Goal: Complete application form: Complete application form

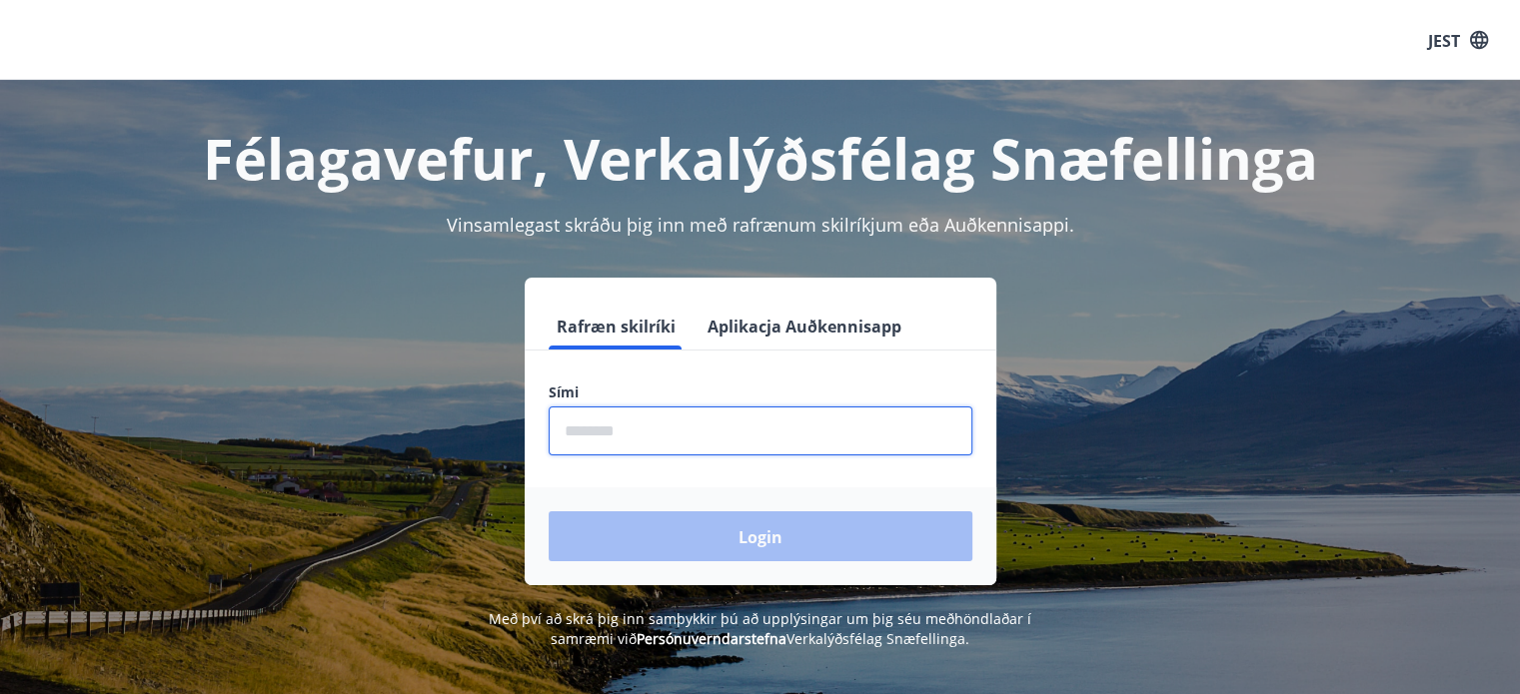
click at [747, 438] on input "phone" at bounding box center [761, 431] width 424 height 49
type input "********"
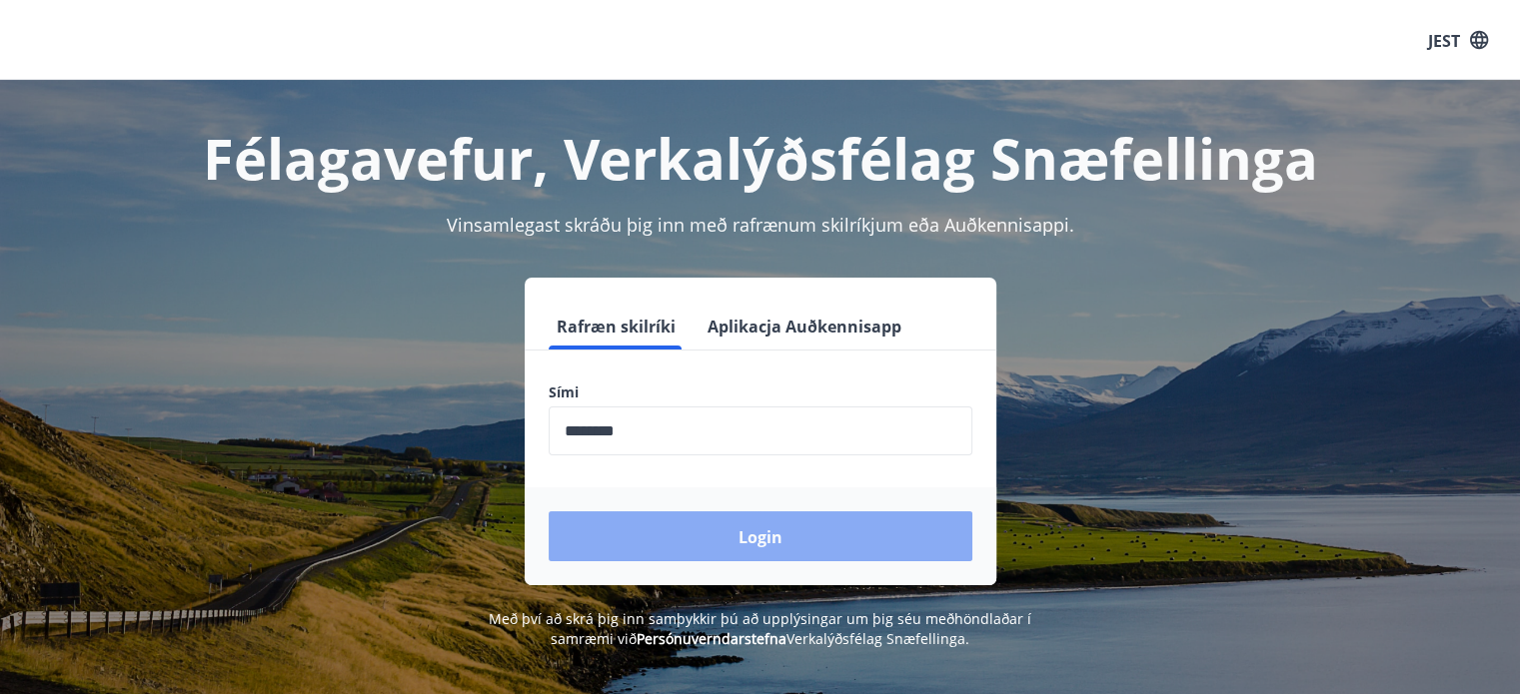
click at [713, 529] on button "Login" at bounding box center [761, 537] width 424 height 50
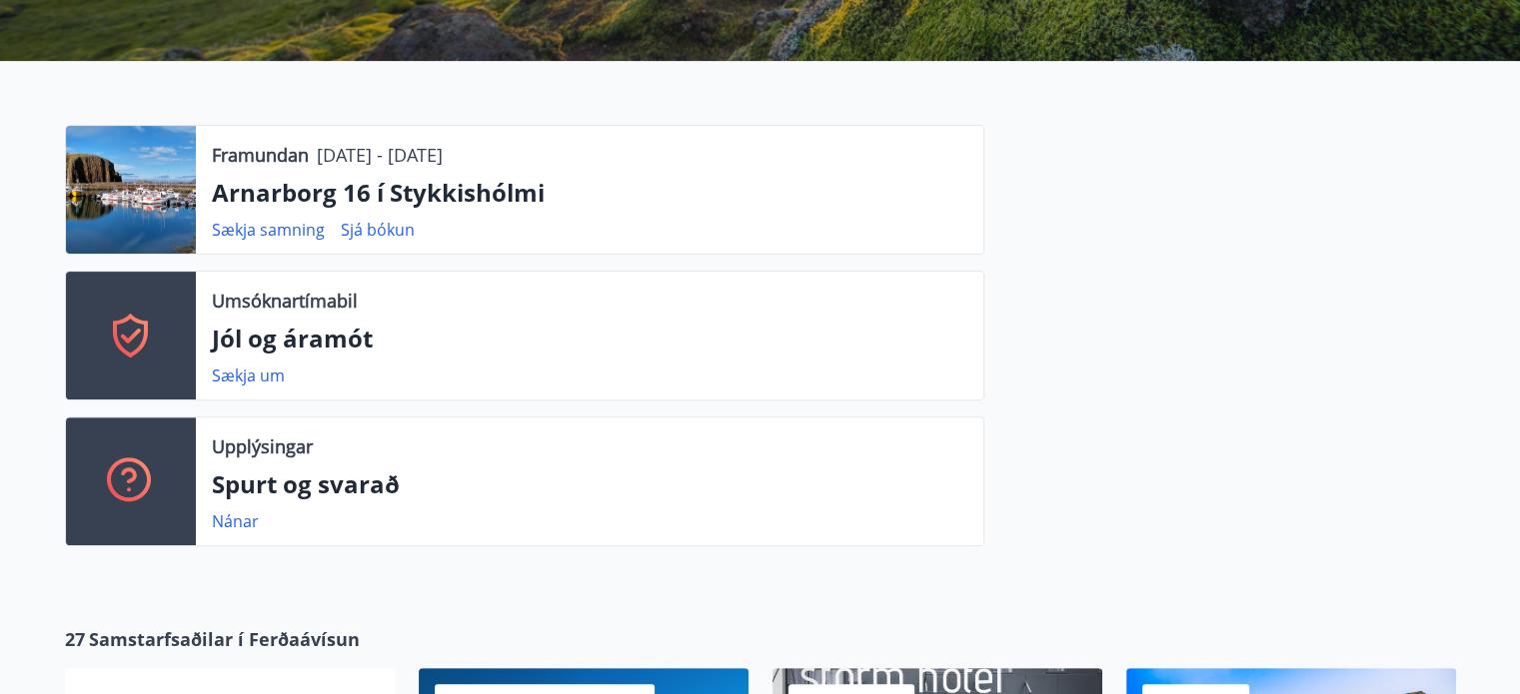
scroll to position [542, 0]
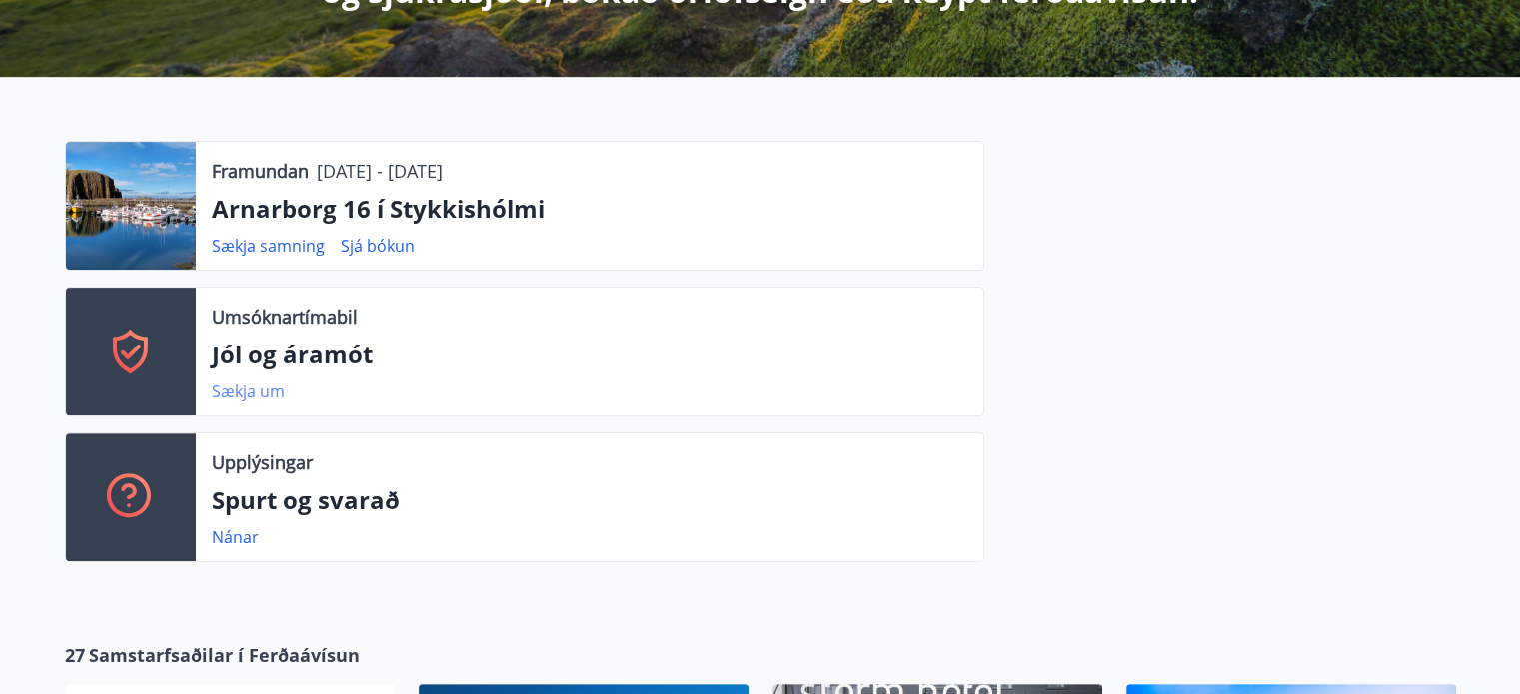
click at [271, 387] on font "Sækja um" at bounding box center [248, 392] width 73 height 22
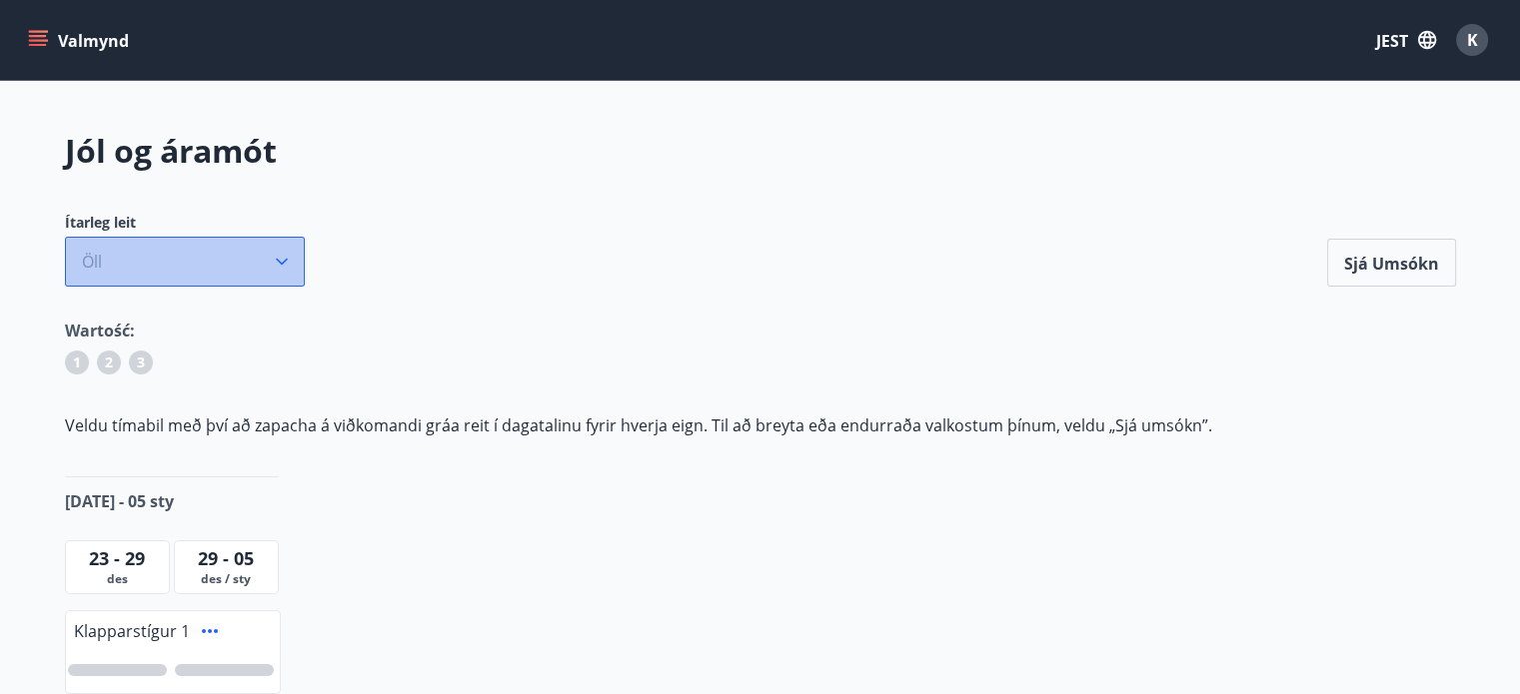
click at [273, 275] on button "Öll" at bounding box center [185, 262] width 240 height 50
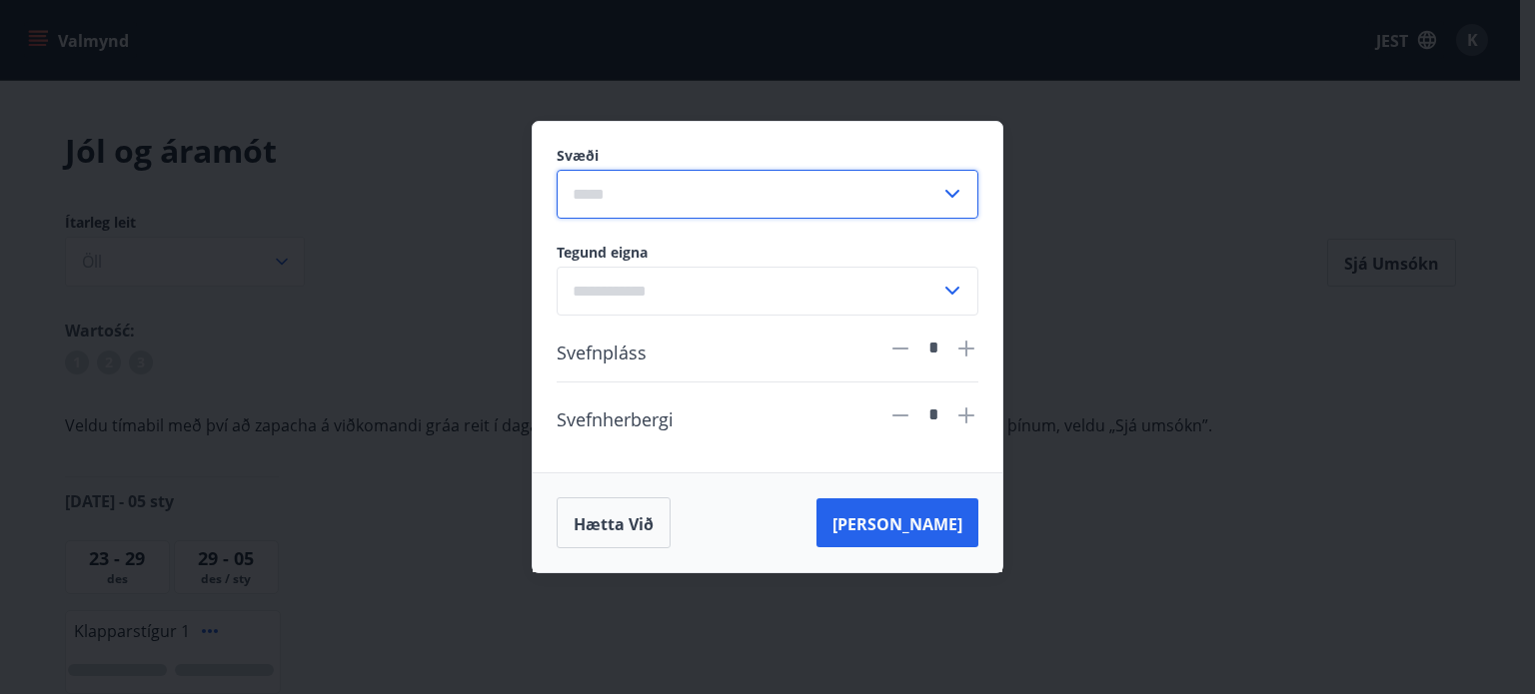
click at [815, 191] on input "text" at bounding box center [749, 194] width 384 height 49
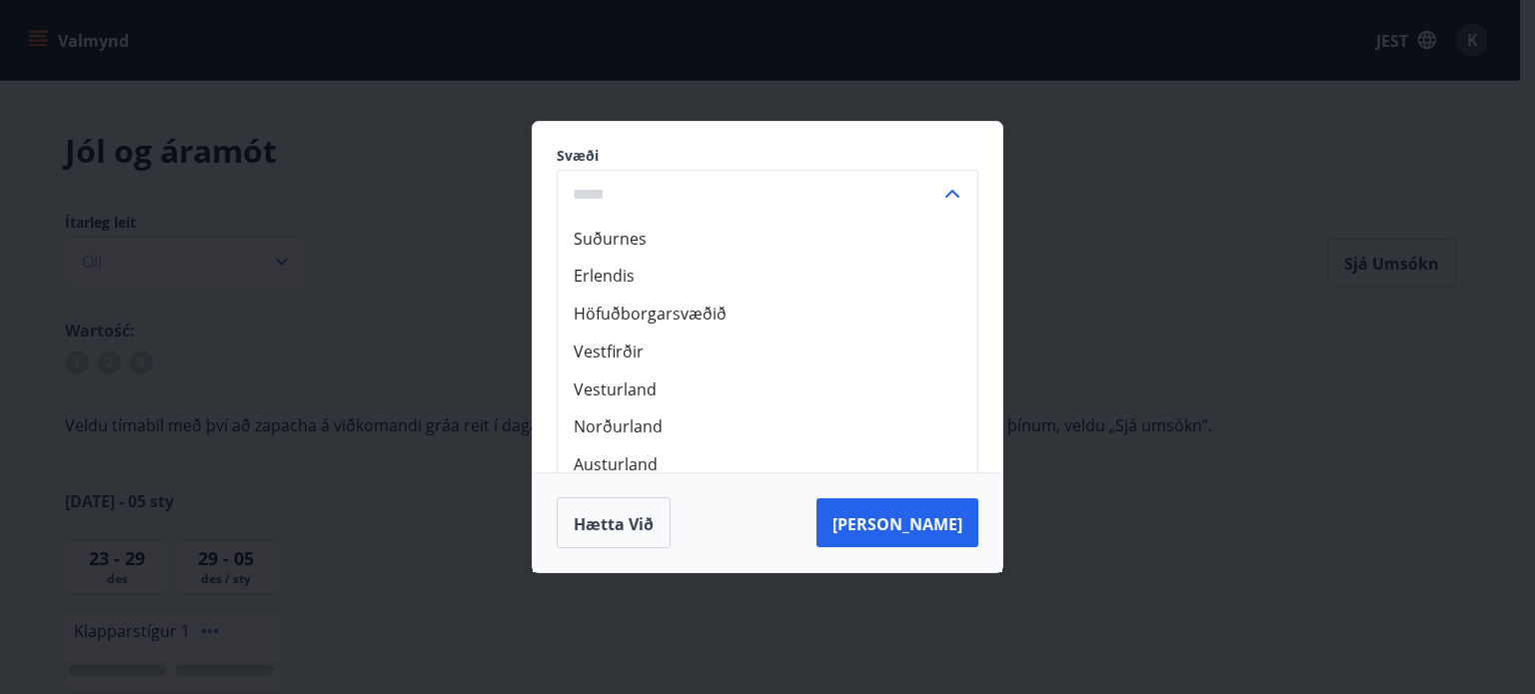
scroll to position [44, 0]
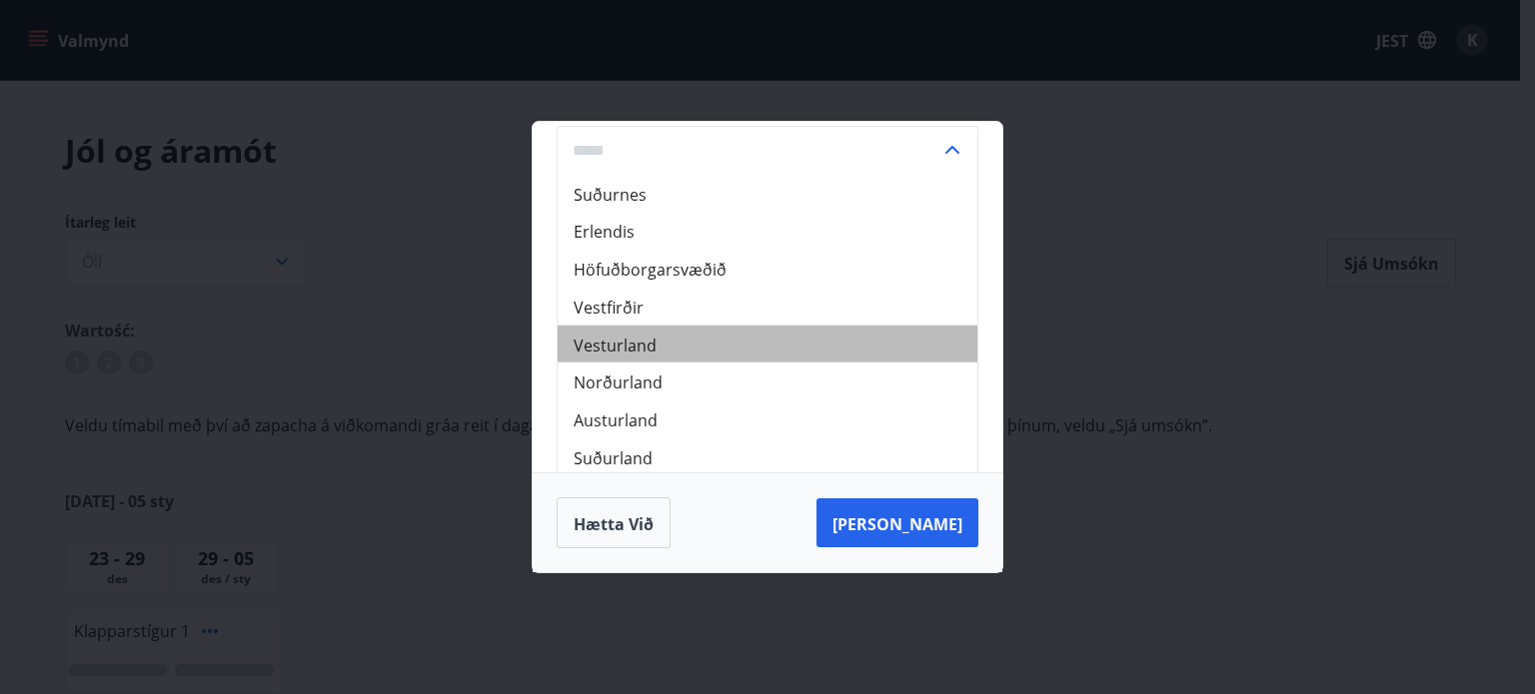
click at [710, 350] on li "Vesturland" at bounding box center [768, 344] width 420 height 38
type input "**********"
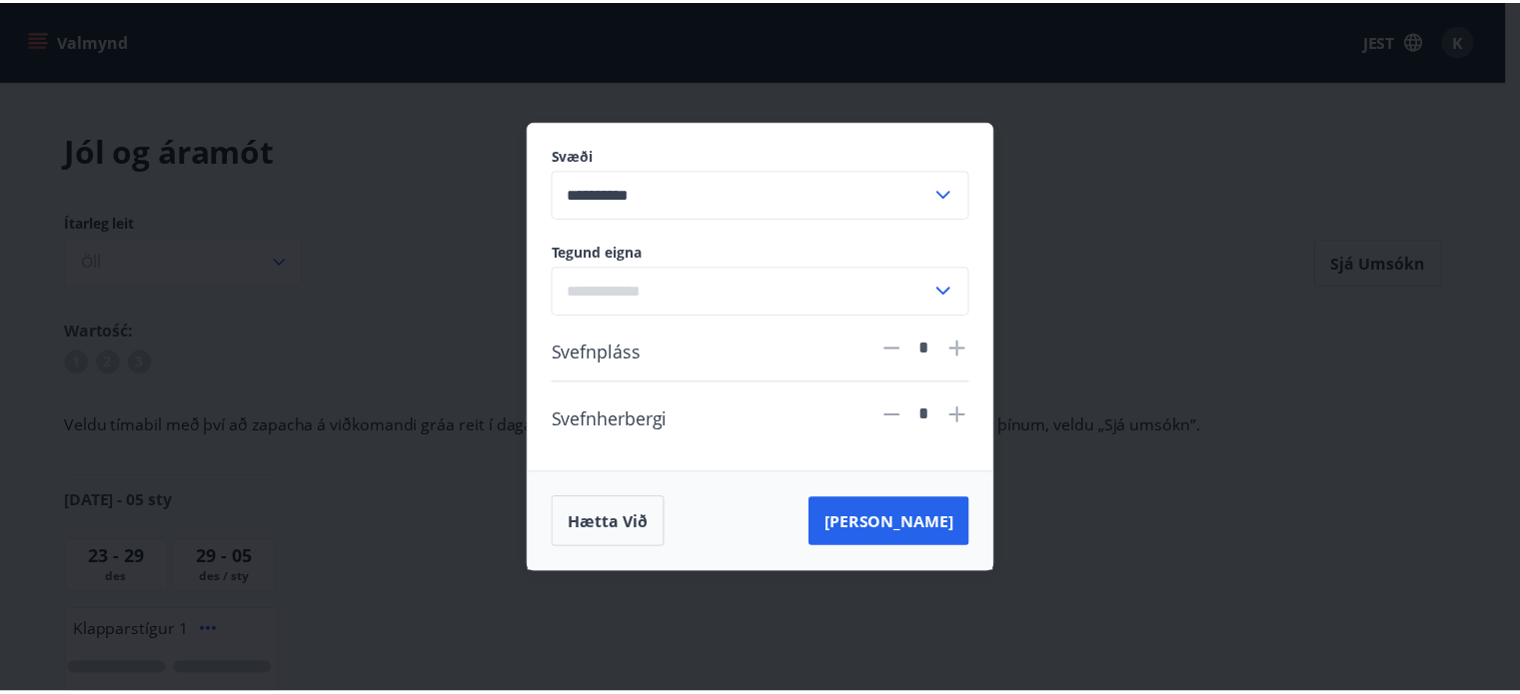
scroll to position [0, 0]
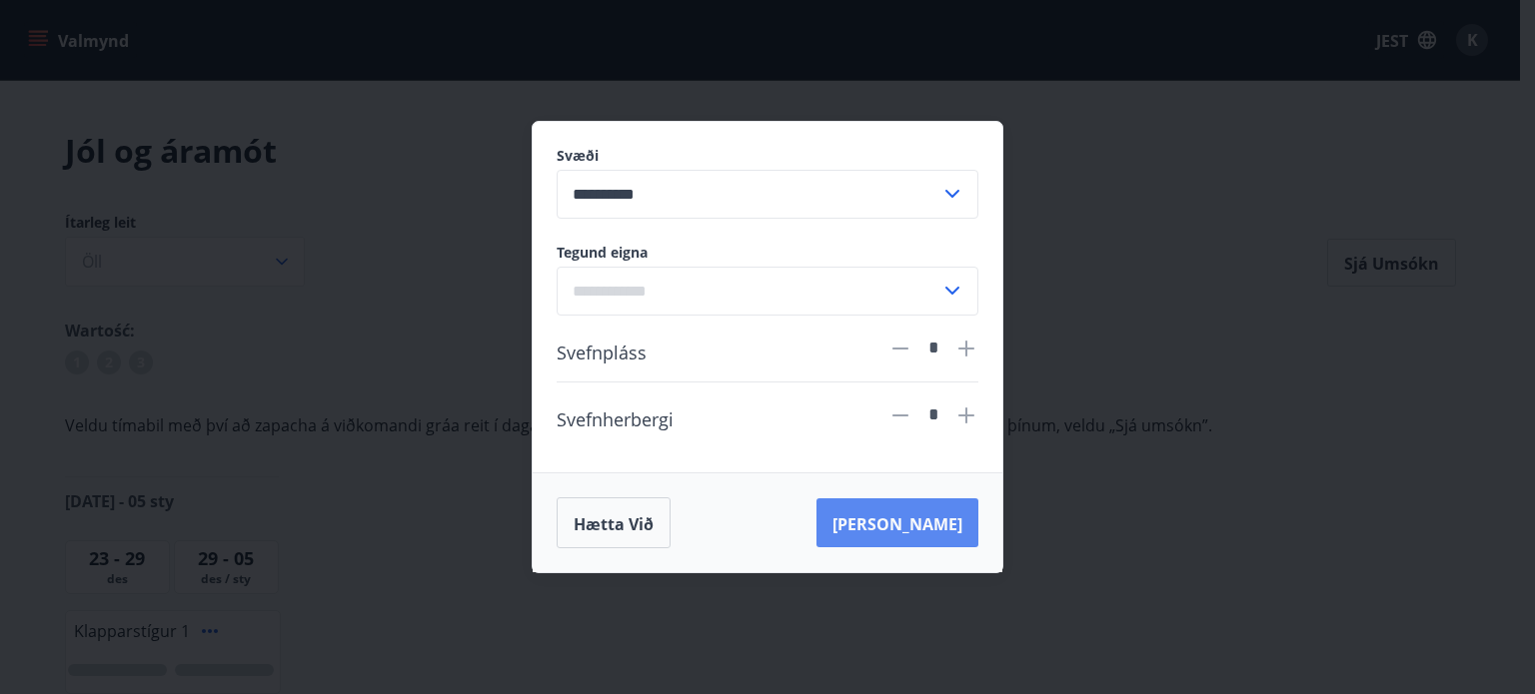
click at [939, 511] on button "[PERSON_NAME]" at bounding box center [897, 524] width 162 height 50
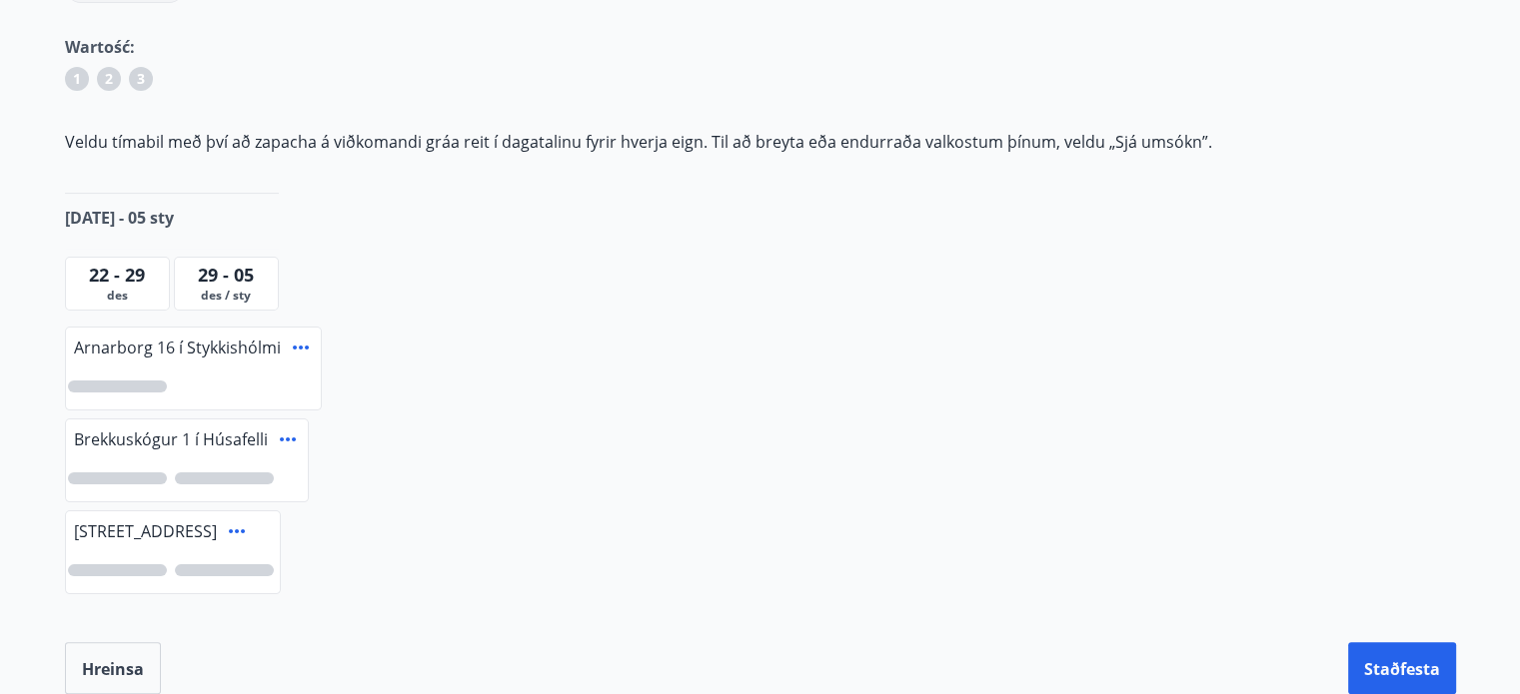
scroll to position [342, 0]
click at [218, 389] on div at bounding box center [193, 385] width 255 height 46
click at [305, 348] on icon at bounding box center [301, 346] width 24 height 24
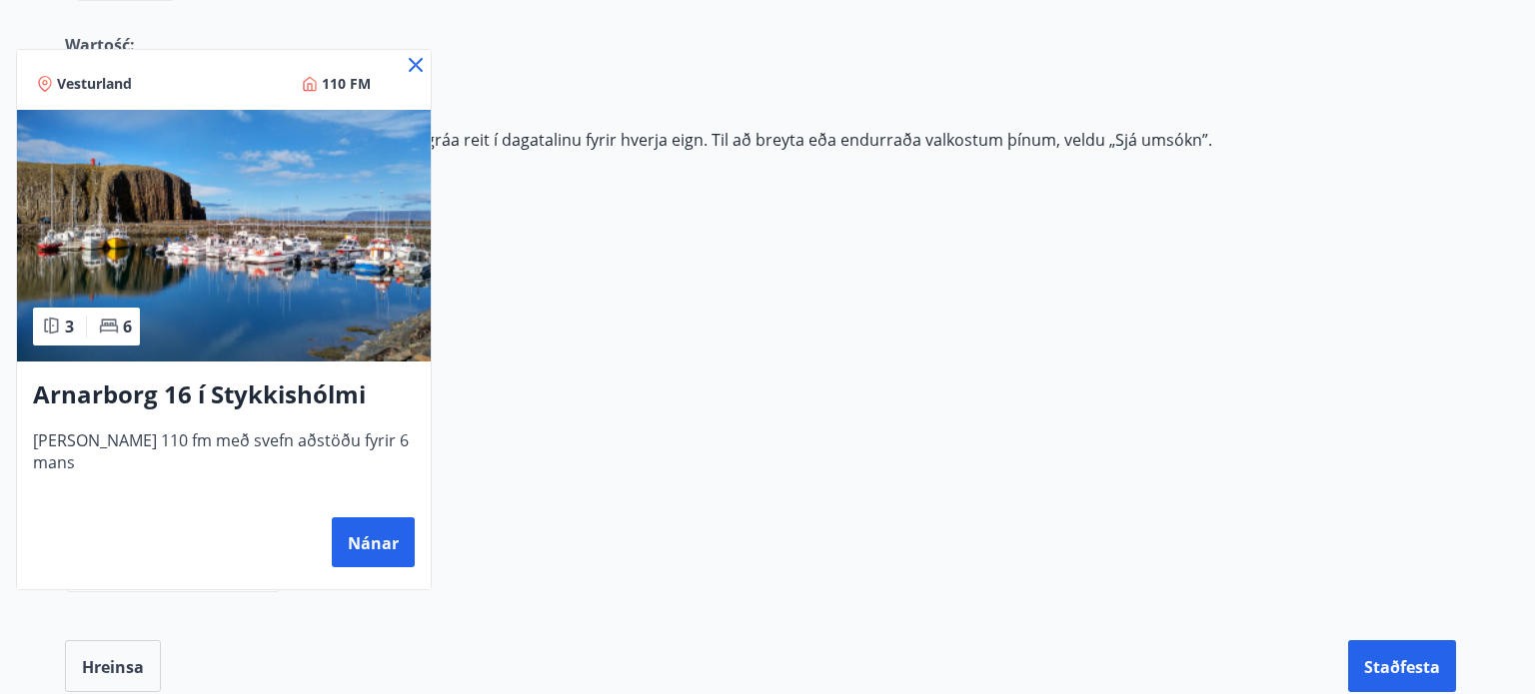
click at [426, 74] on icon at bounding box center [416, 65] width 24 height 24
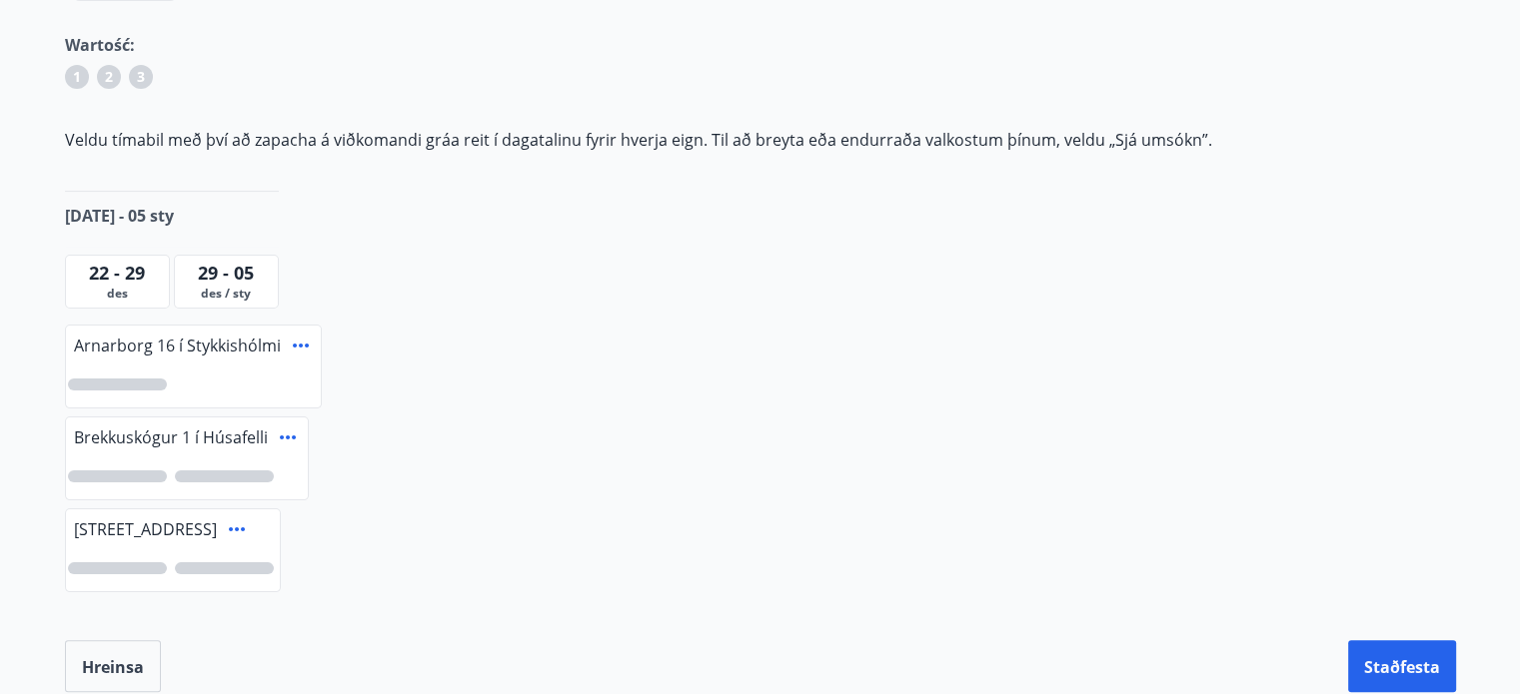
click at [112, 280] on font "22 - 29" at bounding box center [117, 273] width 56 height 24
click at [244, 271] on font "29 - 05" at bounding box center [226, 273] width 56 height 24
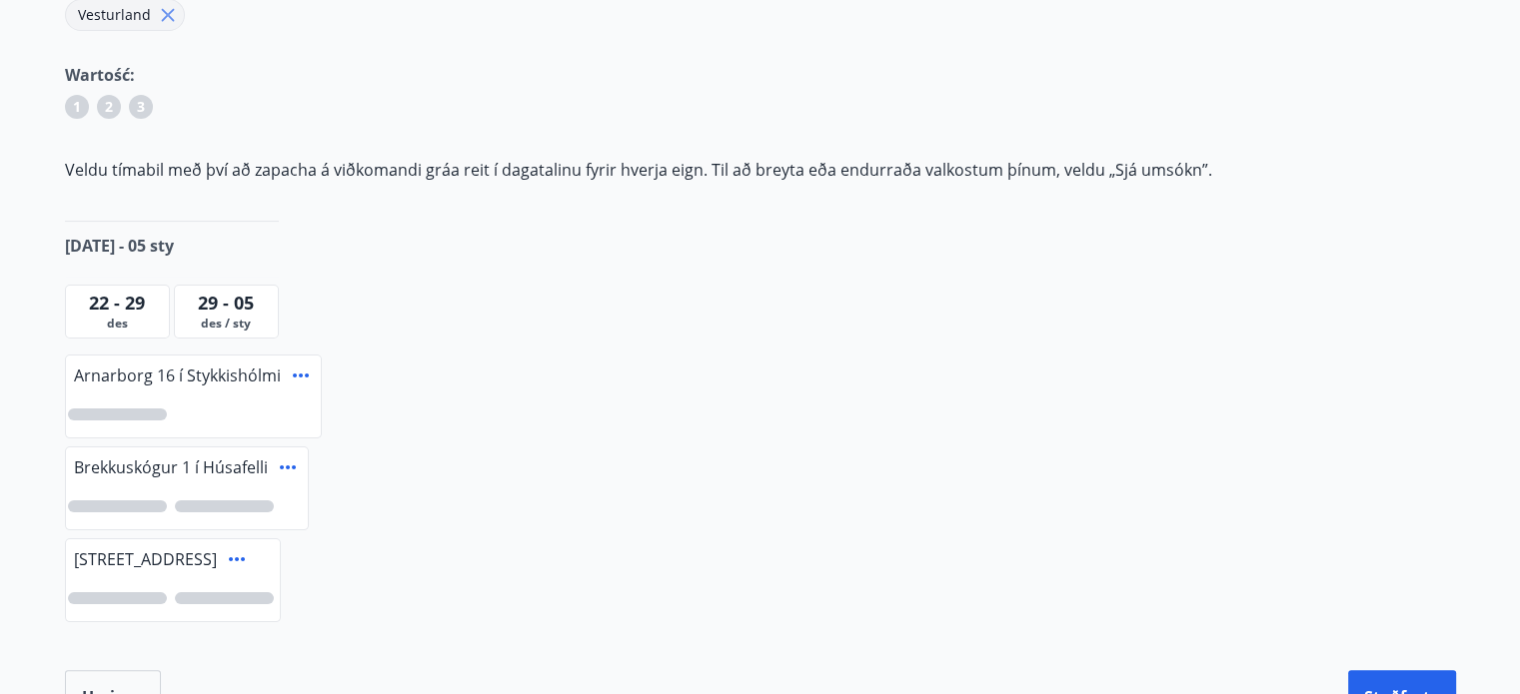
scroll to position [314, 0]
click at [88, 315] on span "des" at bounding box center [117, 322] width 95 height 16
click at [212, 302] on font "29 - 05" at bounding box center [226, 301] width 56 height 24
click at [160, 387] on div "Arnarborg 16 í Stykkishólmi" at bounding box center [193, 372] width 255 height 36
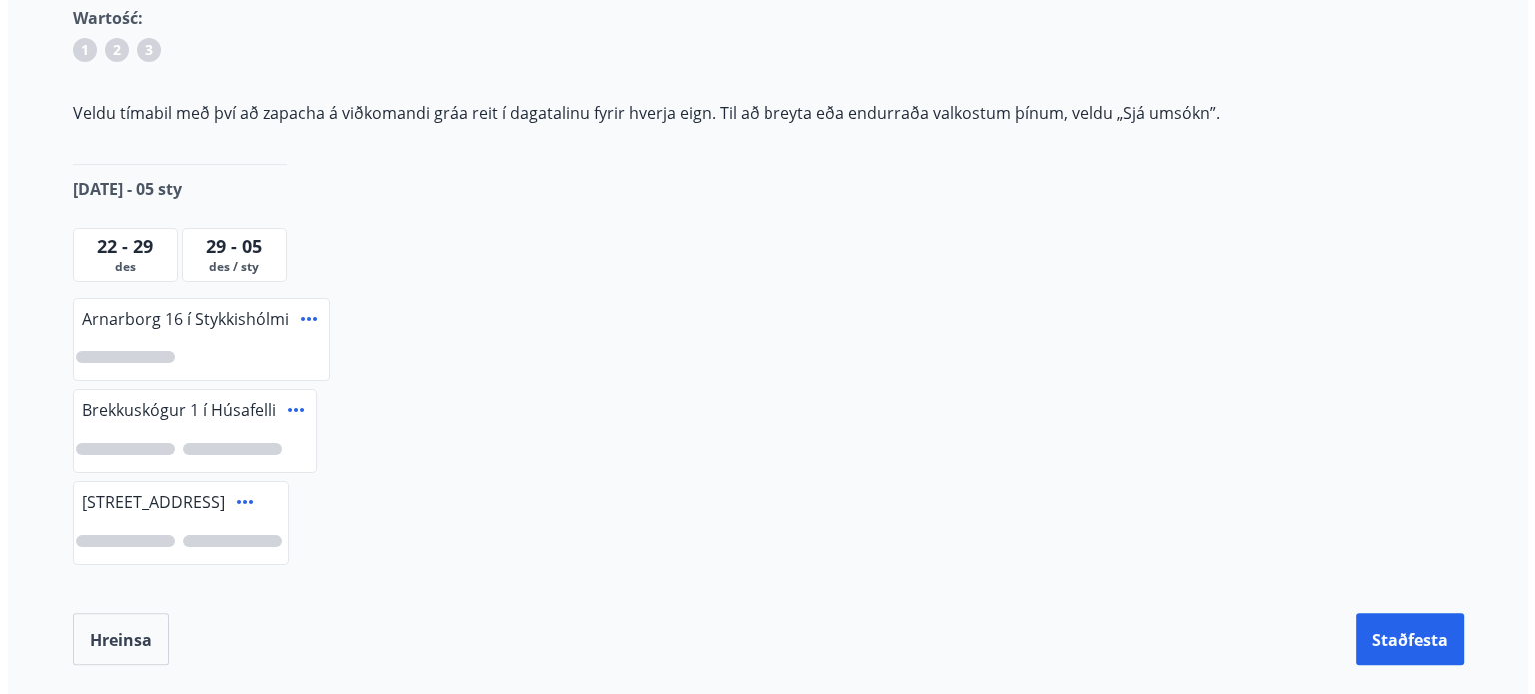
scroll to position [368, 0]
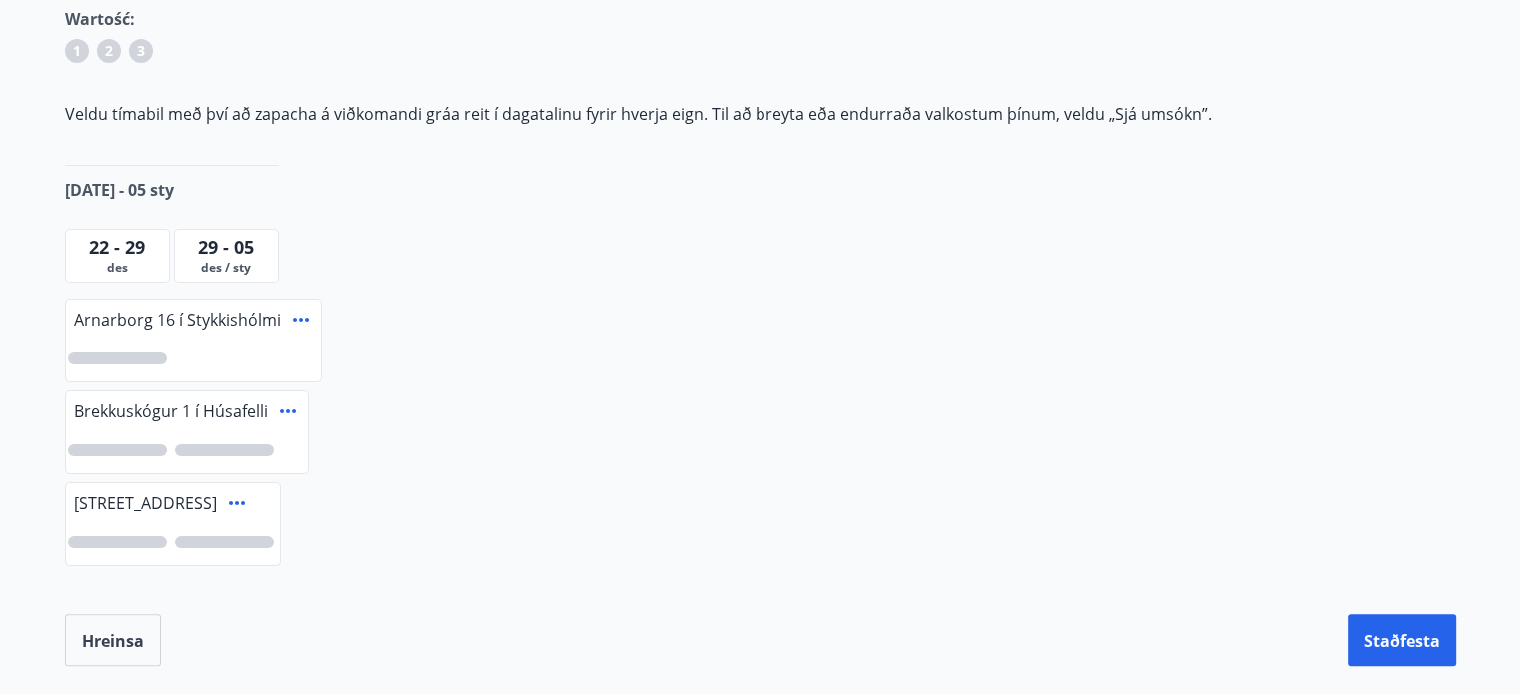
click at [308, 322] on icon at bounding box center [301, 320] width 24 height 24
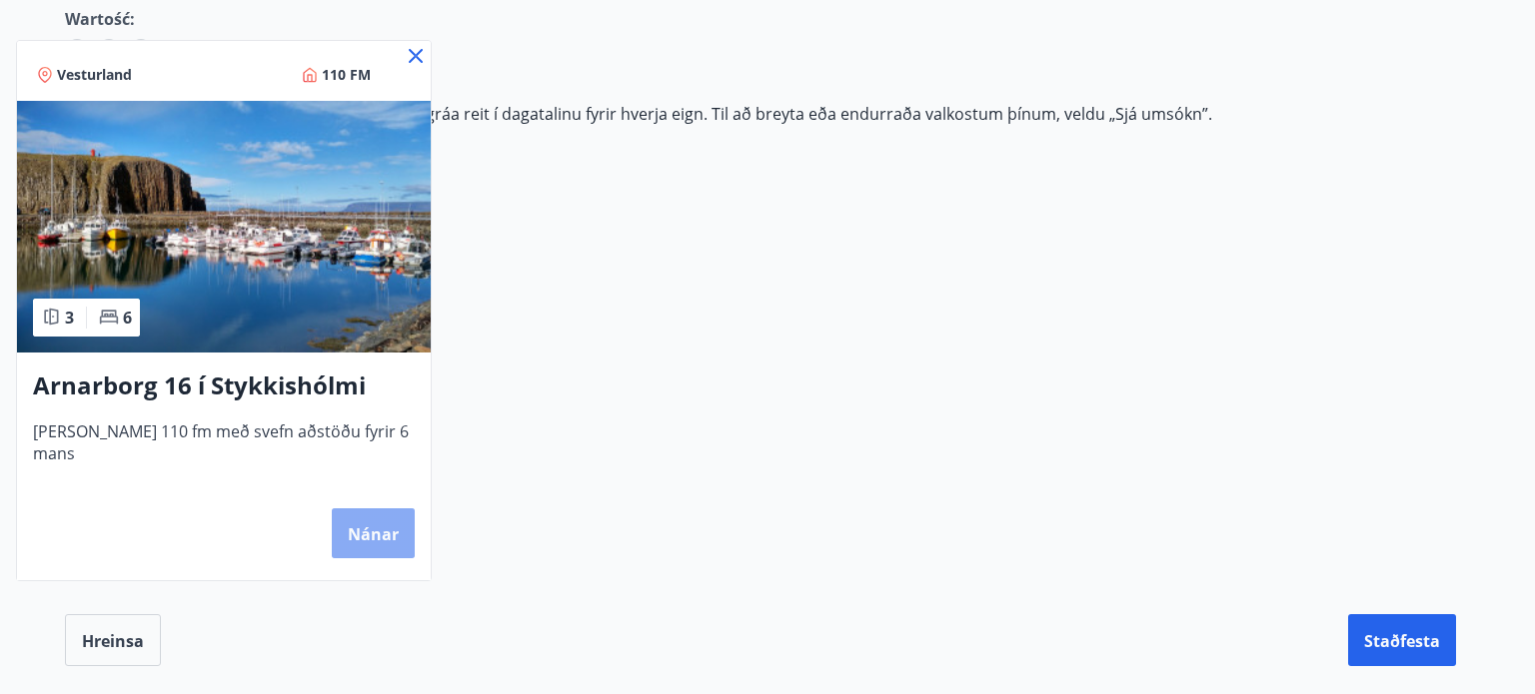
click at [372, 532] on font "Nánar" at bounding box center [373, 535] width 51 height 22
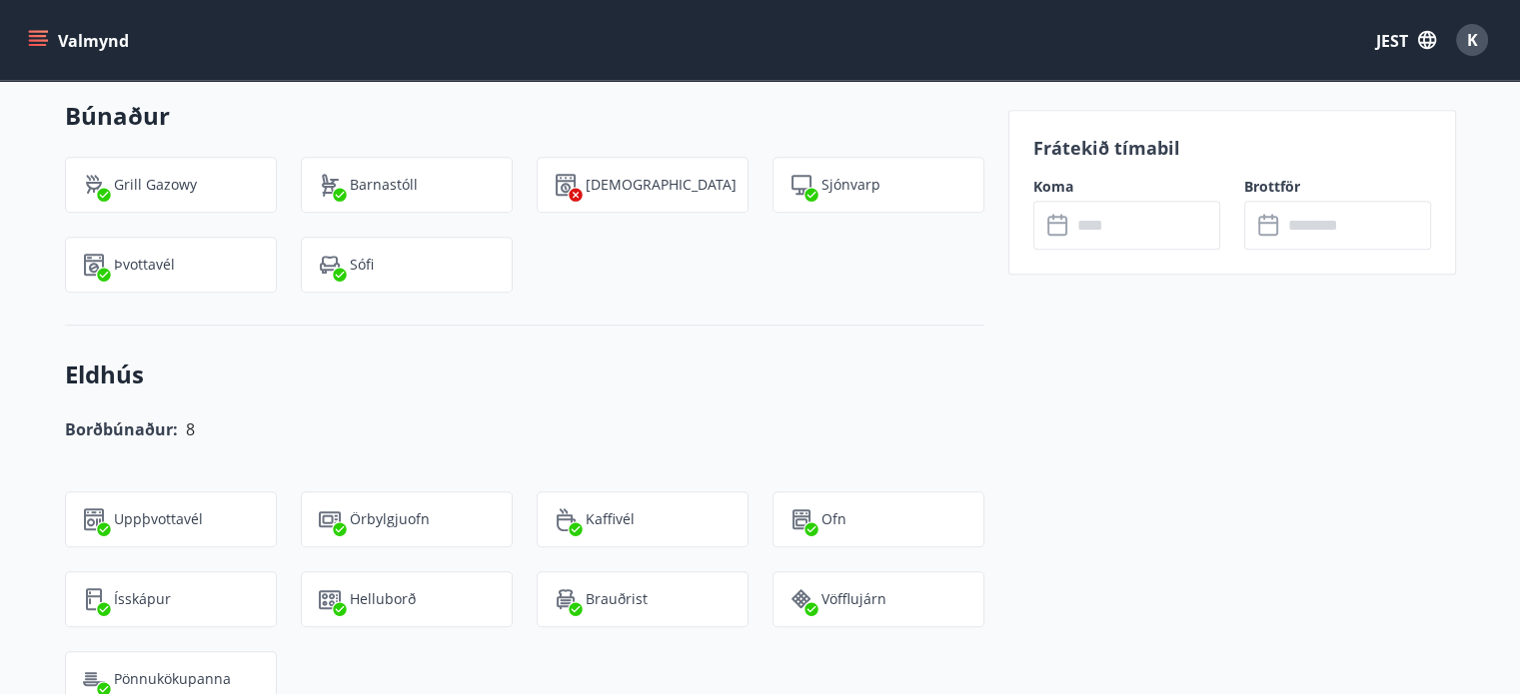
scroll to position [1375, 0]
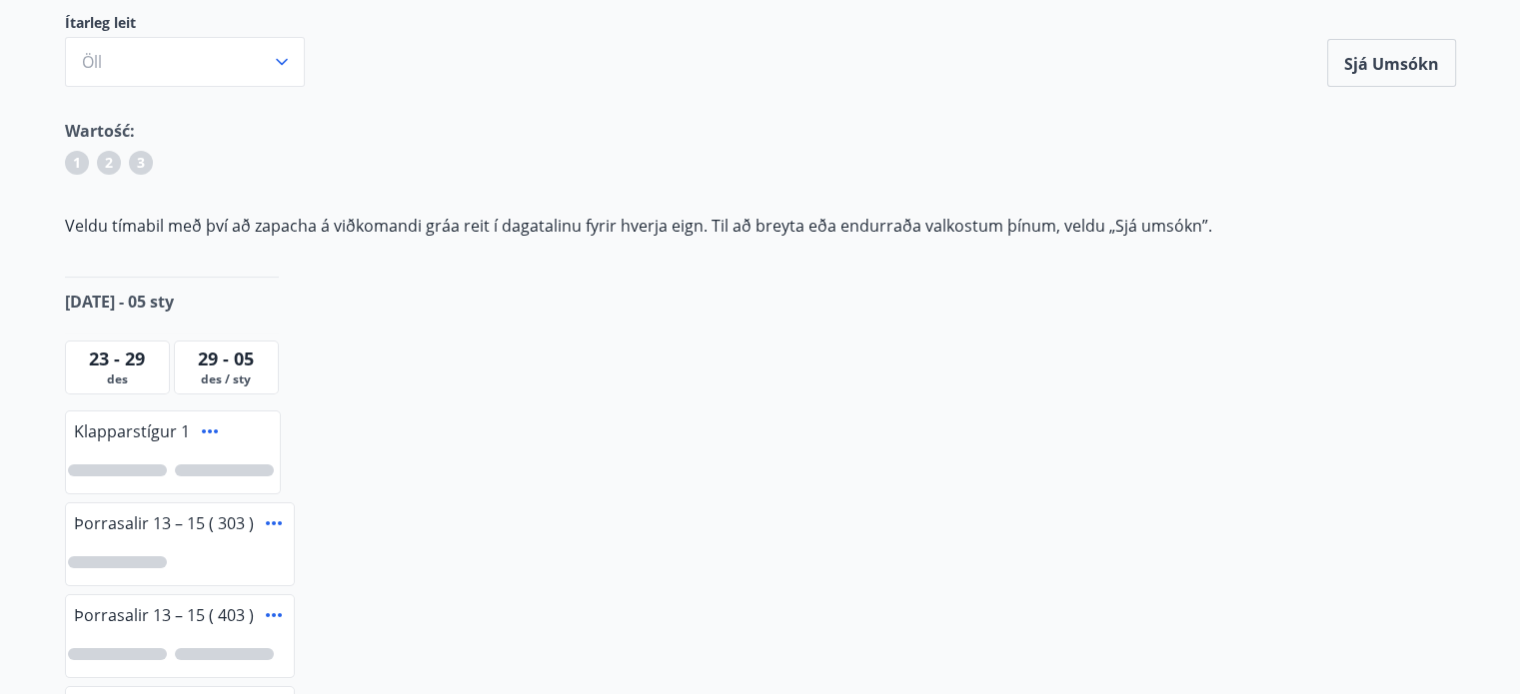
scroll to position [216, 0]
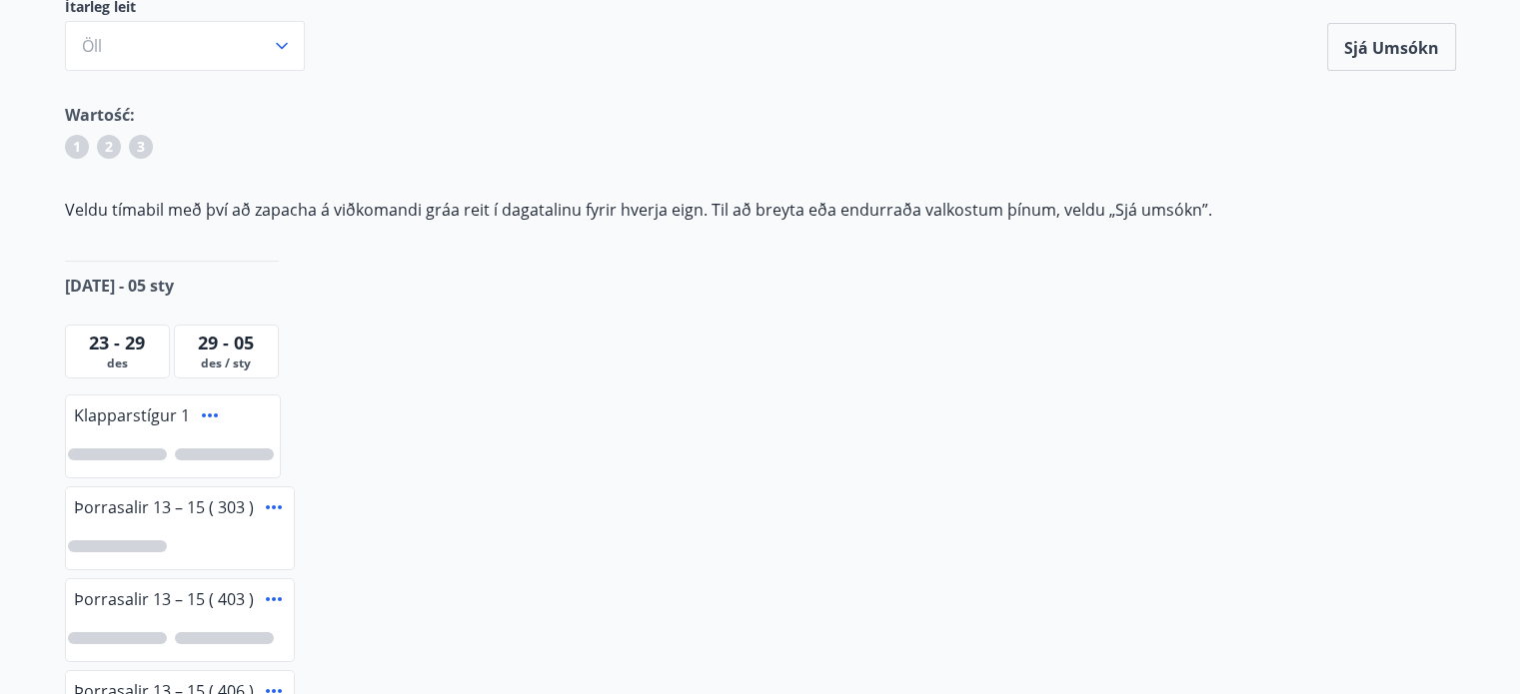
click at [117, 342] on font "23 - 29" at bounding box center [117, 343] width 56 height 24
click at [208, 351] on font "29 - 05" at bounding box center [226, 343] width 56 height 24
click at [845, 244] on div "Jól og áramót Ítarleg leit [PERSON_NAME] Sjá umsókn Sjá umsókn Wartość: 1 2 3 V…" at bounding box center [760, 654] width 1439 height 1483
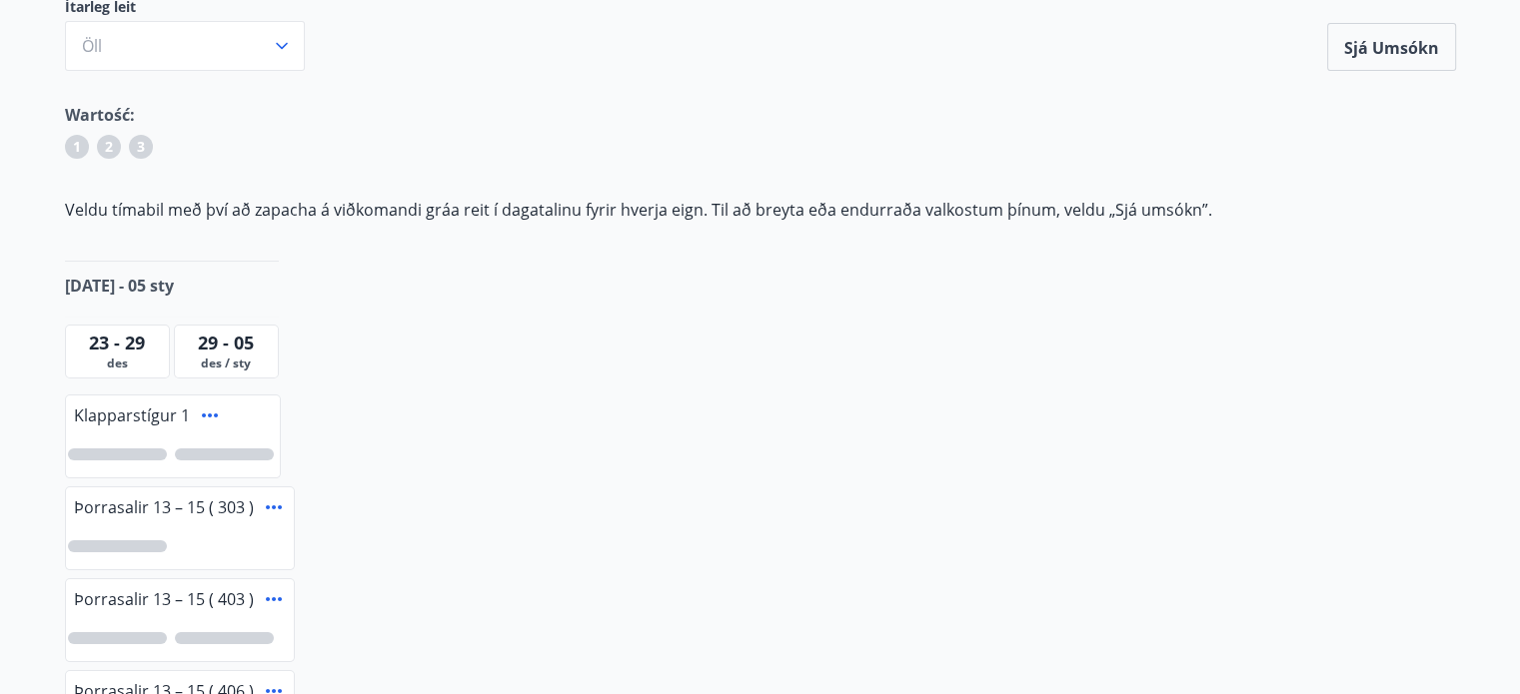
scroll to position [0, 0]
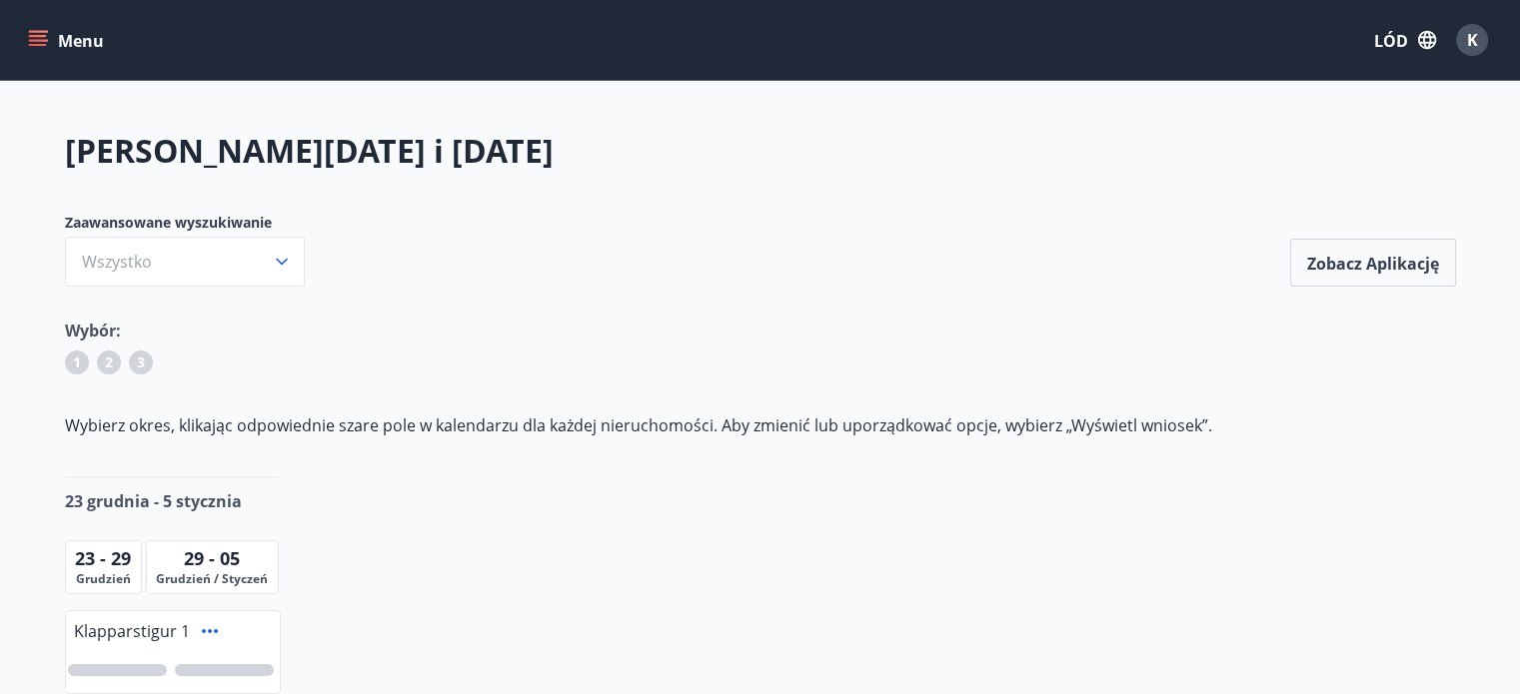
click at [580, 325] on div "Wybór:" at bounding box center [760, 331] width 1391 height 24
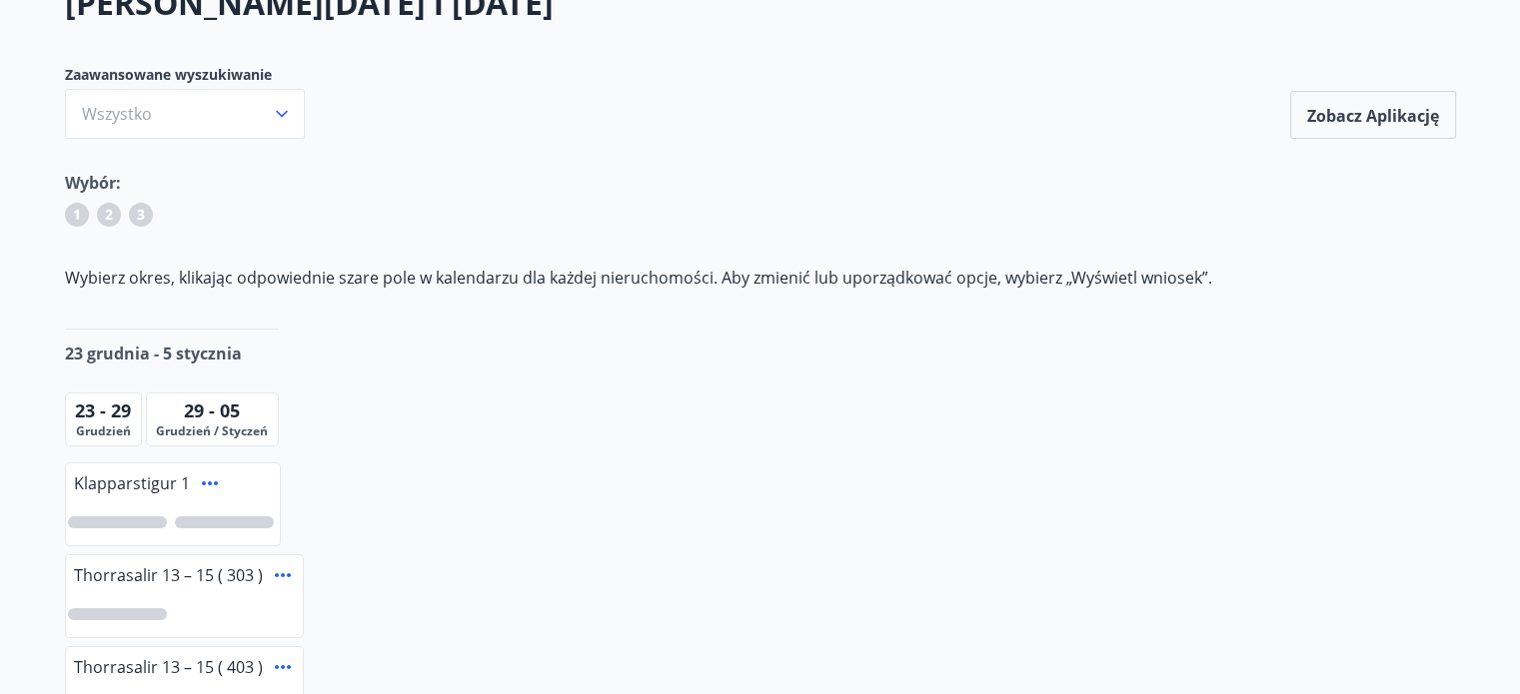
scroll to position [150, 0]
click at [101, 427] on font "Grudzień" at bounding box center [103, 429] width 55 height 17
click at [87, 509] on div at bounding box center [173, 521] width 214 height 46
click at [90, 512] on div at bounding box center [173, 521] width 214 height 46
click at [102, 520] on div at bounding box center [117, 521] width 99 height 12
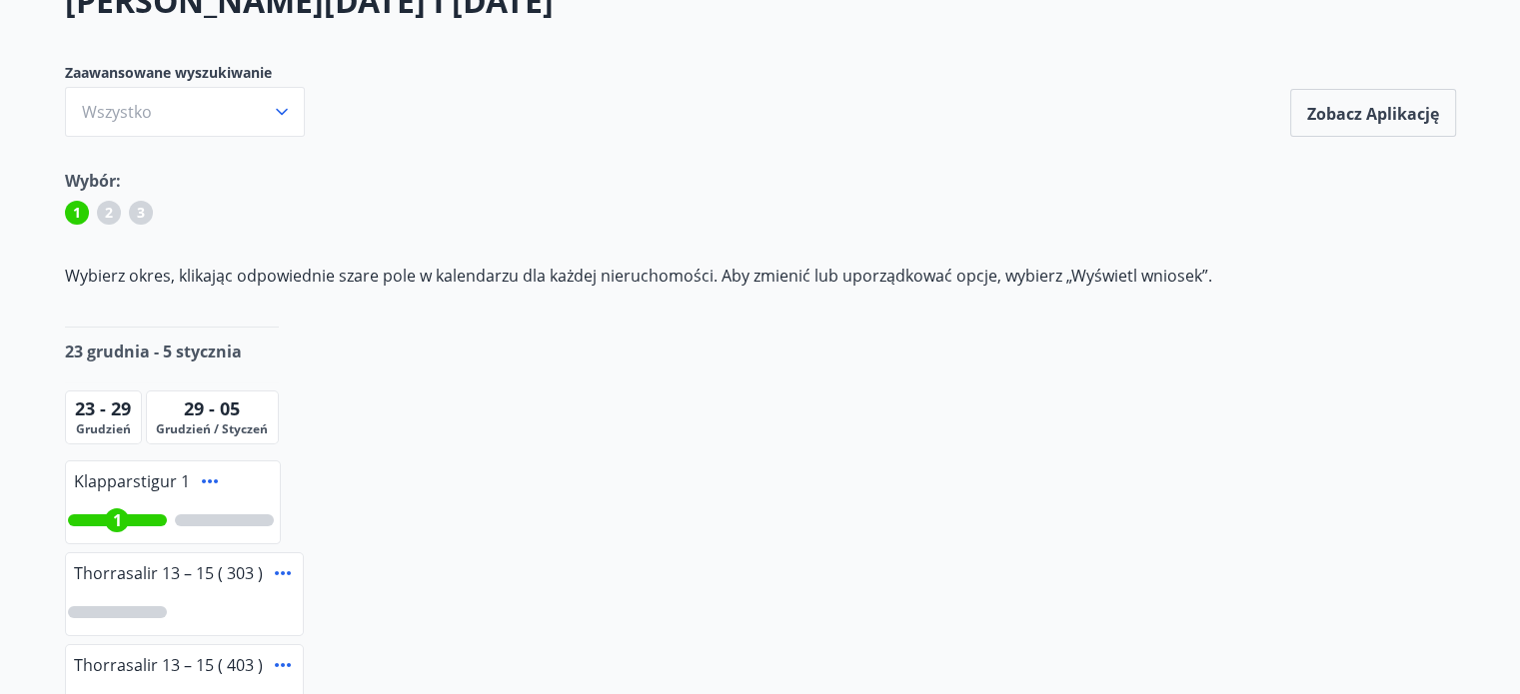
click at [249, 519] on div at bounding box center [224, 521] width 99 height 12
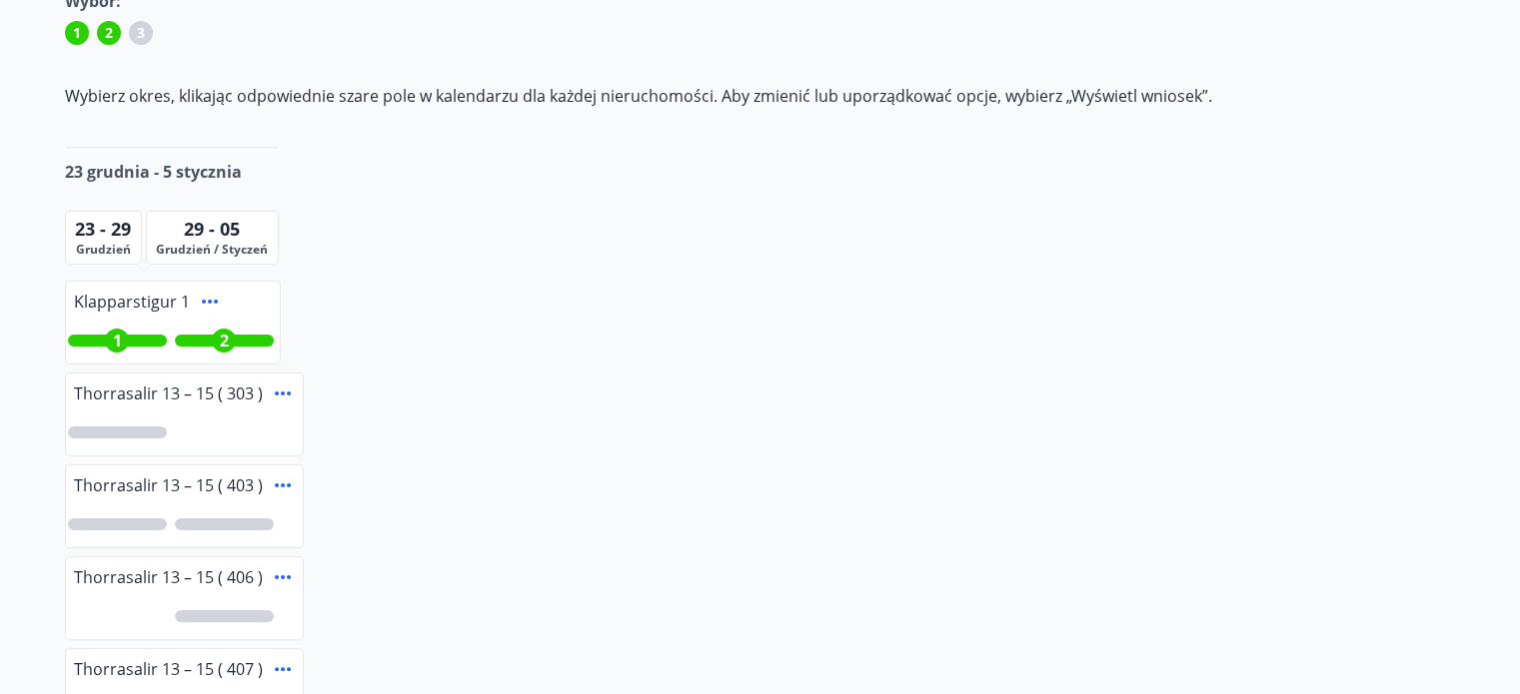
scroll to position [350, 0]
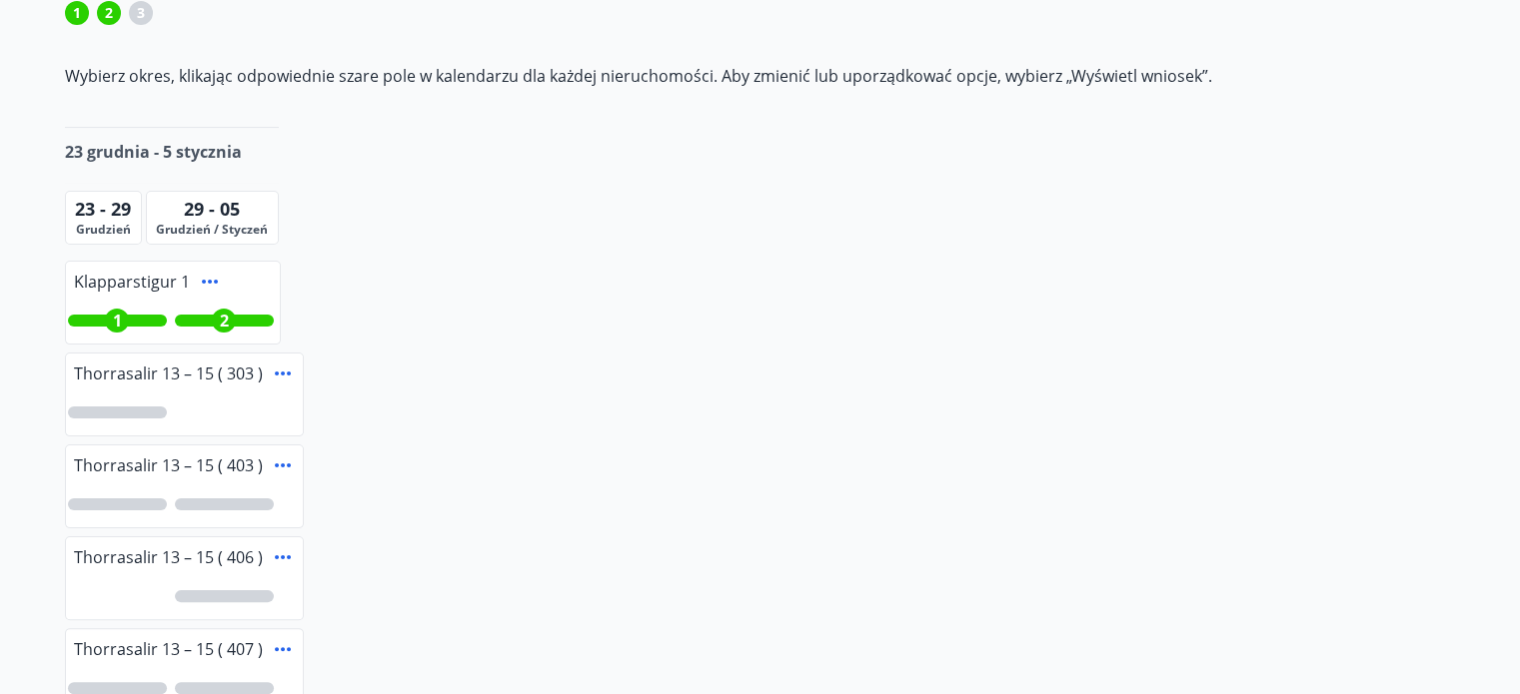
click at [113, 320] on font "1" at bounding box center [117, 321] width 9 height 22
click at [245, 322] on div "1" at bounding box center [224, 321] width 99 height 12
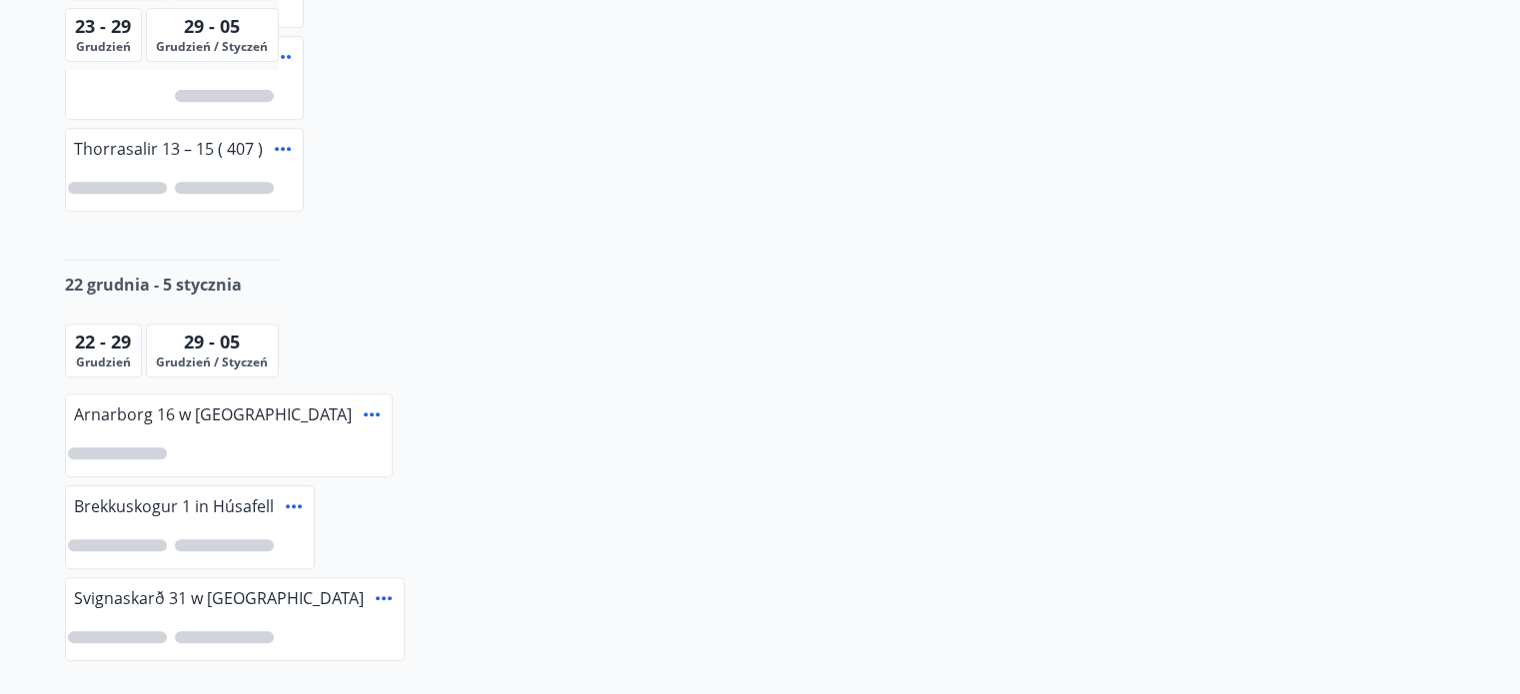
scroll to position [982, 0]
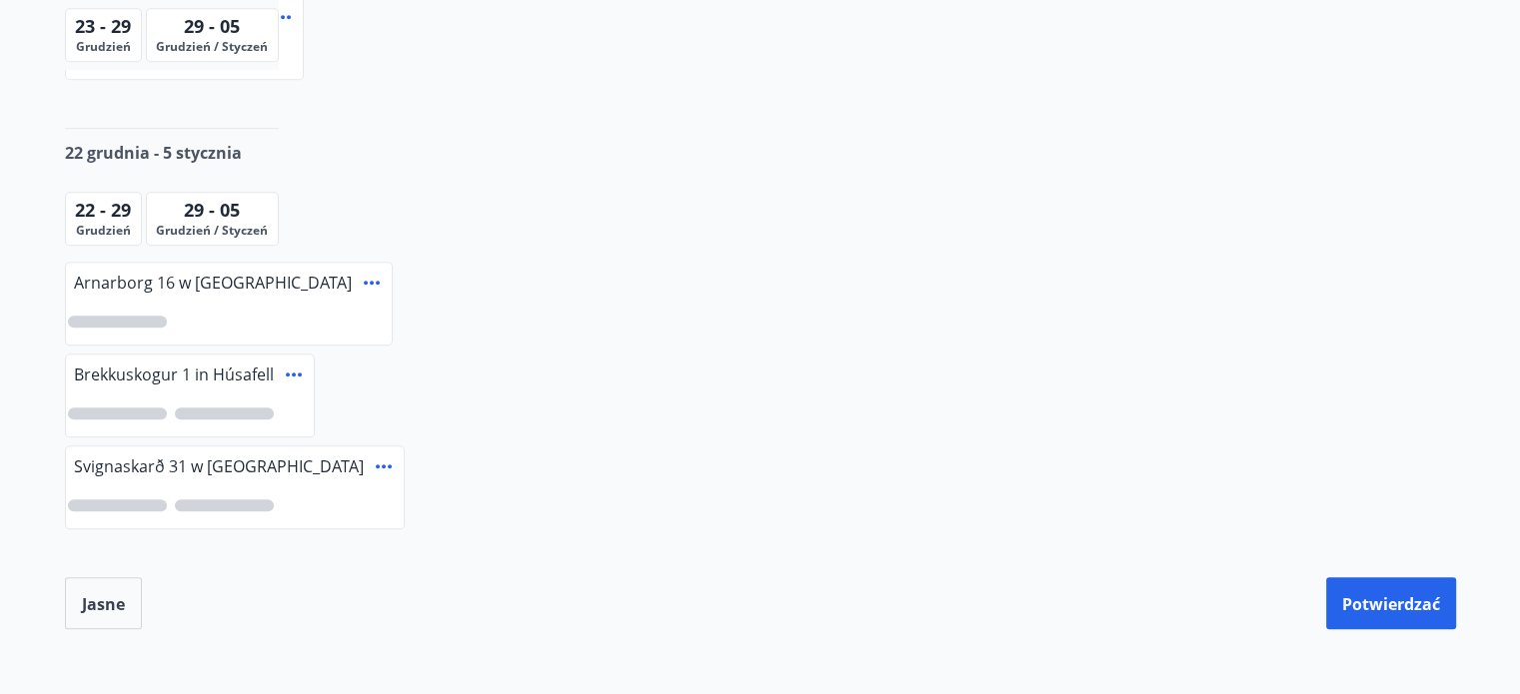
click at [88, 319] on div at bounding box center [117, 322] width 99 height 12
click at [276, 319] on div "1" at bounding box center [229, 322] width 326 height 46
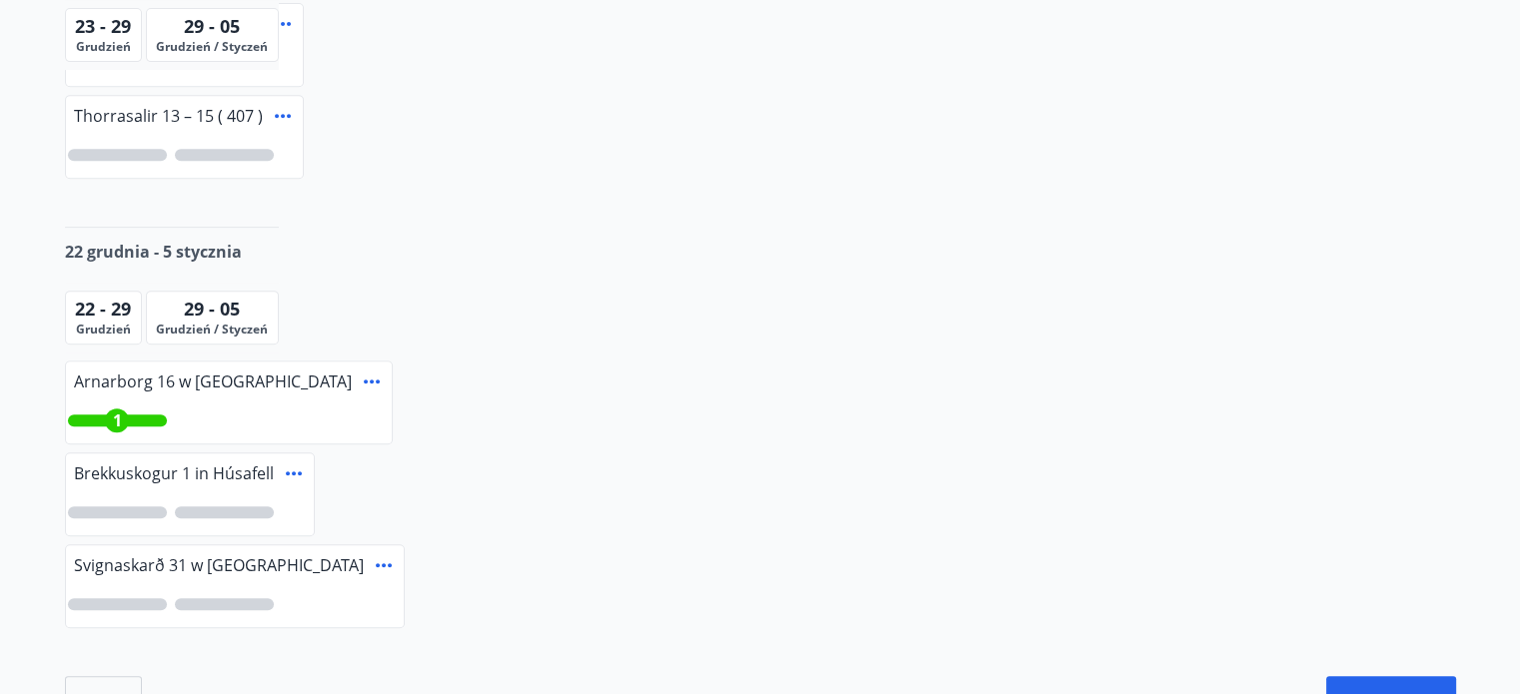
scroll to position [879, 0]
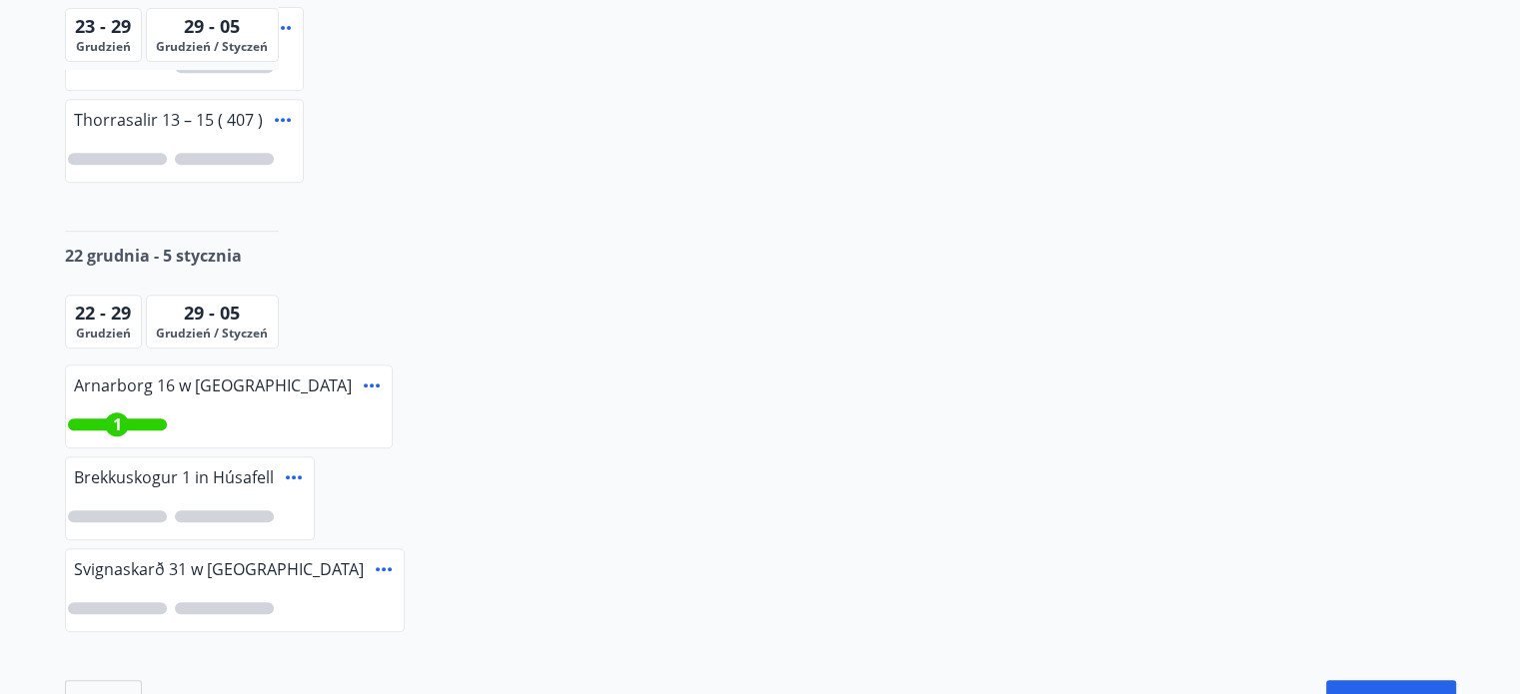
click at [360, 379] on icon at bounding box center [372, 386] width 24 height 24
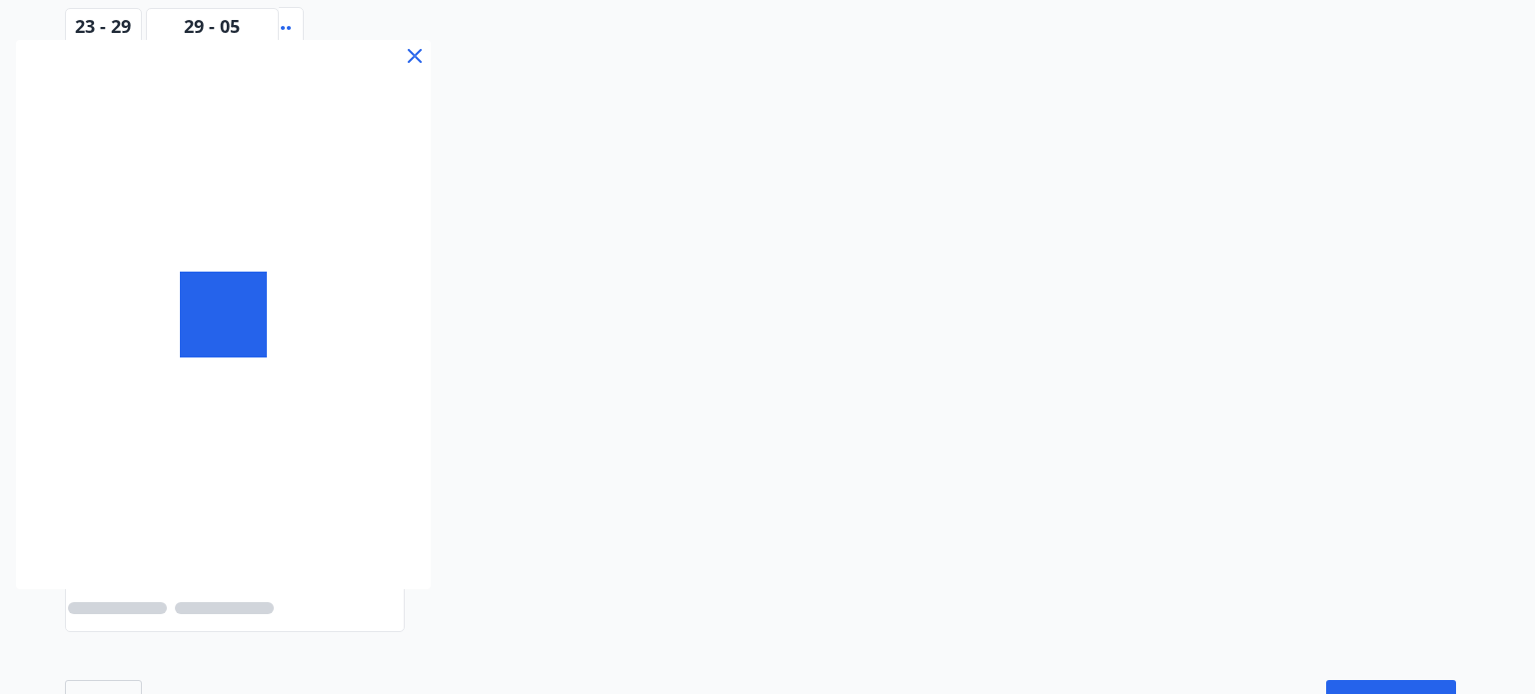
click at [781, 279] on div at bounding box center [767, 347] width 1535 height 694
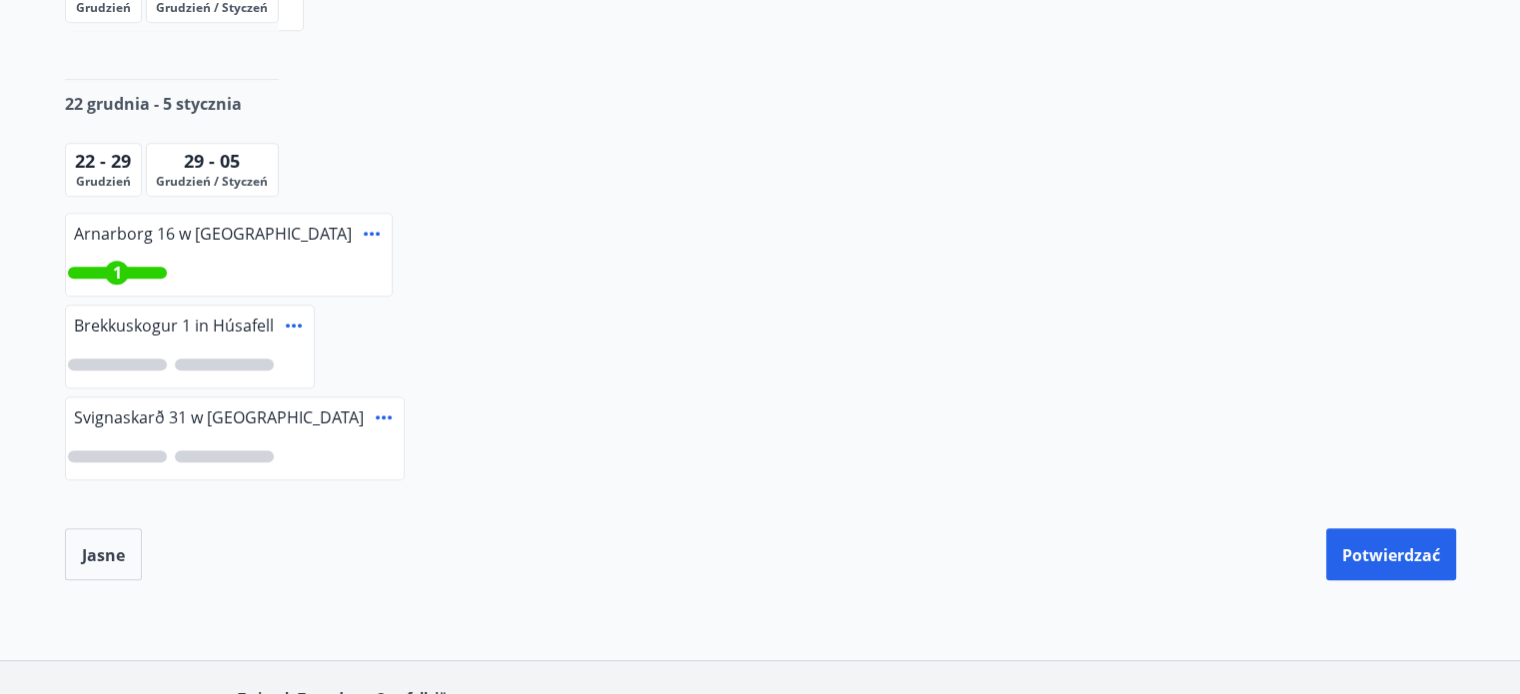
scroll to position [1039, 0]
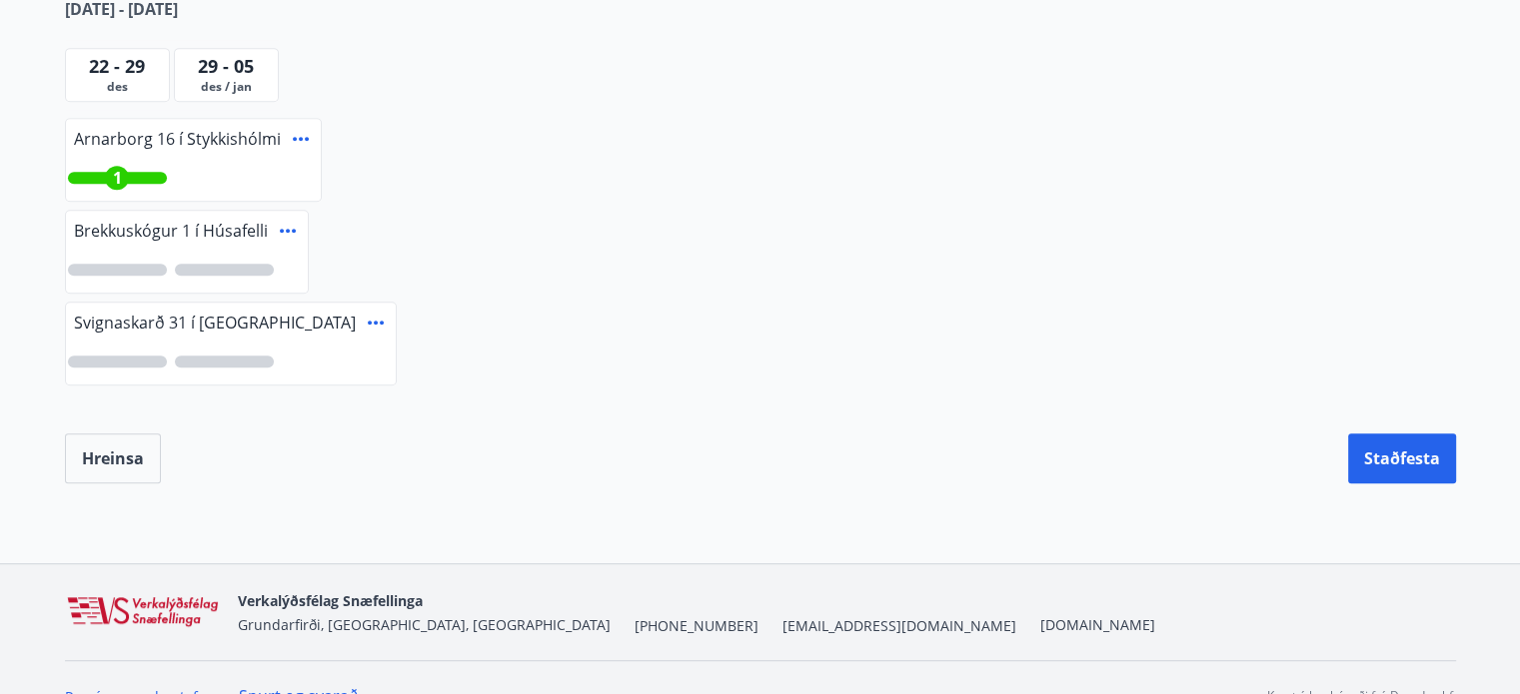
scroll to position [1110, 0]
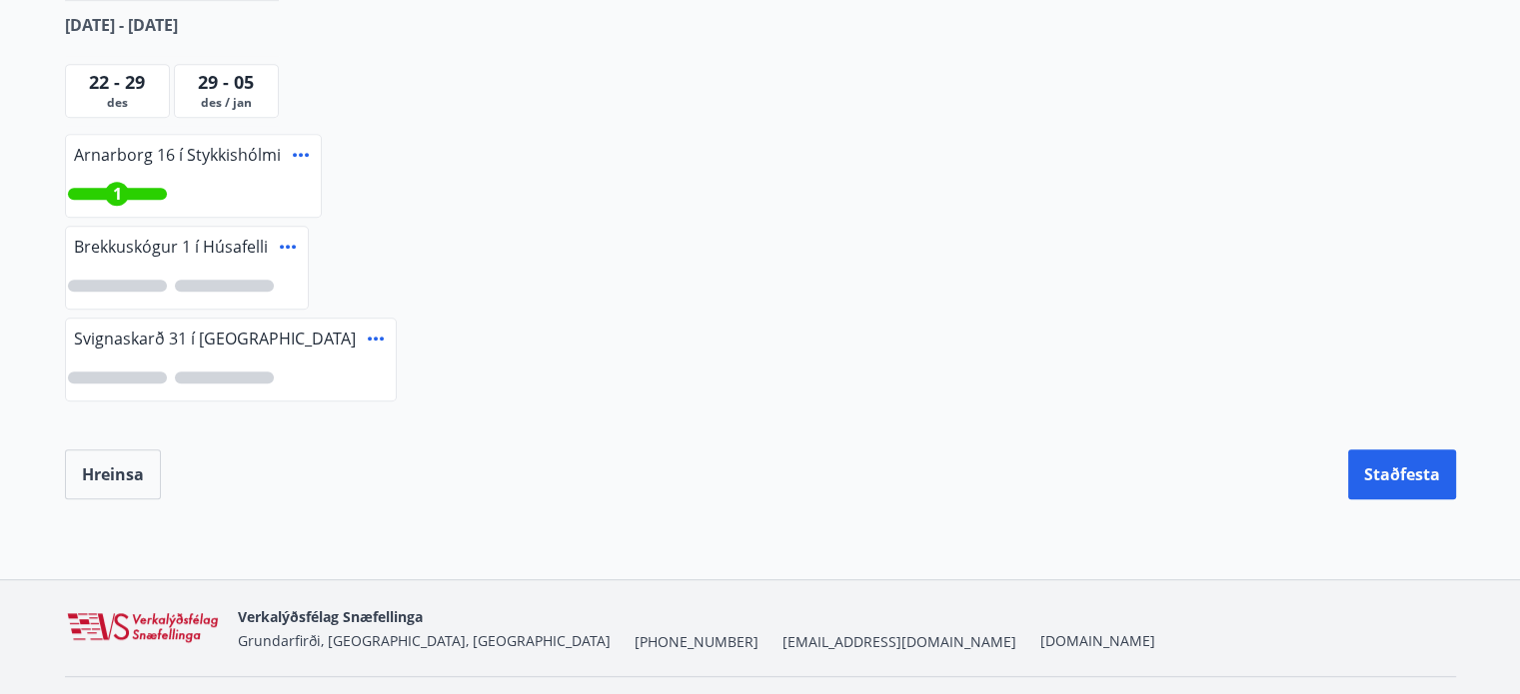
click at [257, 189] on div "1" at bounding box center [193, 194] width 255 height 46
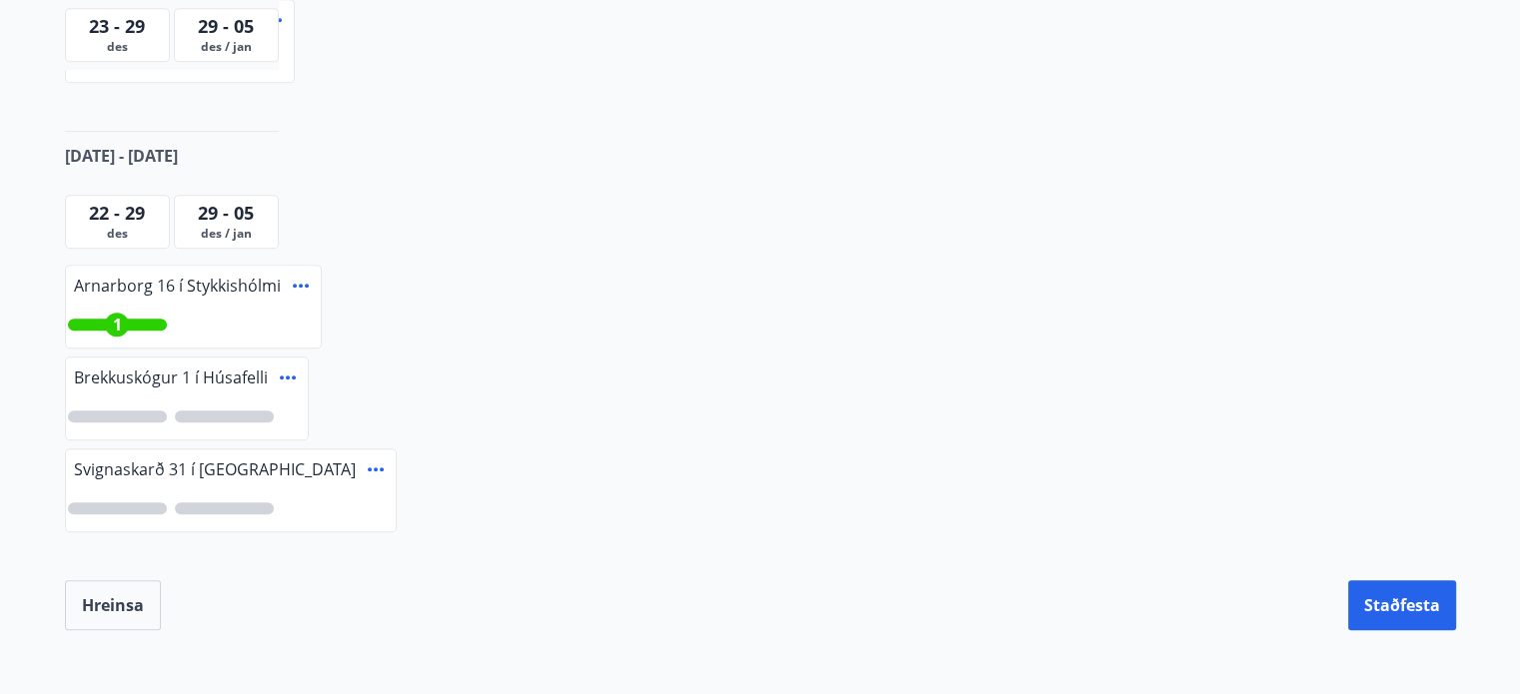
scroll to position [997, 0]
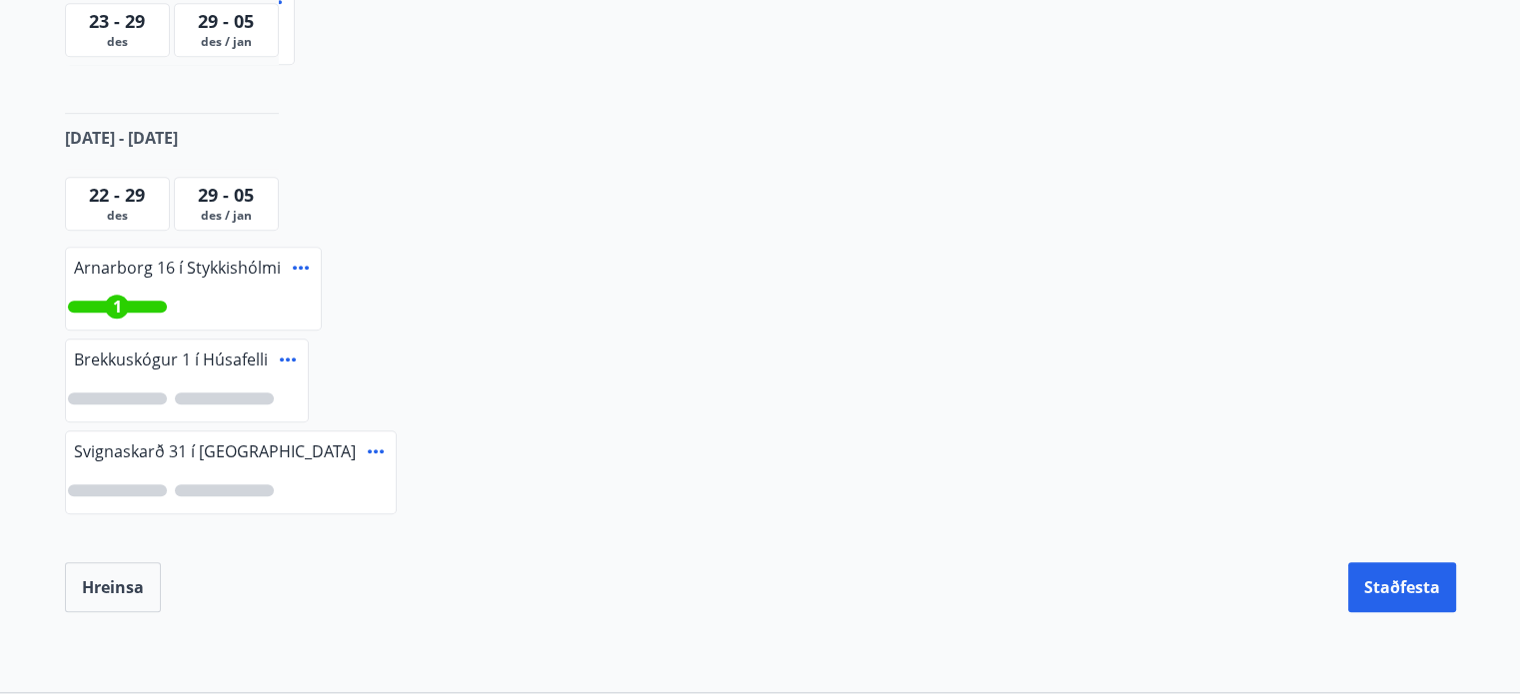
click at [250, 303] on div "1" at bounding box center [193, 307] width 255 height 46
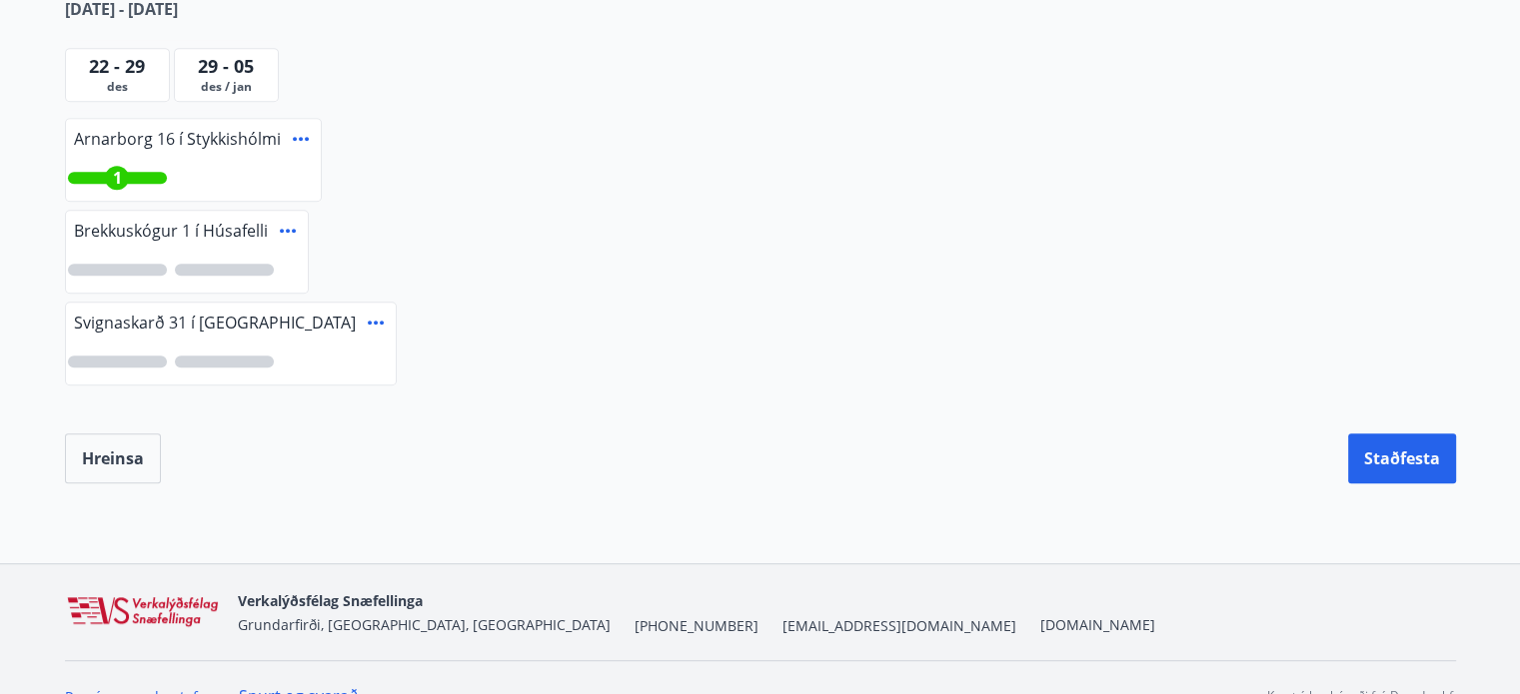
scroll to position [1129, 0]
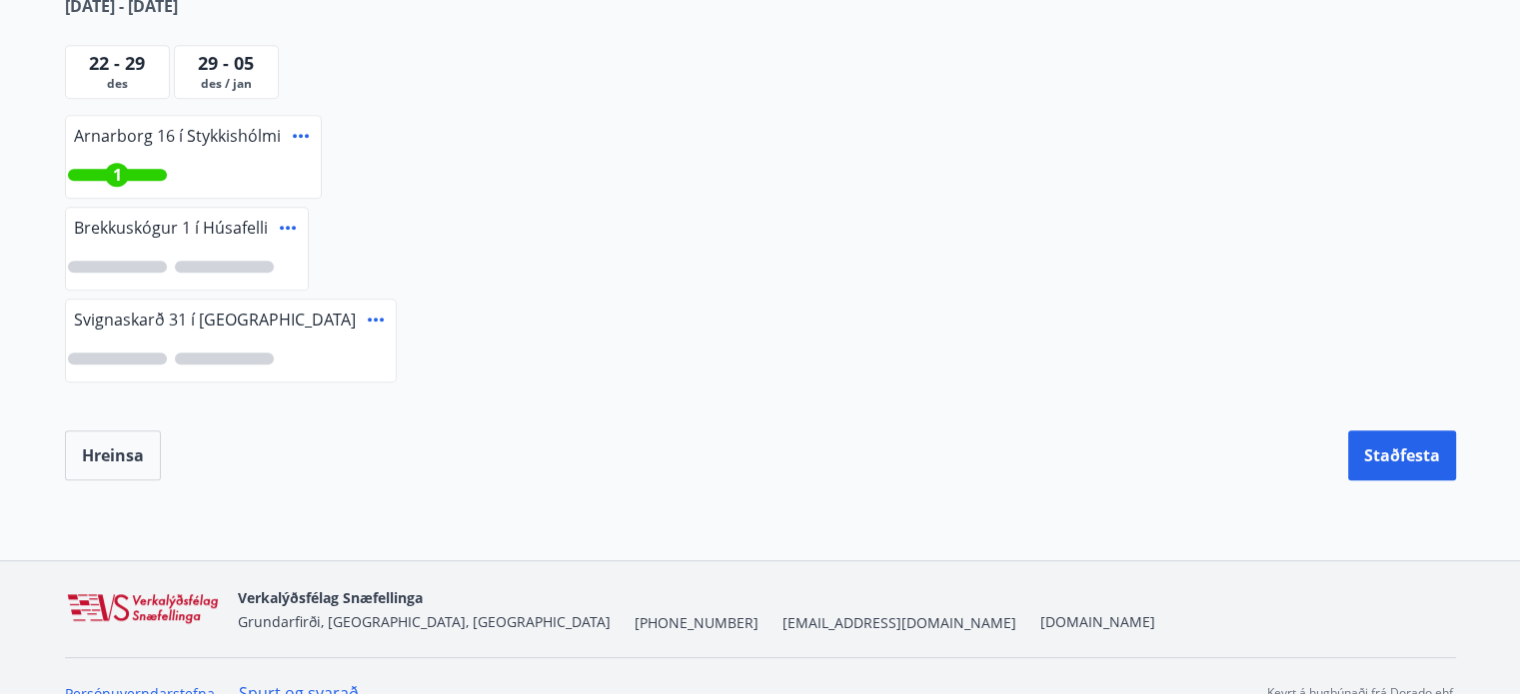
click at [256, 359] on div at bounding box center [224, 359] width 99 height 12
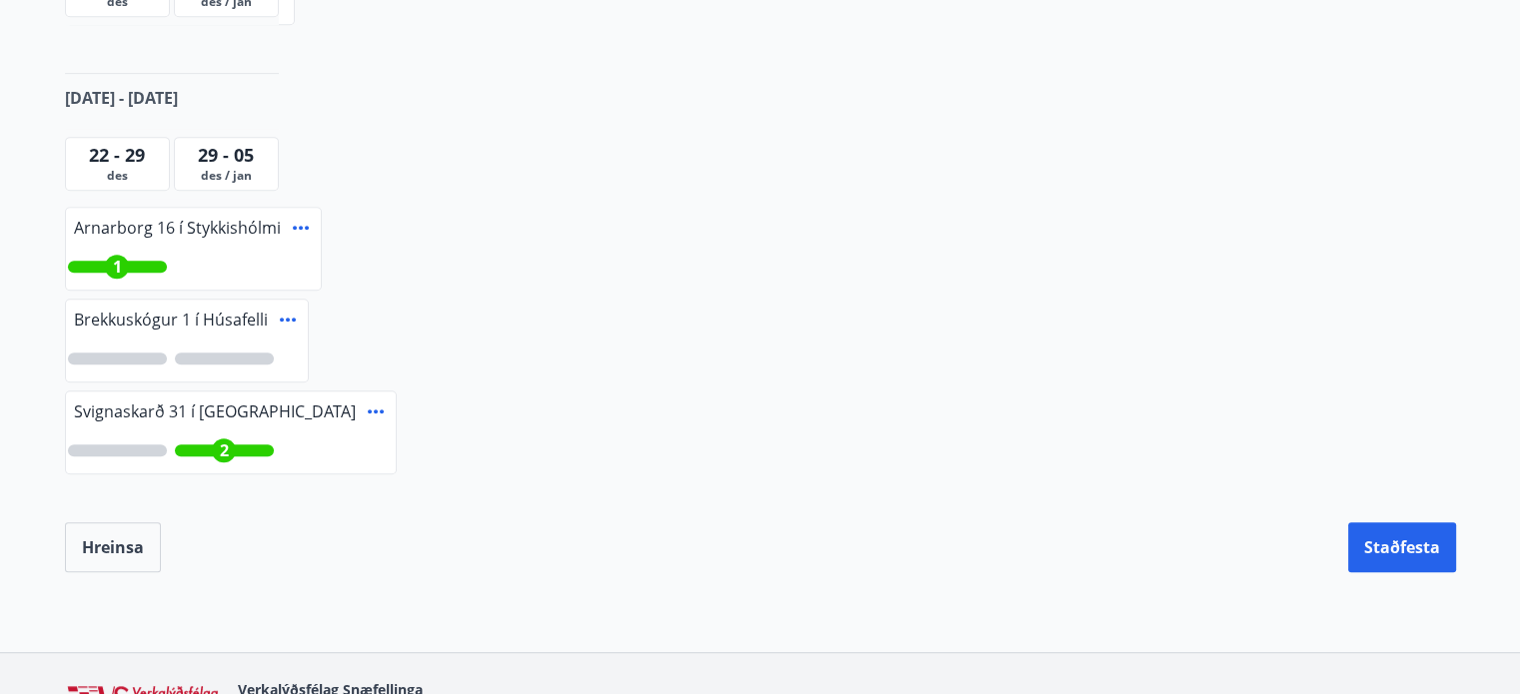
scroll to position [1038, 0]
click at [242, 446] on div "2" at bounding box center [224, 450] width 99 height 12
click at [133, 535] on button "Hreinsa" at bounding box center [113, 547] width 96 height 50
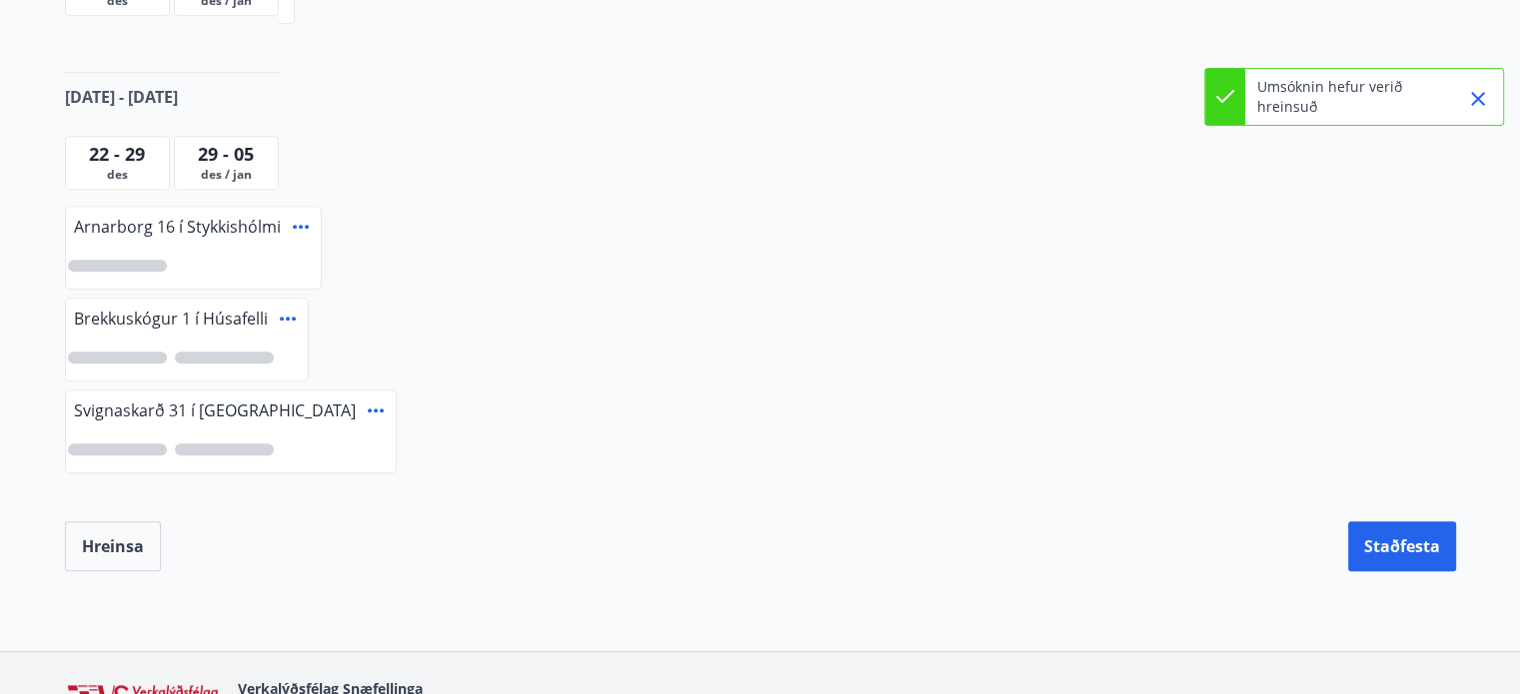
click at [151, 260] on div at bounding box center [117, 266] width 99 height 12
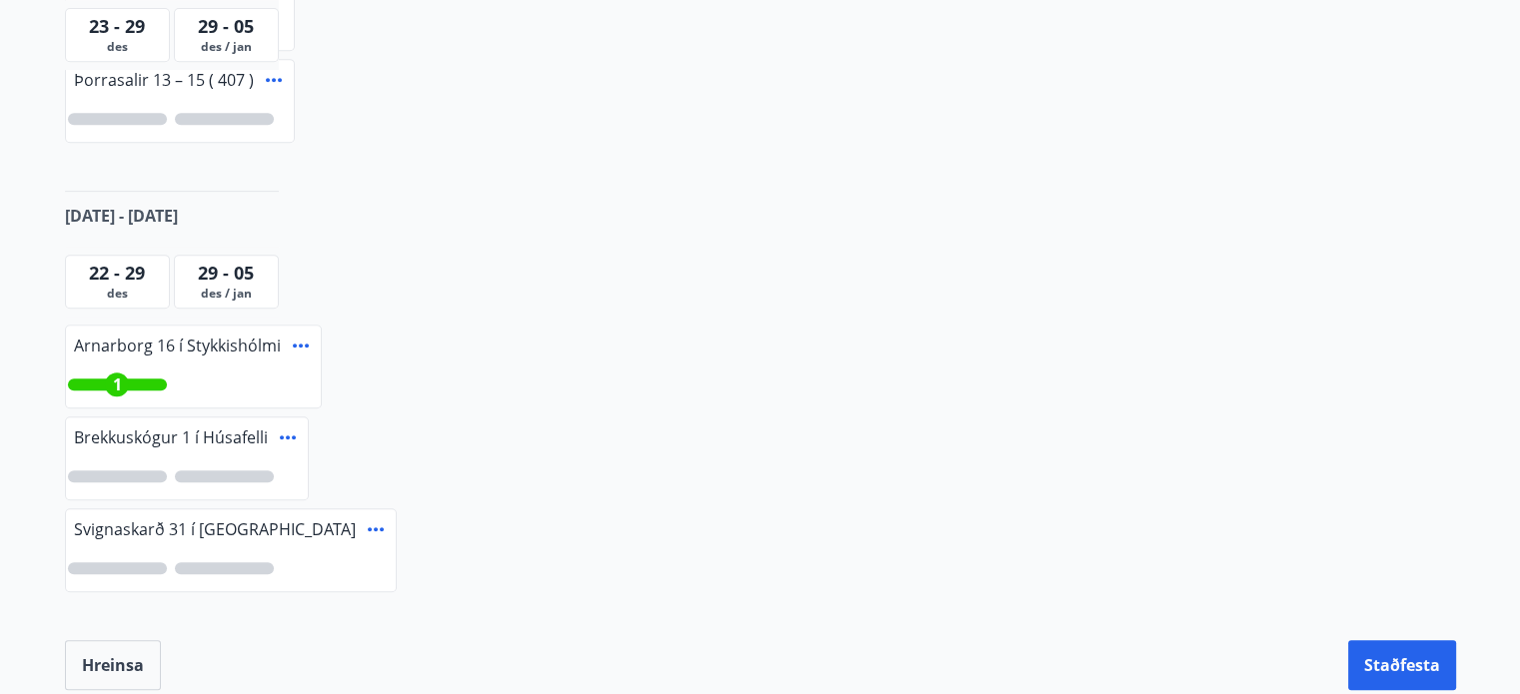
scroll to position [943, 0]
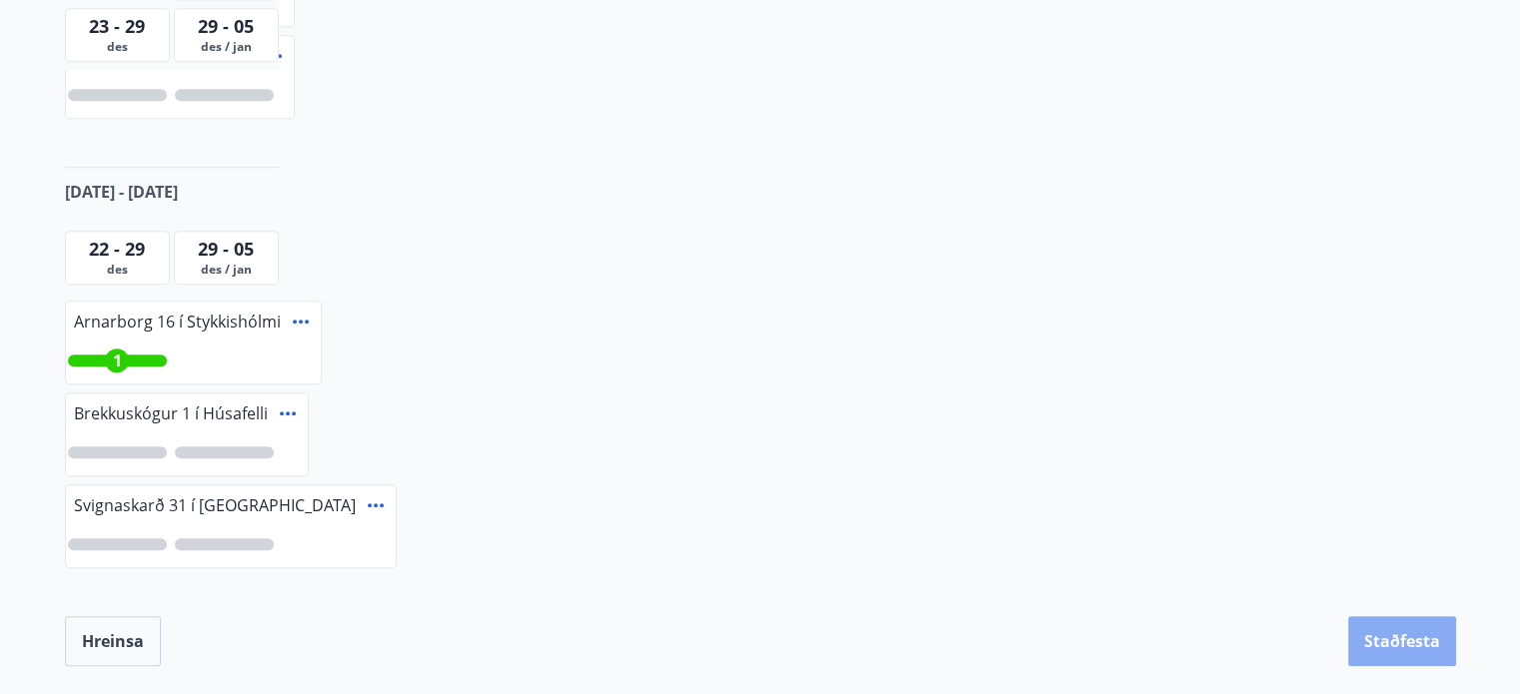
click at [1395, 635] on button "Staðfesta" at bounding box center [1402, 641] width 108 height 50
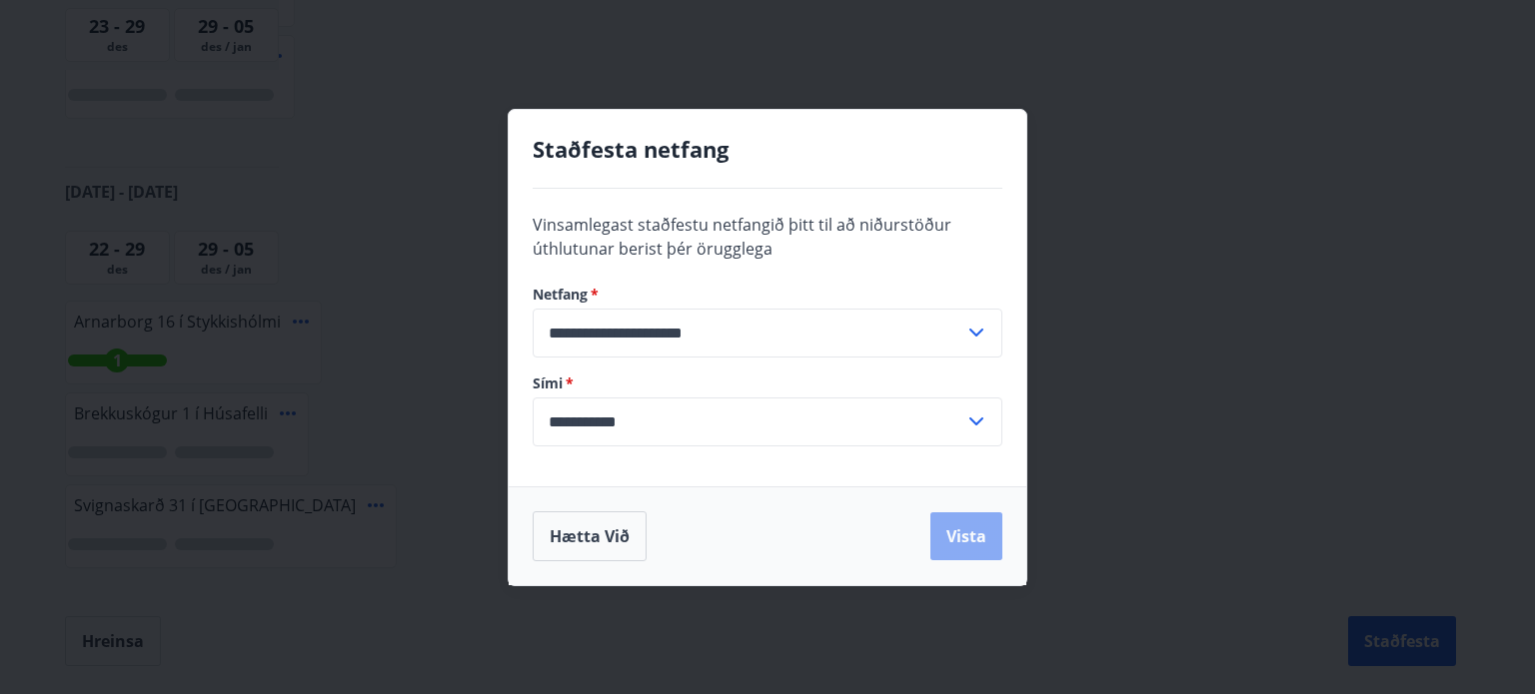
click at [973, 536] on button "Vista" at bounding box center [966, 537] width 72 height 48
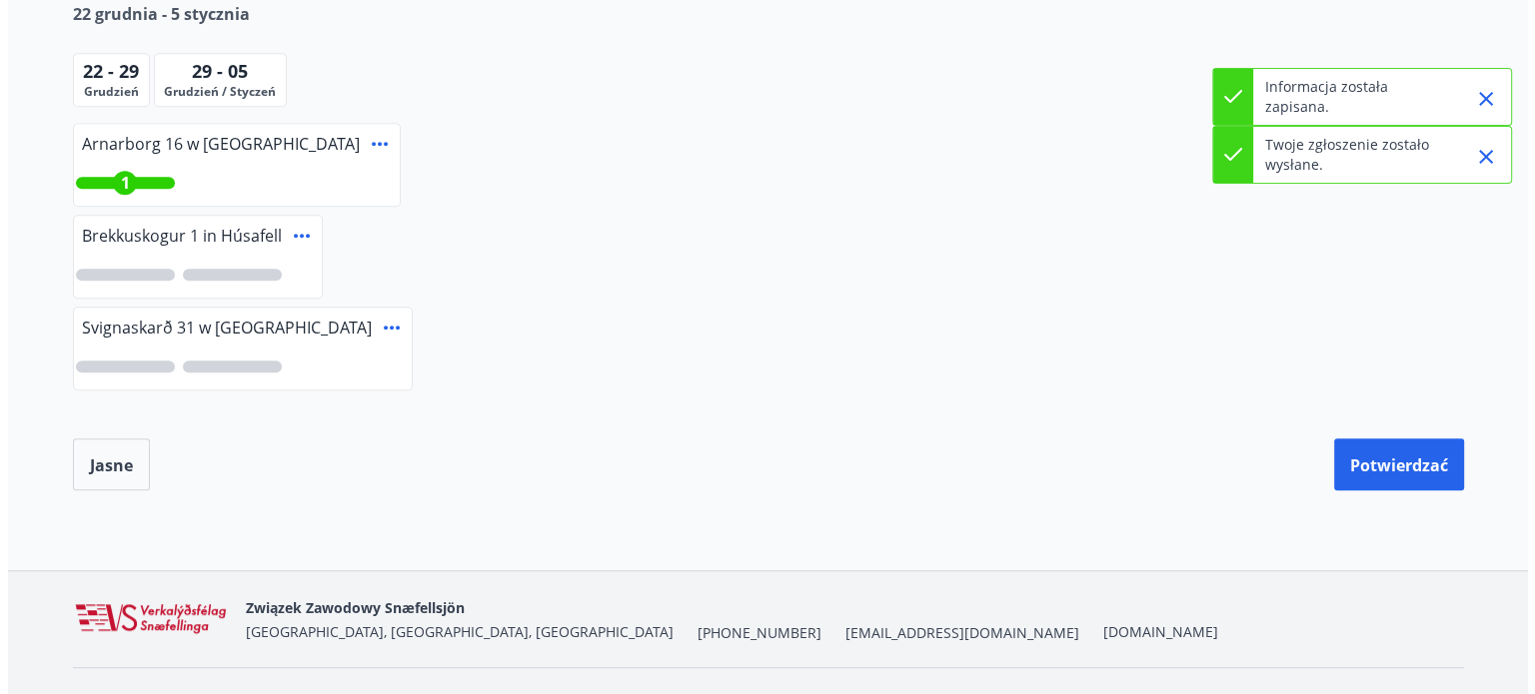
scroll to position [0, 0]
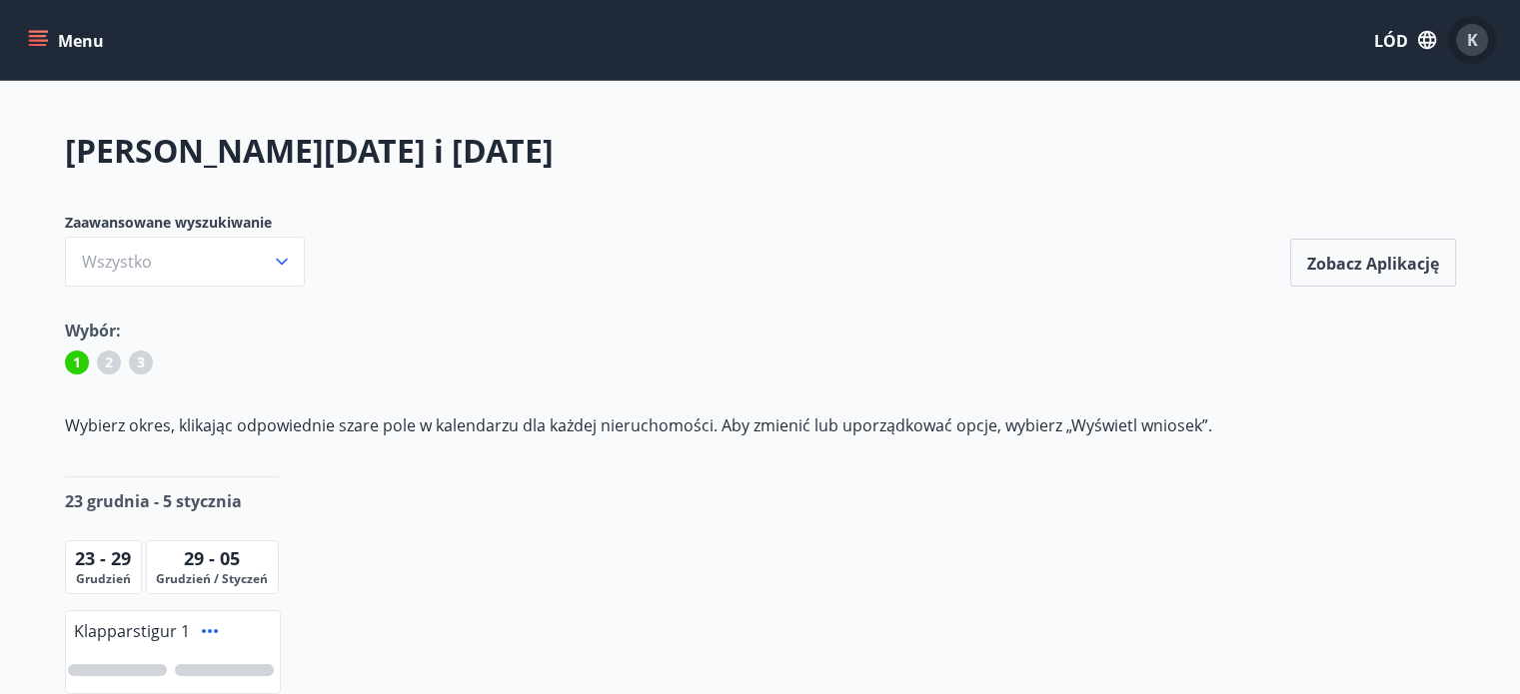
click at [1470, 26] on div "K" at bounding box center [1472, 40] width 32 height 32
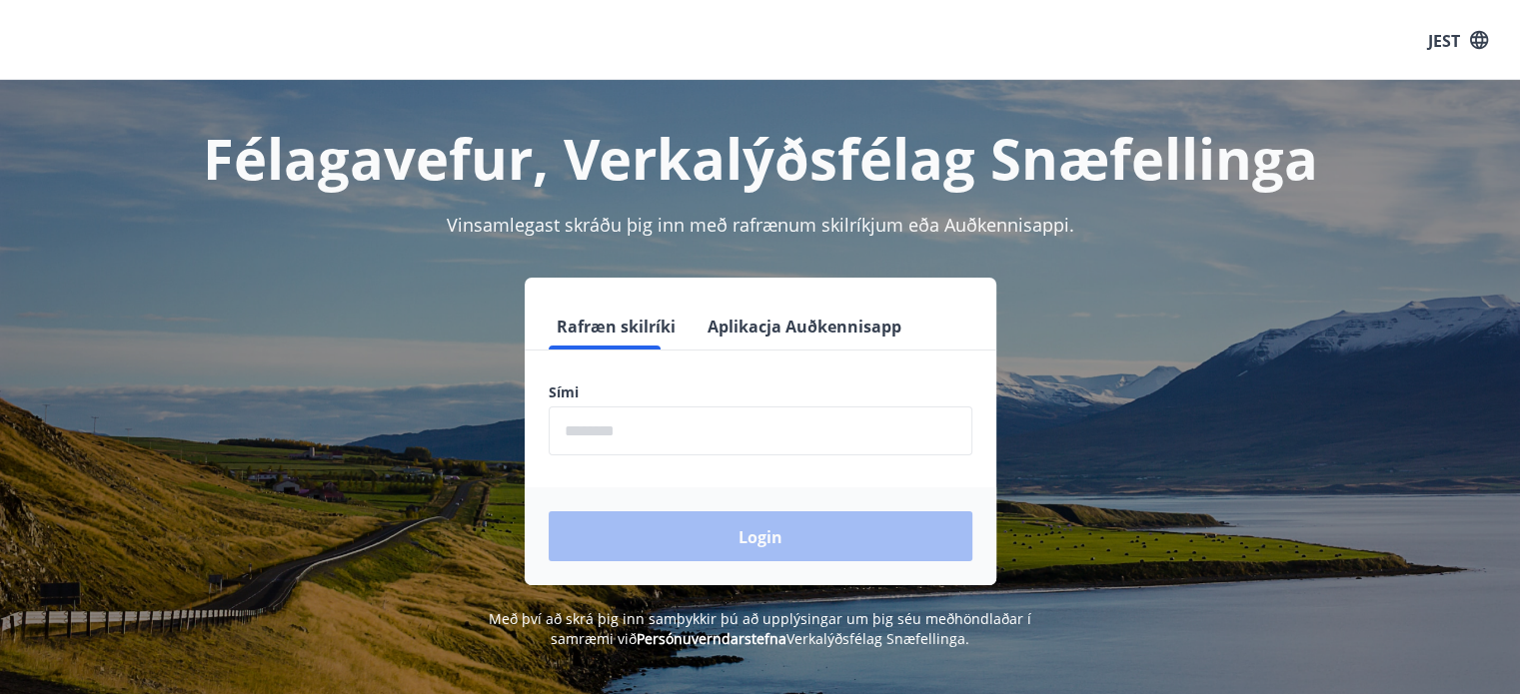
click at [629, 451] on input "phone" at bounding box center [761, 431] width 424 height 49
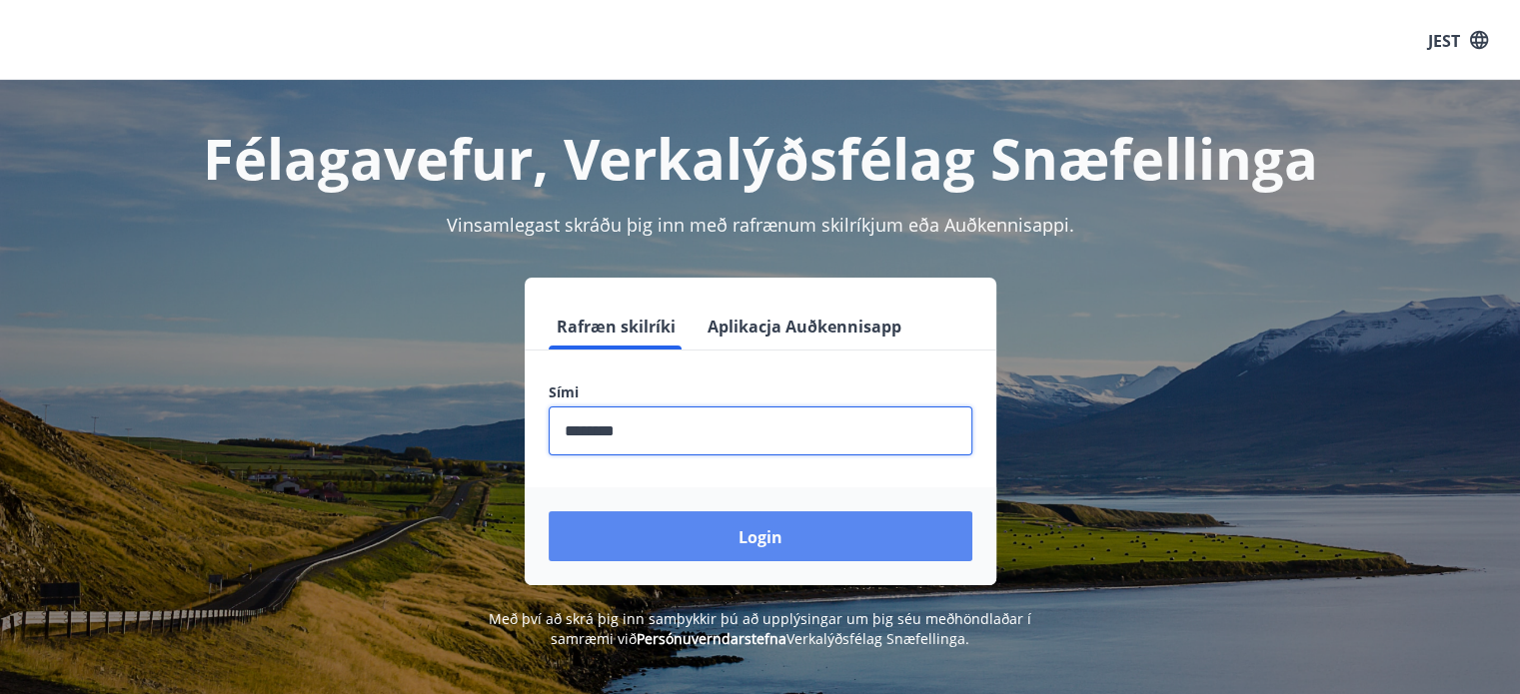
type input "********"
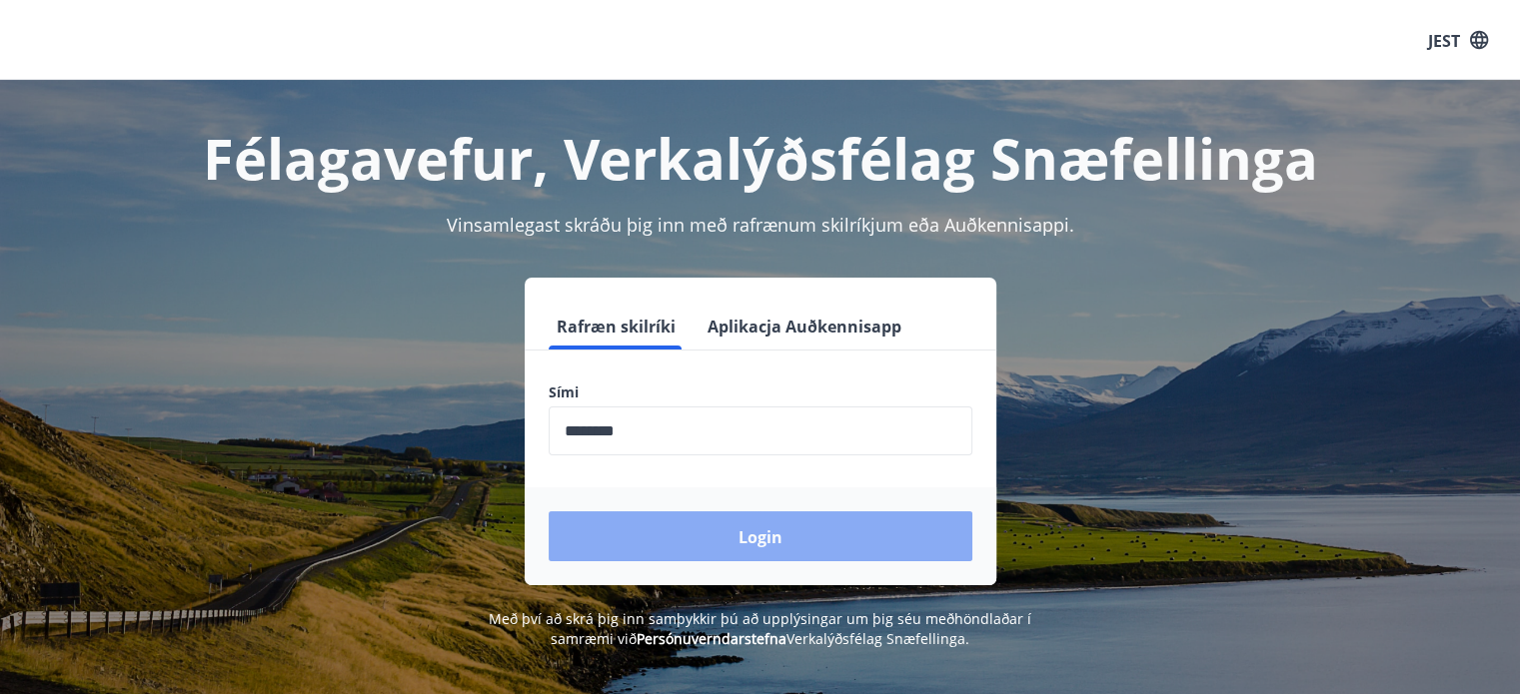
click at [784, 539] on button "Login" at bounding box center [761, 537] width 424 height 50
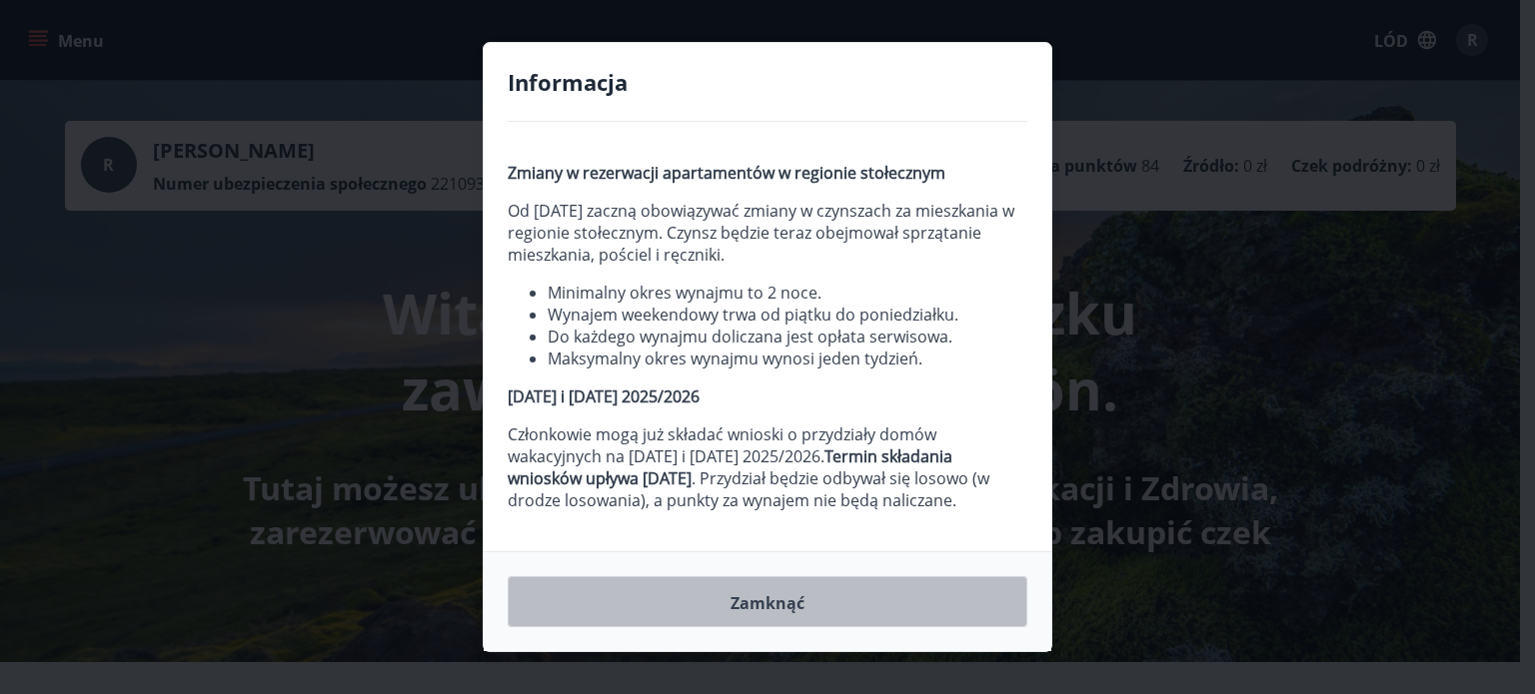
click at [743, 598] on button "Zamknąć" at bounding box center [768, 602] width 520 height 52
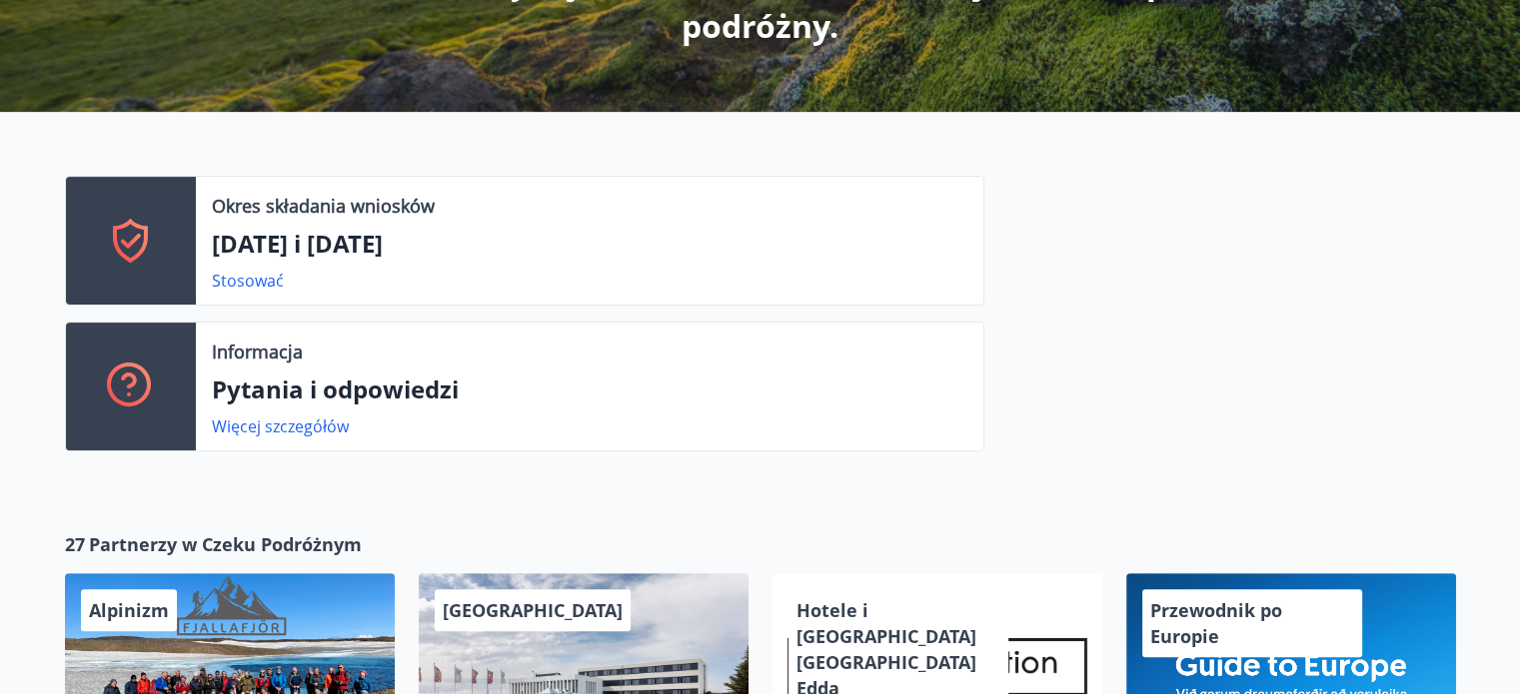
scroll to position [552, 0]
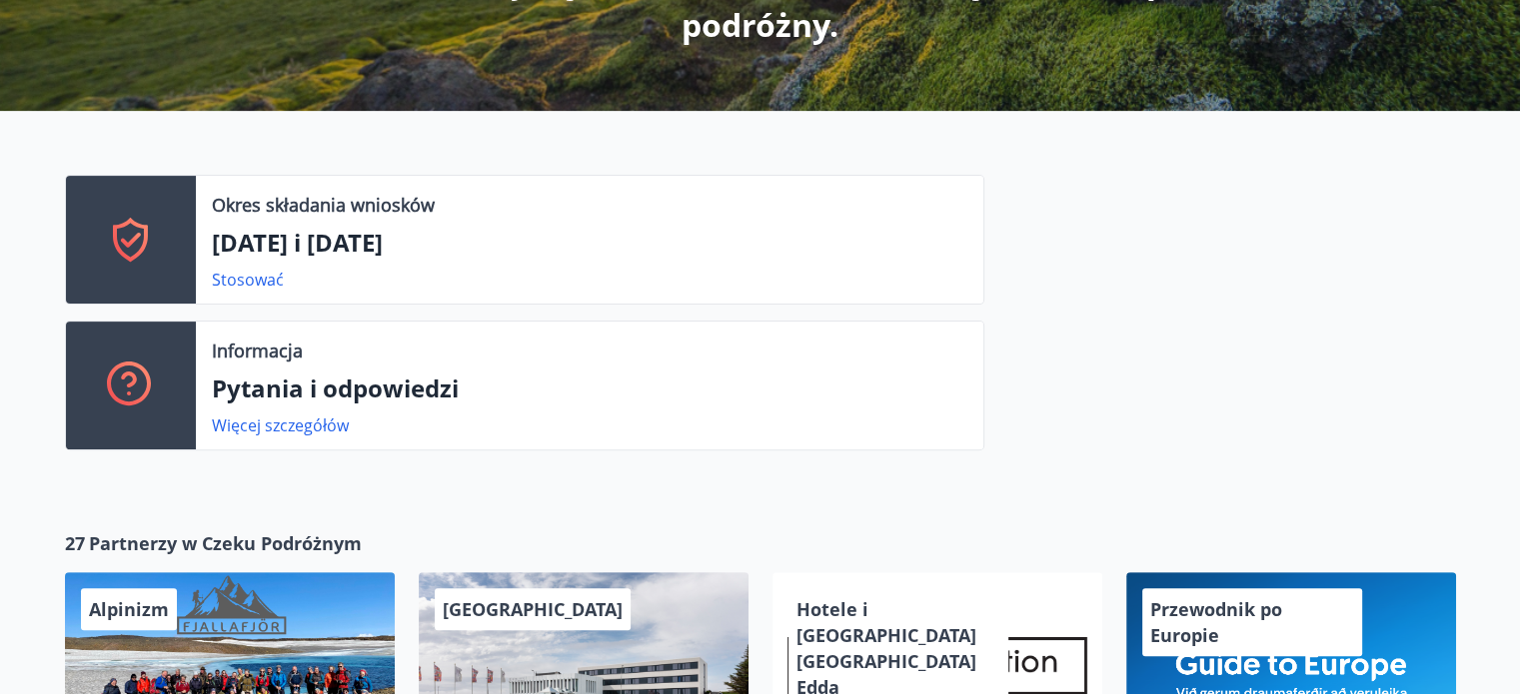
click at [383, 256] on font "[PERSON_NAME][DATE] i [DATE]" at bounding box center [297, 242] width 171 height 33
drag, startPoint x: 283, startPoint y: 282, endPoint x: 237, endPoint y: 267, distance: 48.3
click at [237, 268] on div "Stosować" at bounding box center [256, 280] width 88 height 24
click at [237, 269] on font "Stosować" at bounding box center [248, 280] width 72 height 22
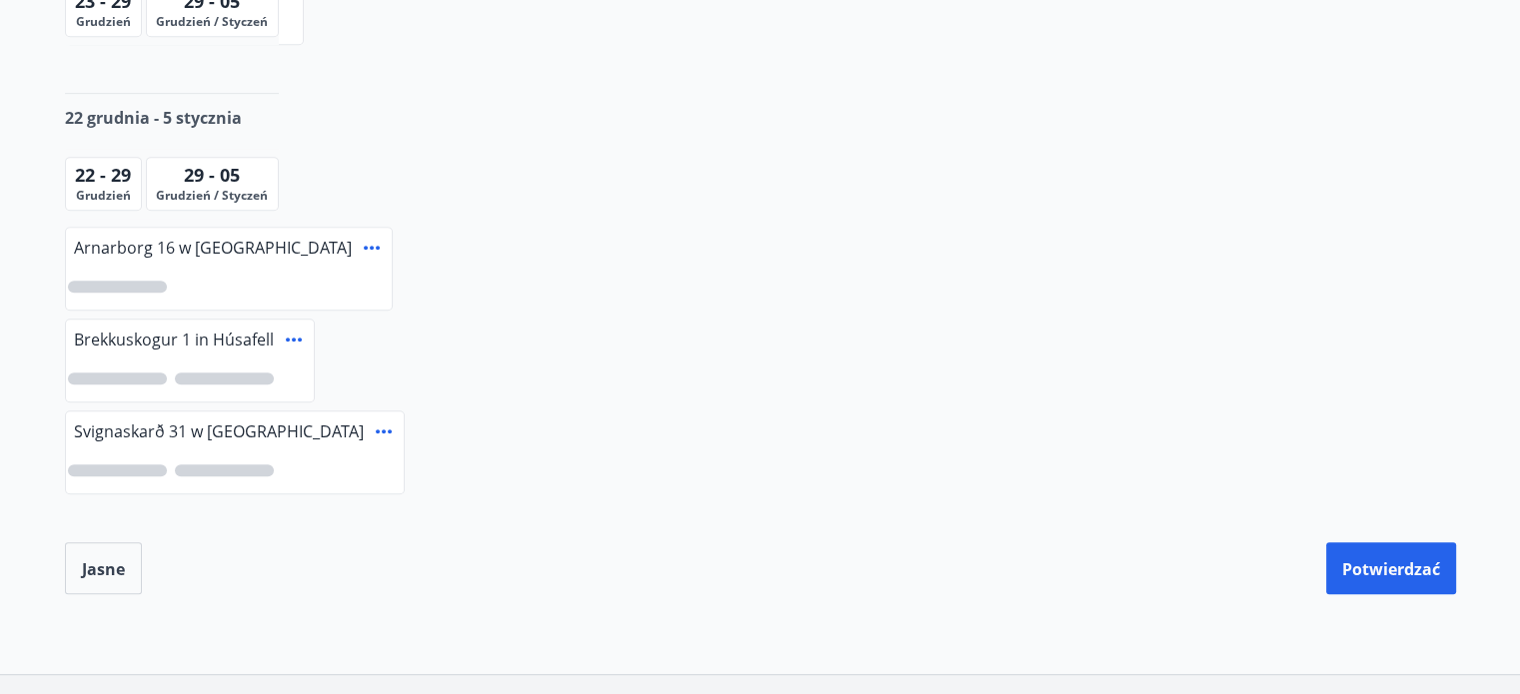
scroll to position [1021, 0]
click at [140, 285] on div at bounding box center [117, 283] width 99 height 12
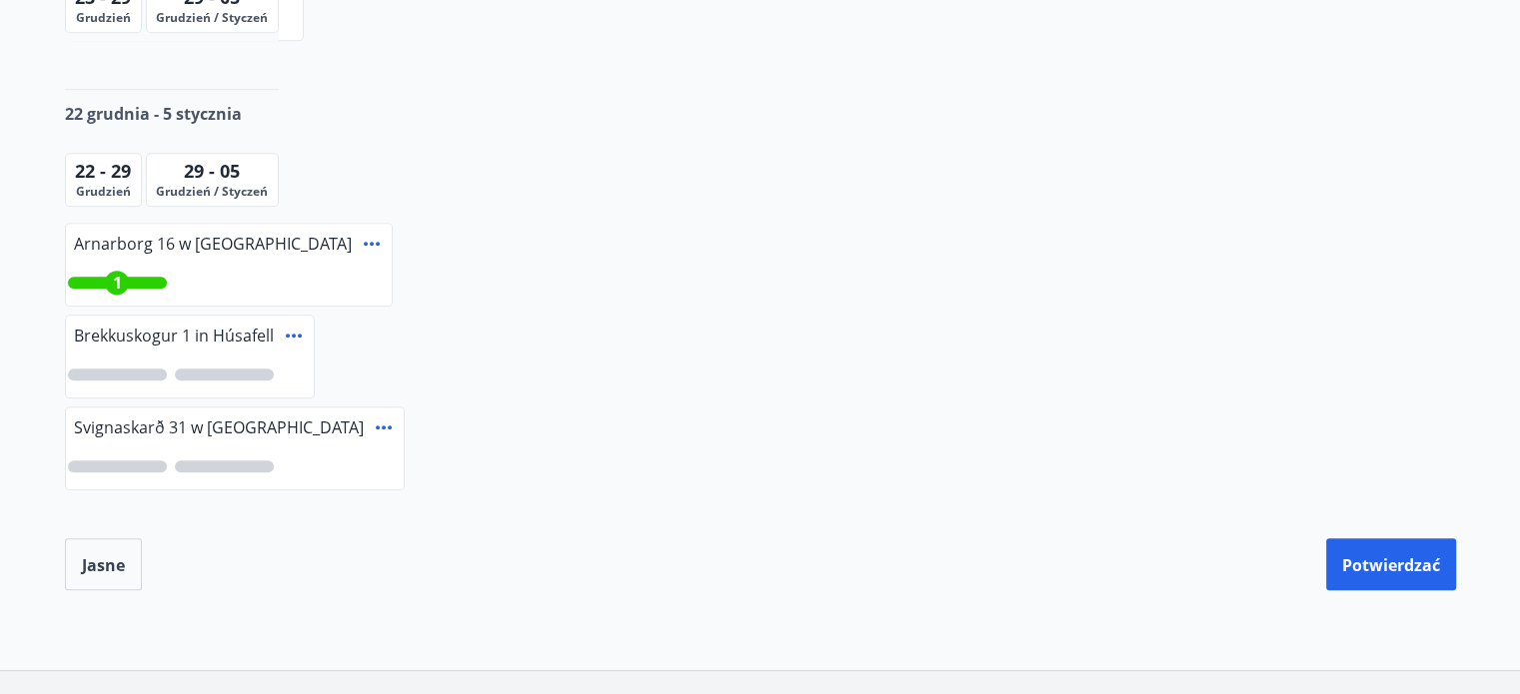
click at [360, 243] on icon at bounding box center [372, 244] width 24 height 24
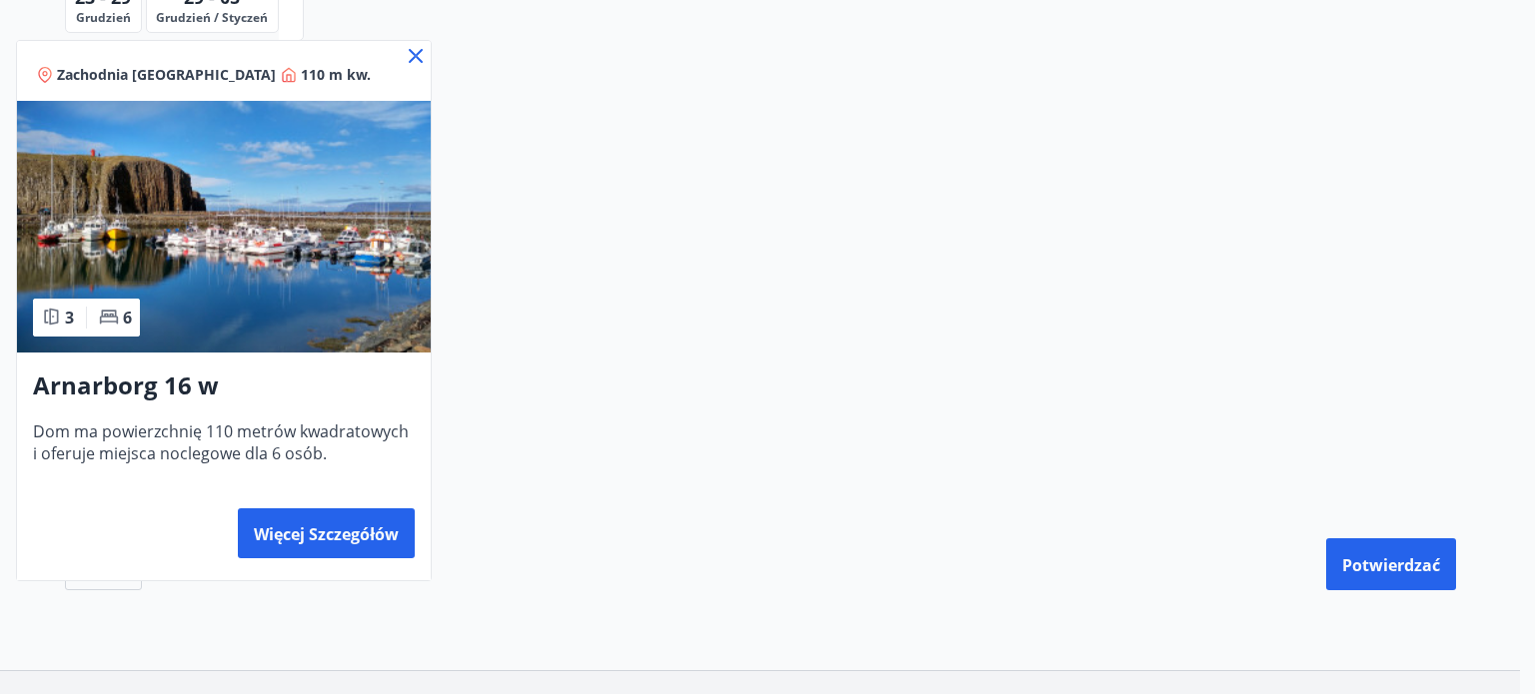
click at [416, 51] on icon at bounding box center [416, 56] width 24 height 24
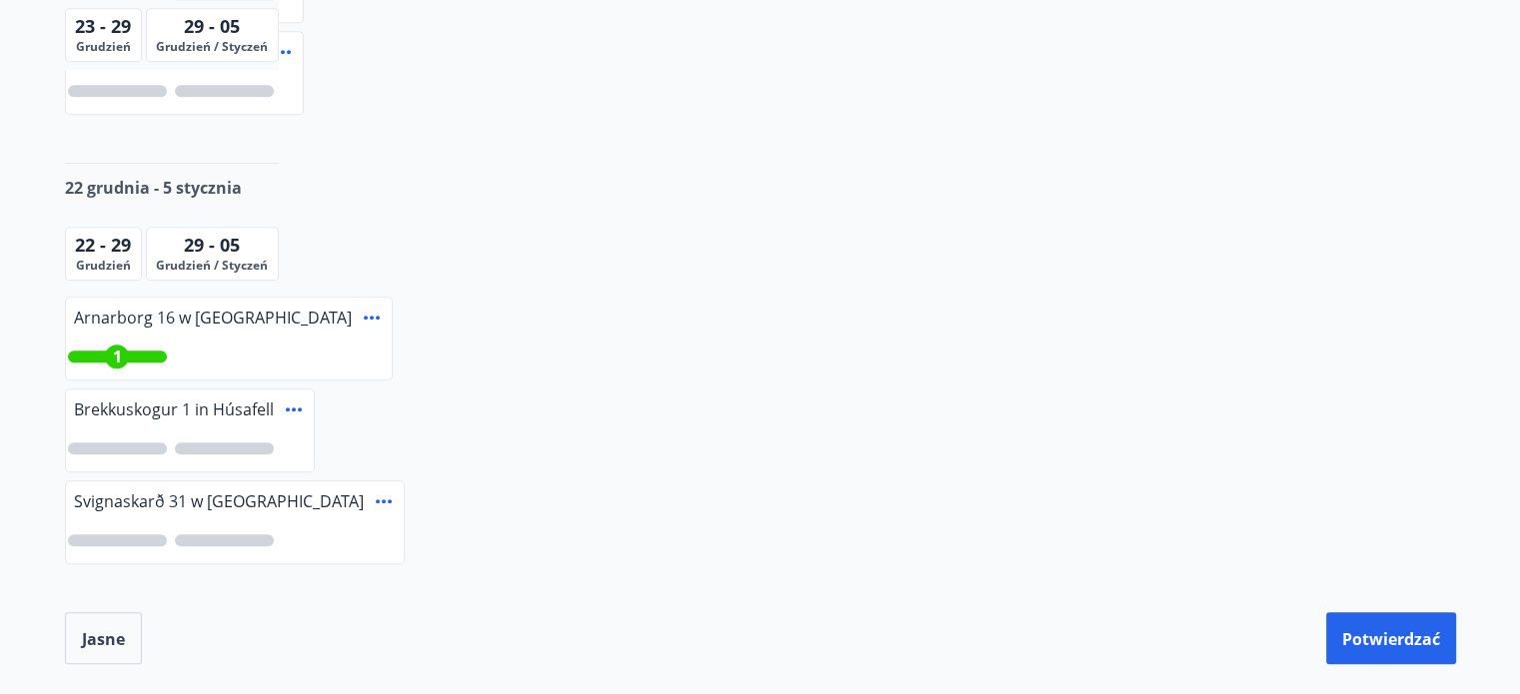
scroll to position [950, 0]
drag, startPoint x: 212, startPoint y: 272, endPoint x: 208, endPoint y: 250, distance: 22.3
click at [208, 250] on div "29 - 05 Grudzień / Styczeń" at bounding box center [212, 251] width 133 height 54
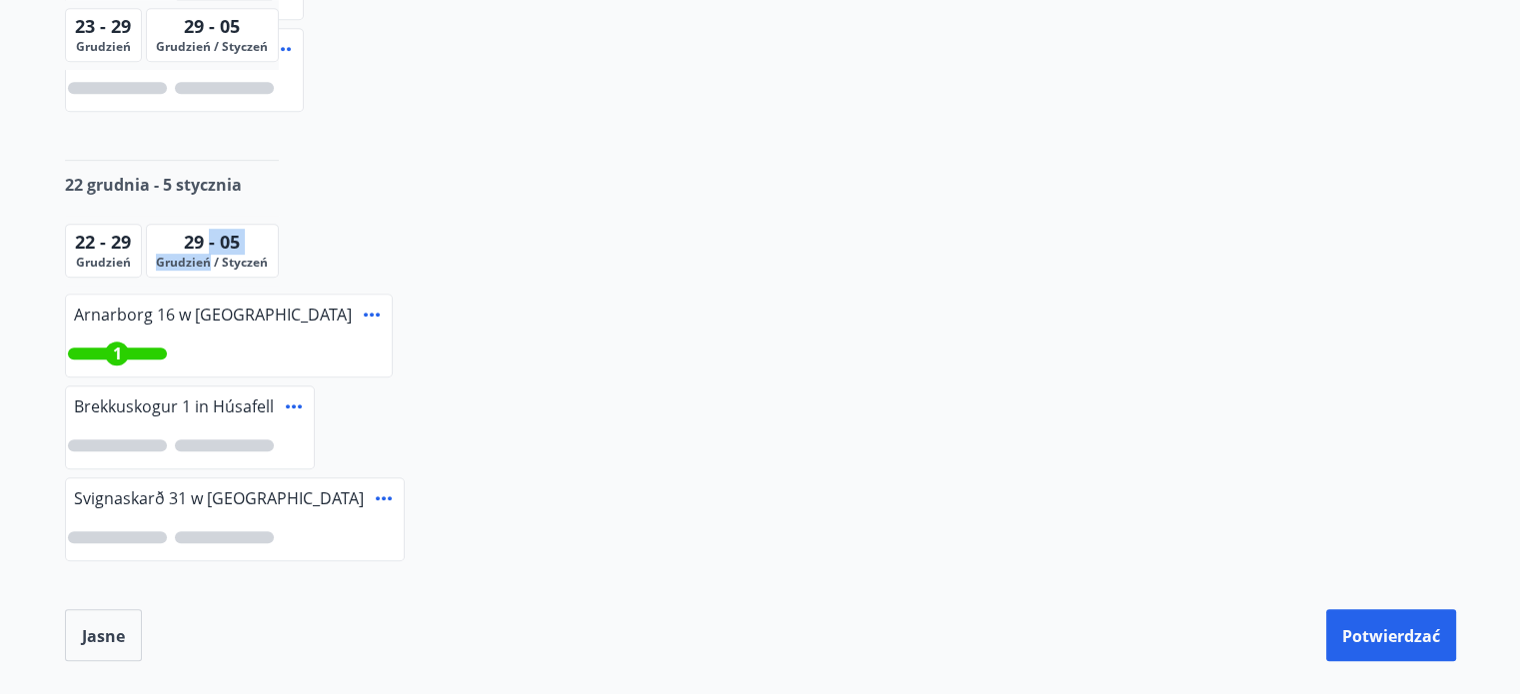
click at [208, 250] on font "29 - 05" at bounding box center [212, 242] width 56 height 24
click at [267, 351] on div "1" at bounding box center [229, 354] width 326 height 46
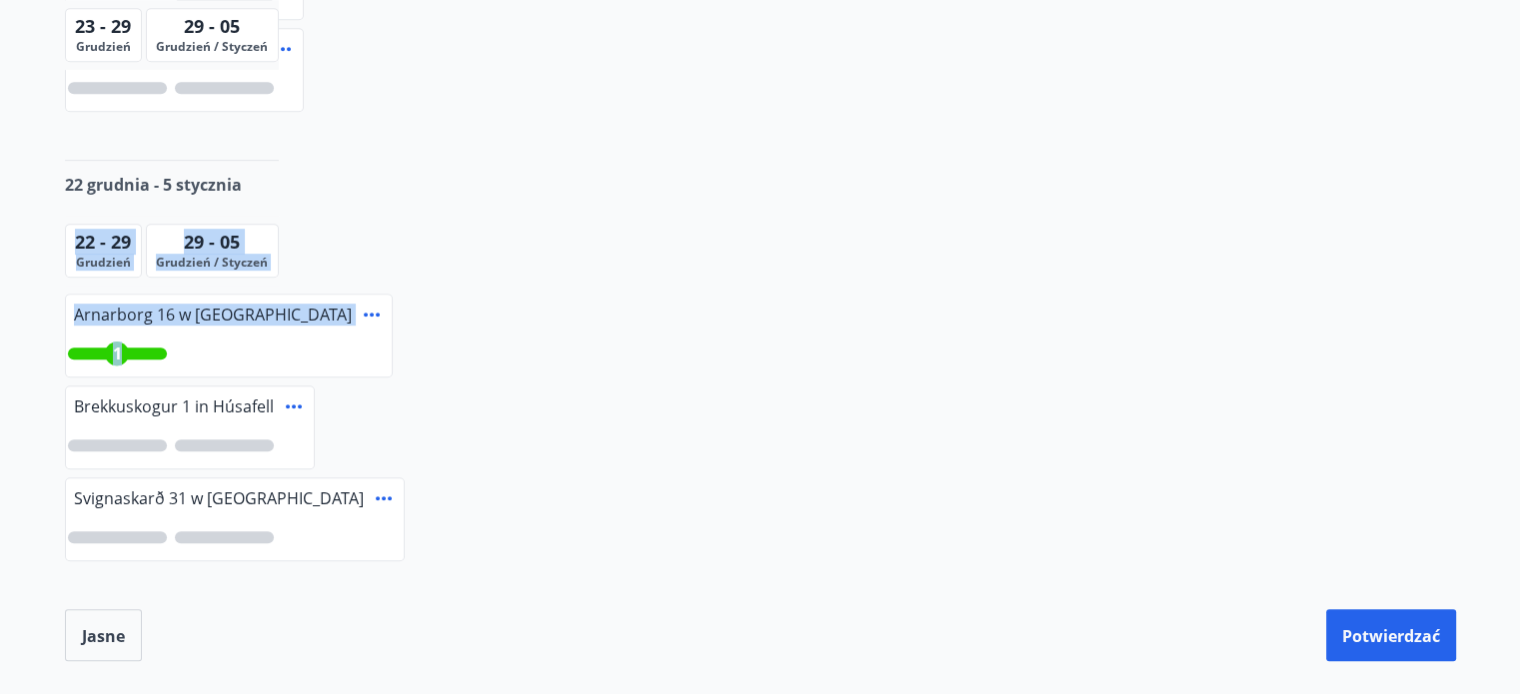
drag, startPoint x: 267, startPoint y: 351, endPoint x: 55, endPoint y: 222, distance: 247.9
click at [80, 240] on font "22 - 29" at bounding box center [103, 242] width 56 height 24
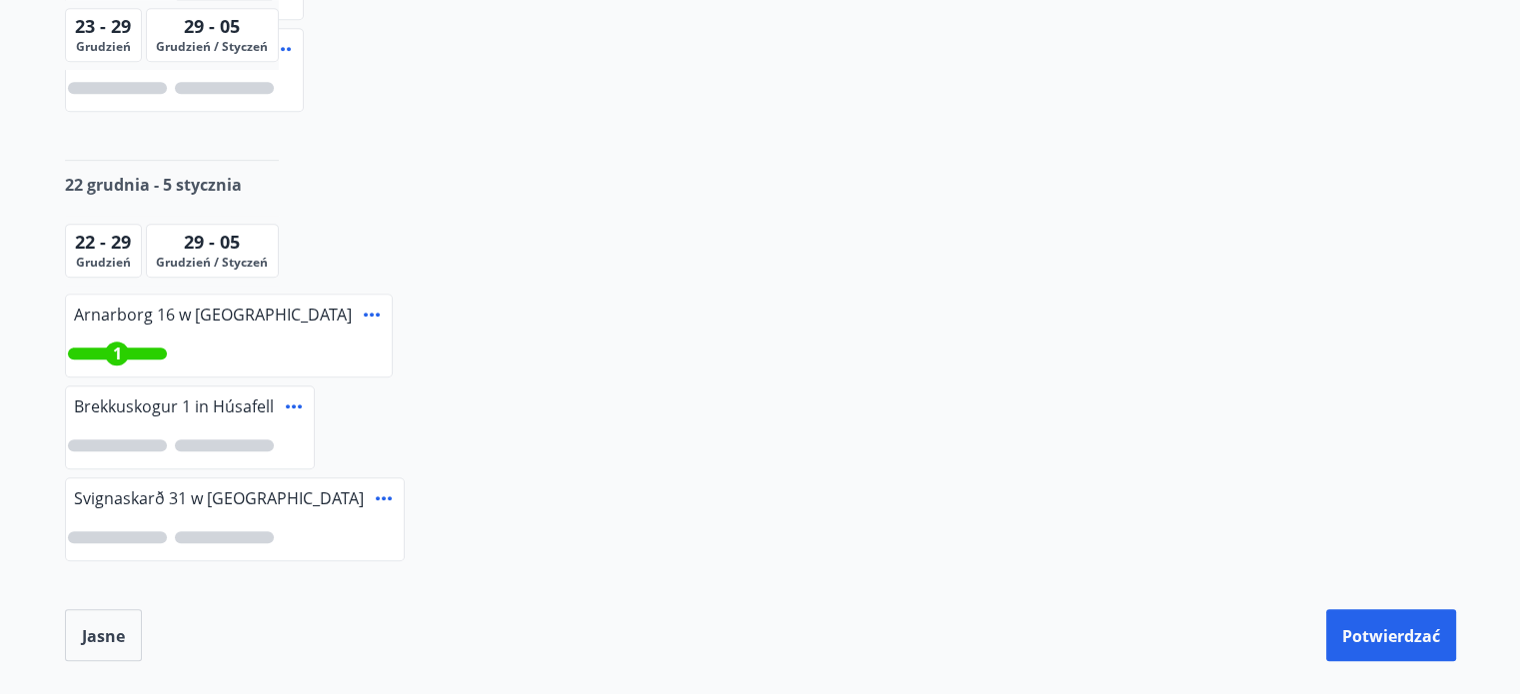
click at [188, 257] on font "Grudzień / Styczeń" at bounding box center [212, 262] width 112 height 17
click at [1394, 625] on font "Potwierdzać" at bounding box center [1391, 636] width 98 height 22
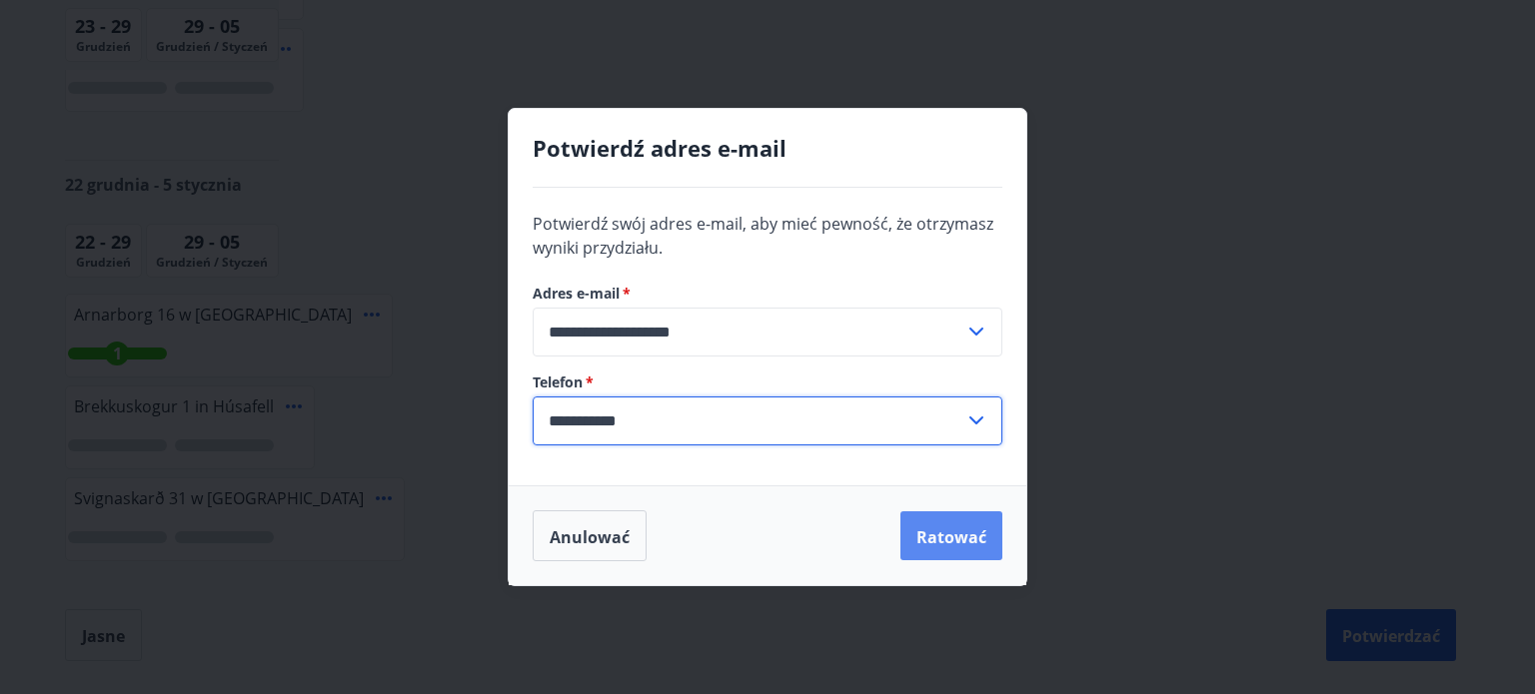
click at [936, 436] on input "**********" at bounding box center [749, 421] width 432 height 49
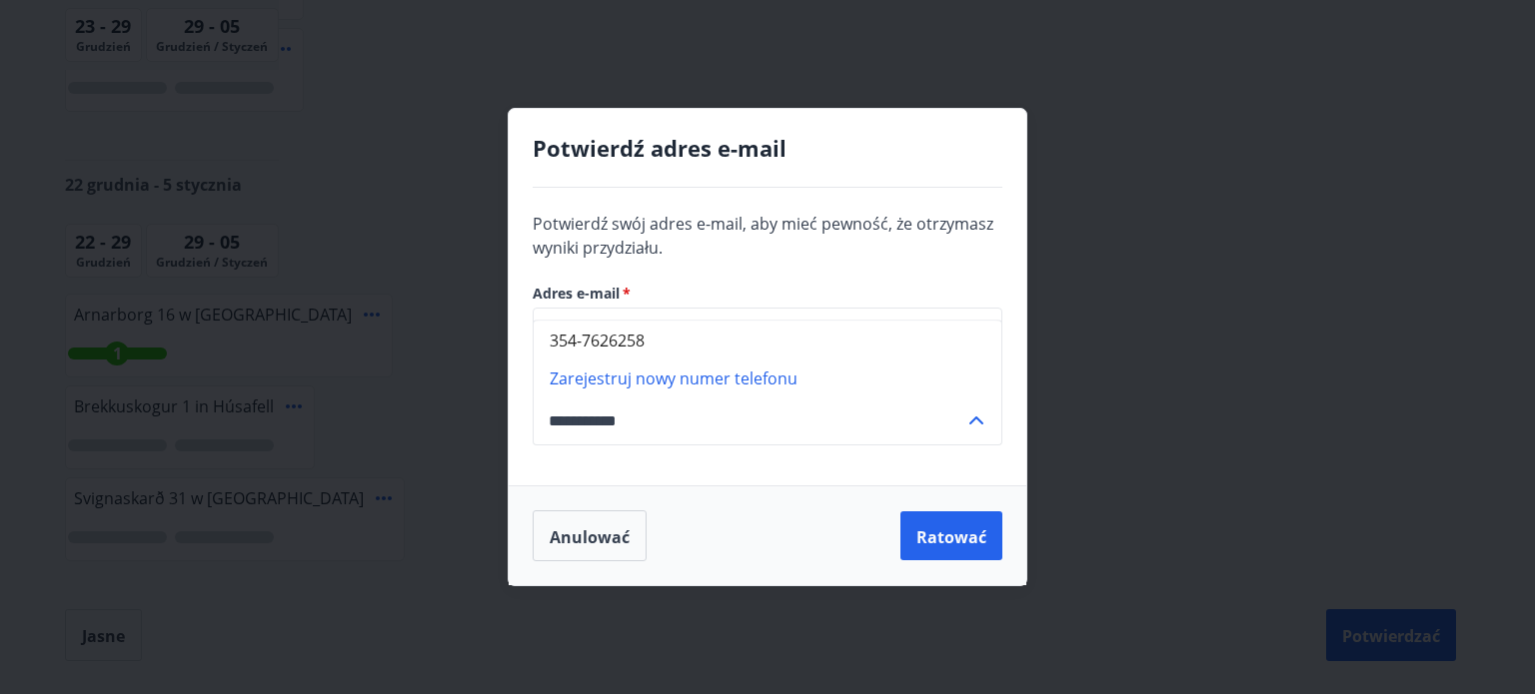
click at [858, 428] on input "**********" at bounding box center [749, 421] width 432 height 49
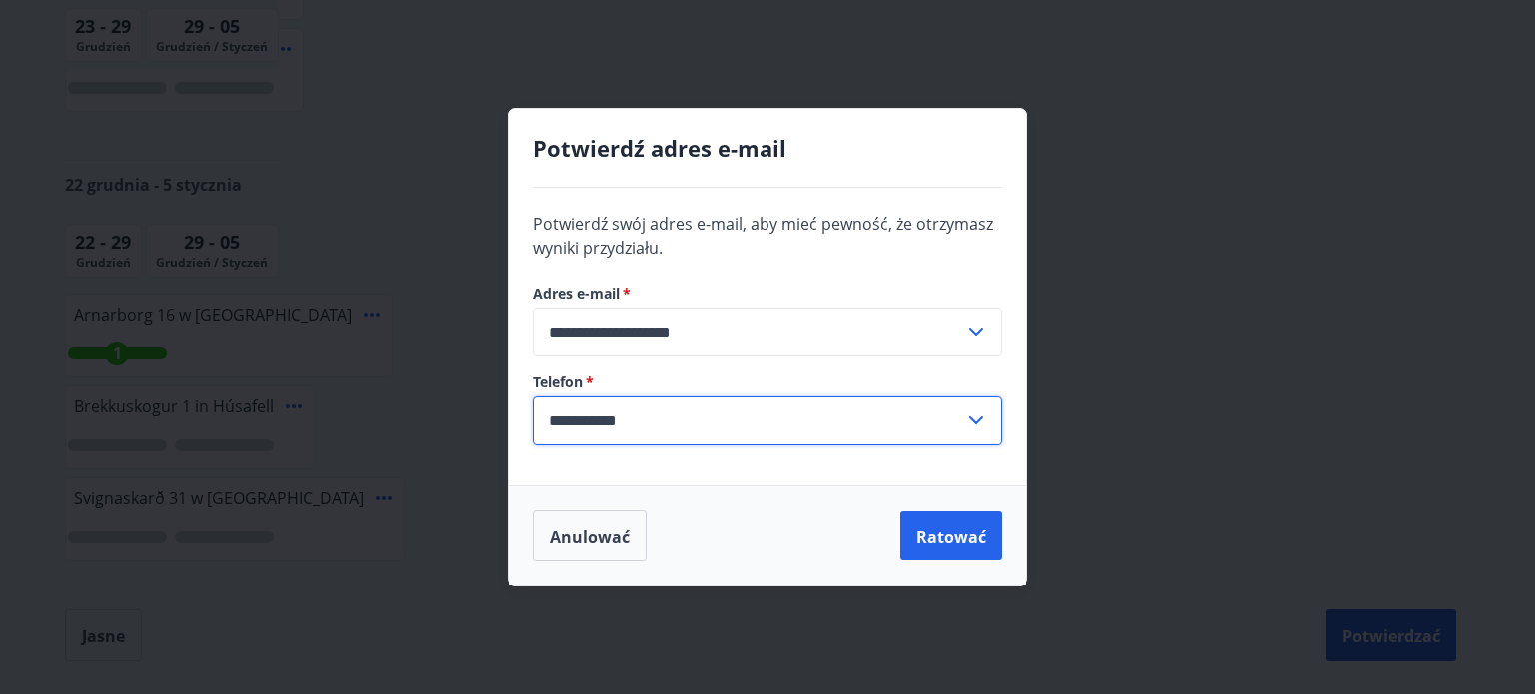
click at [858, 428] on input "**********" at bounding box center [749, 421] width 432 height 49
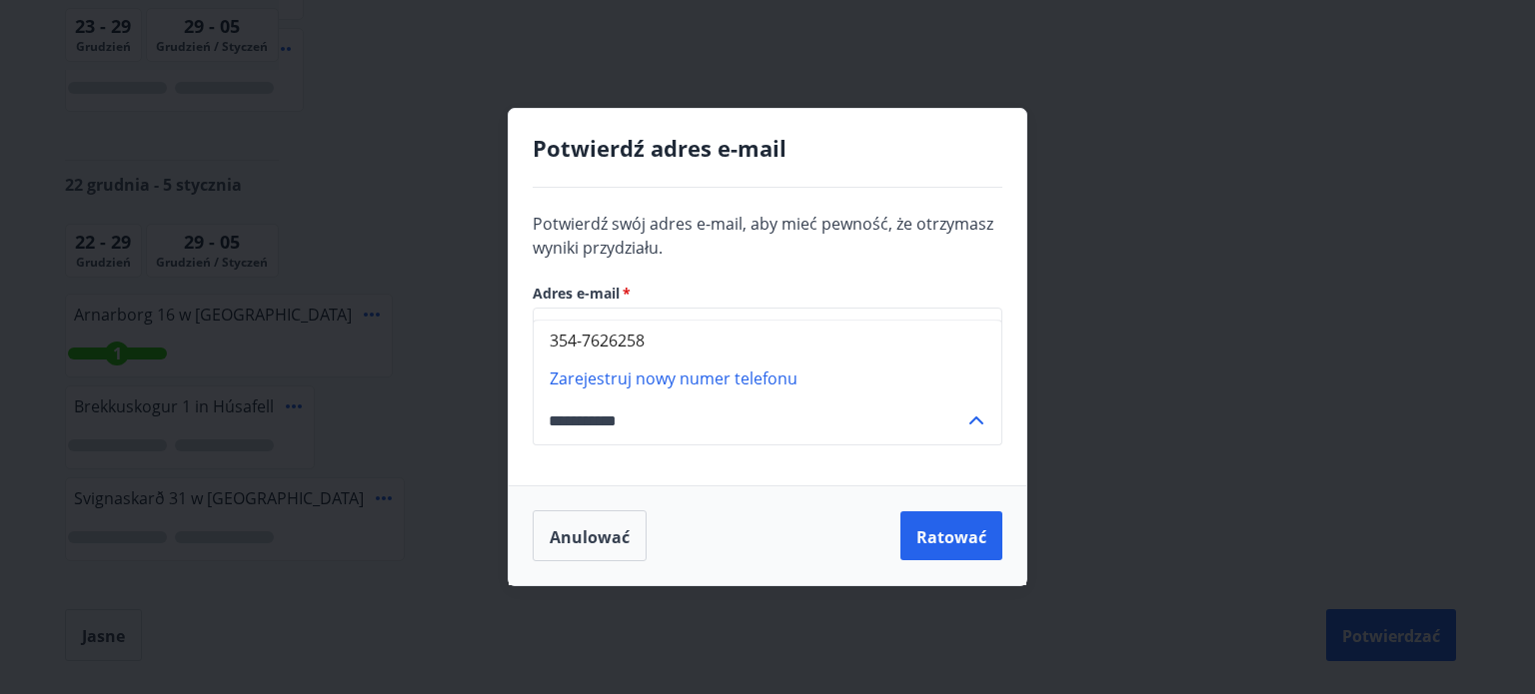
click at [858, 428] on input "**********" at bounding box center [749, 421] width 432 height 49
click at [871, 305] on div "**********" at bounding box center [768, 320] width 470 height 73
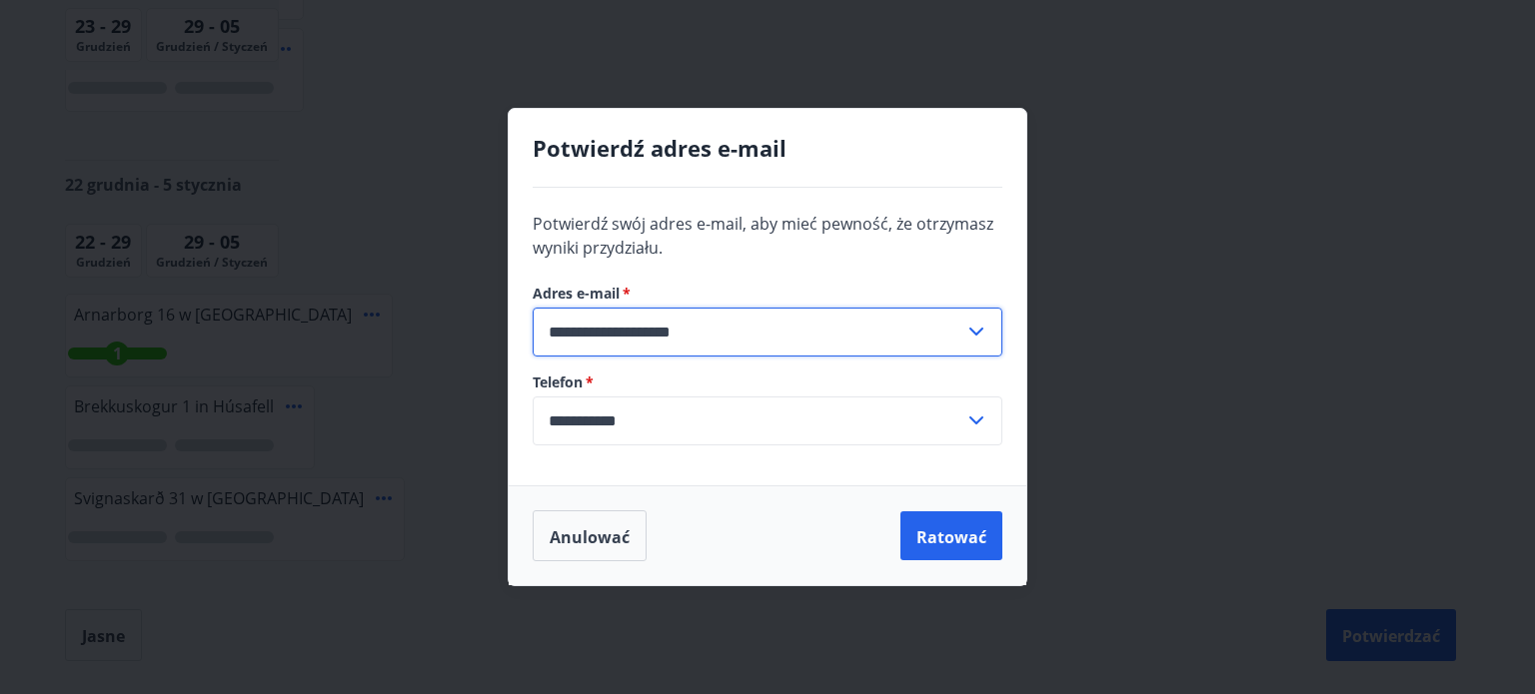
click at [869, 335] on input "**********" at bounding box center [749, 332] width 432 height 49
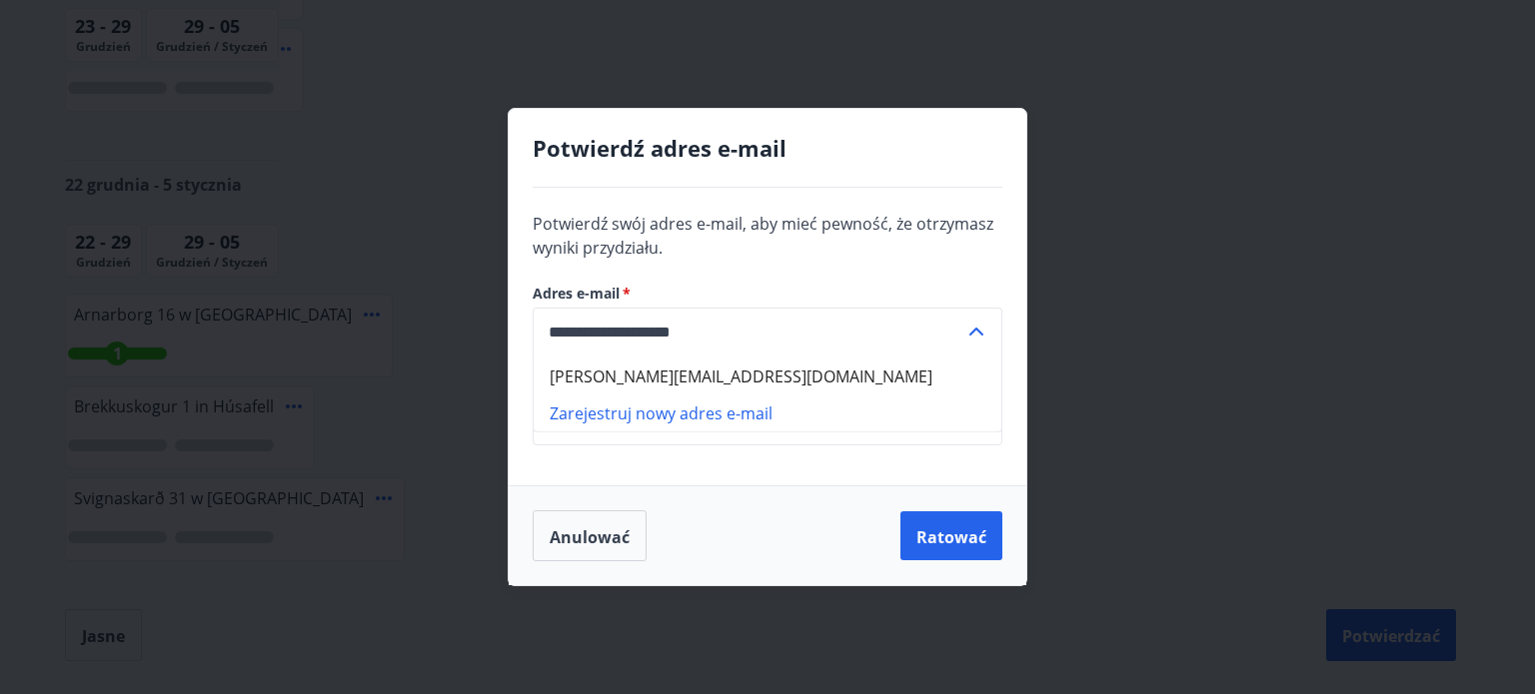
click at [802, 328] on input "**********" at bounding box center [749, 332] width 432 height 49
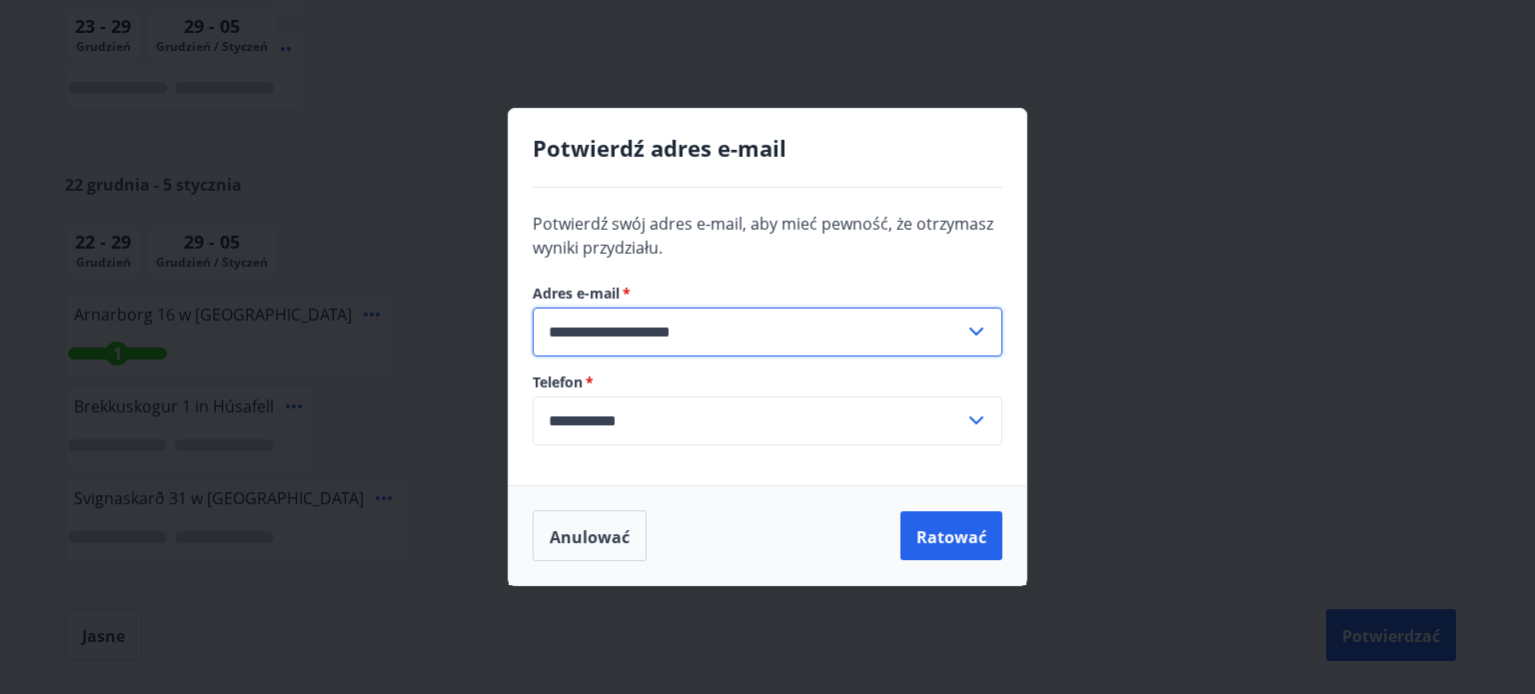
click at [802, 328] on input "**********" at bounding box center [749, 332] width 432 height 49
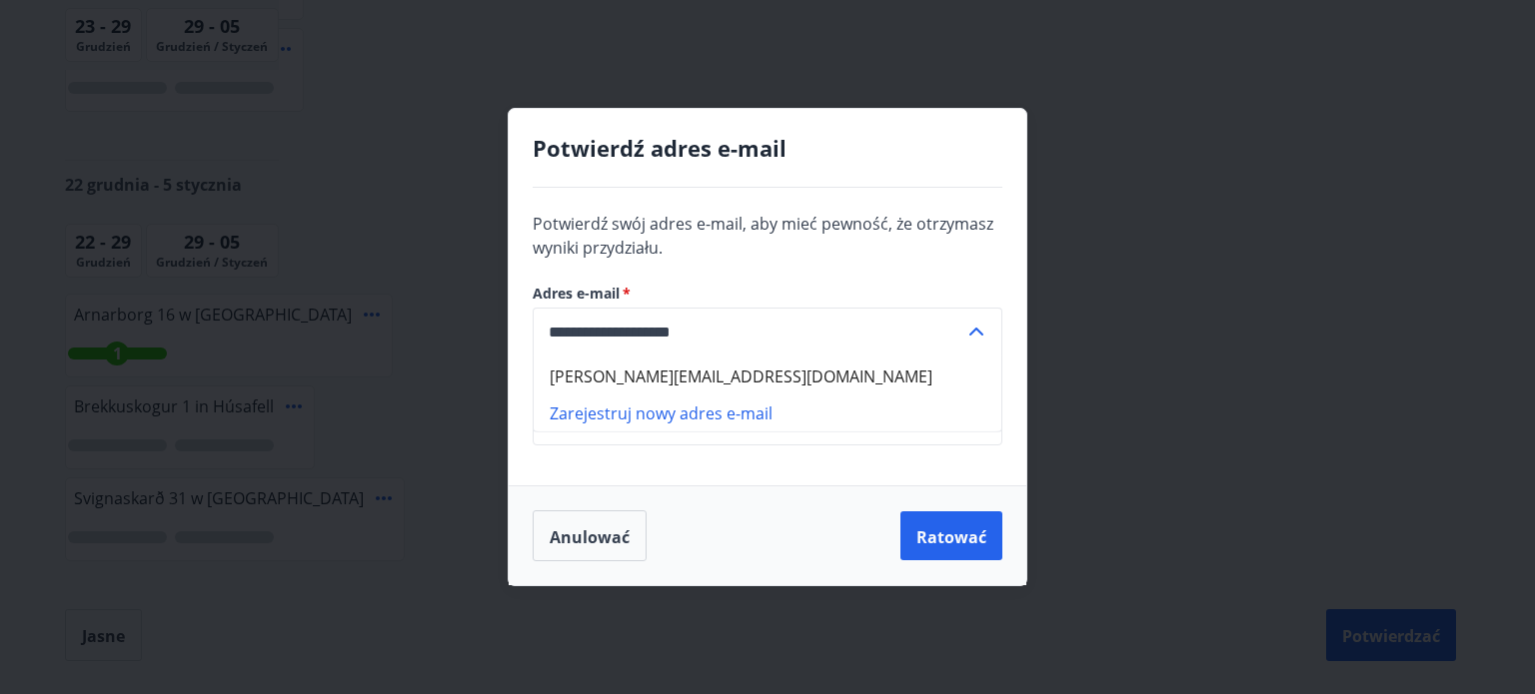
click at [802, 328] on input "**********" at bounding box center [749, 332] width 432 height 49
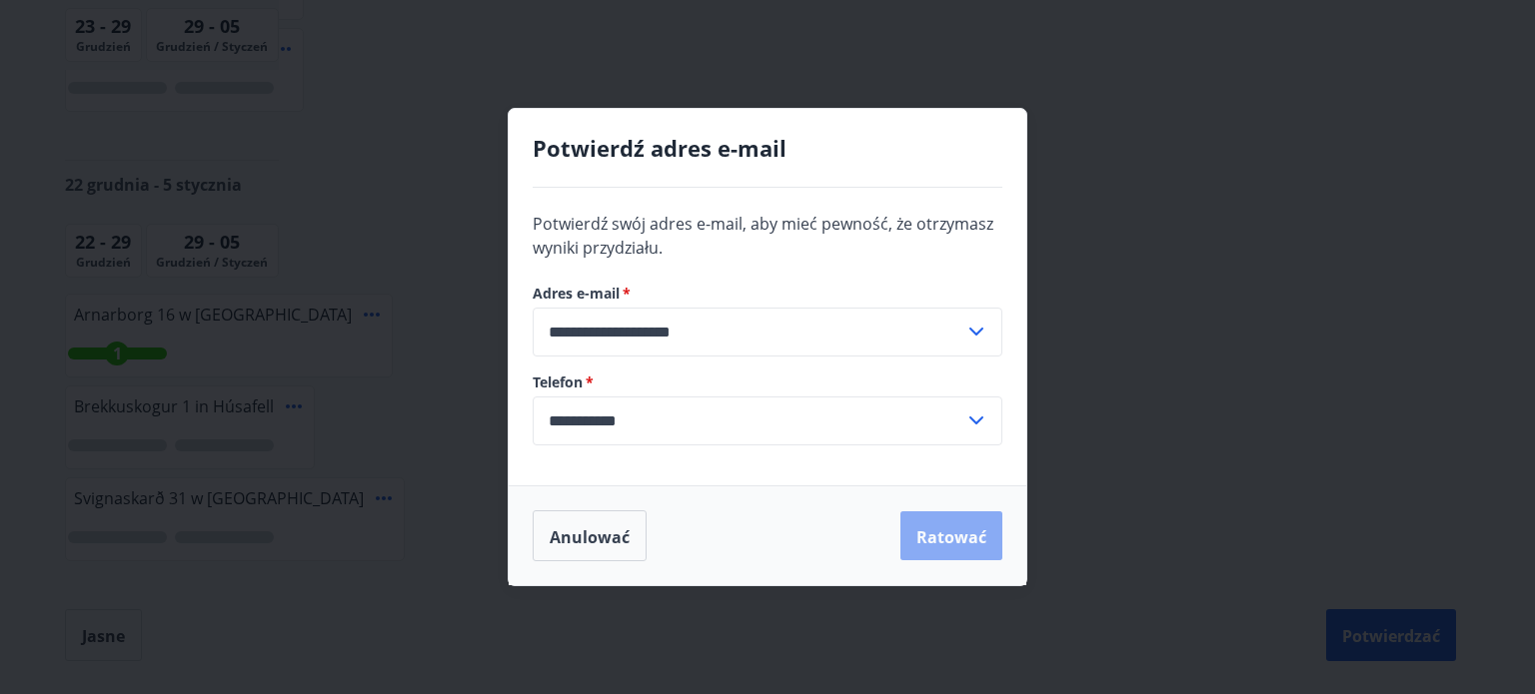
click at [952, 515] on button "Ratować" at bounding box center [951, 537] width 102 height 50
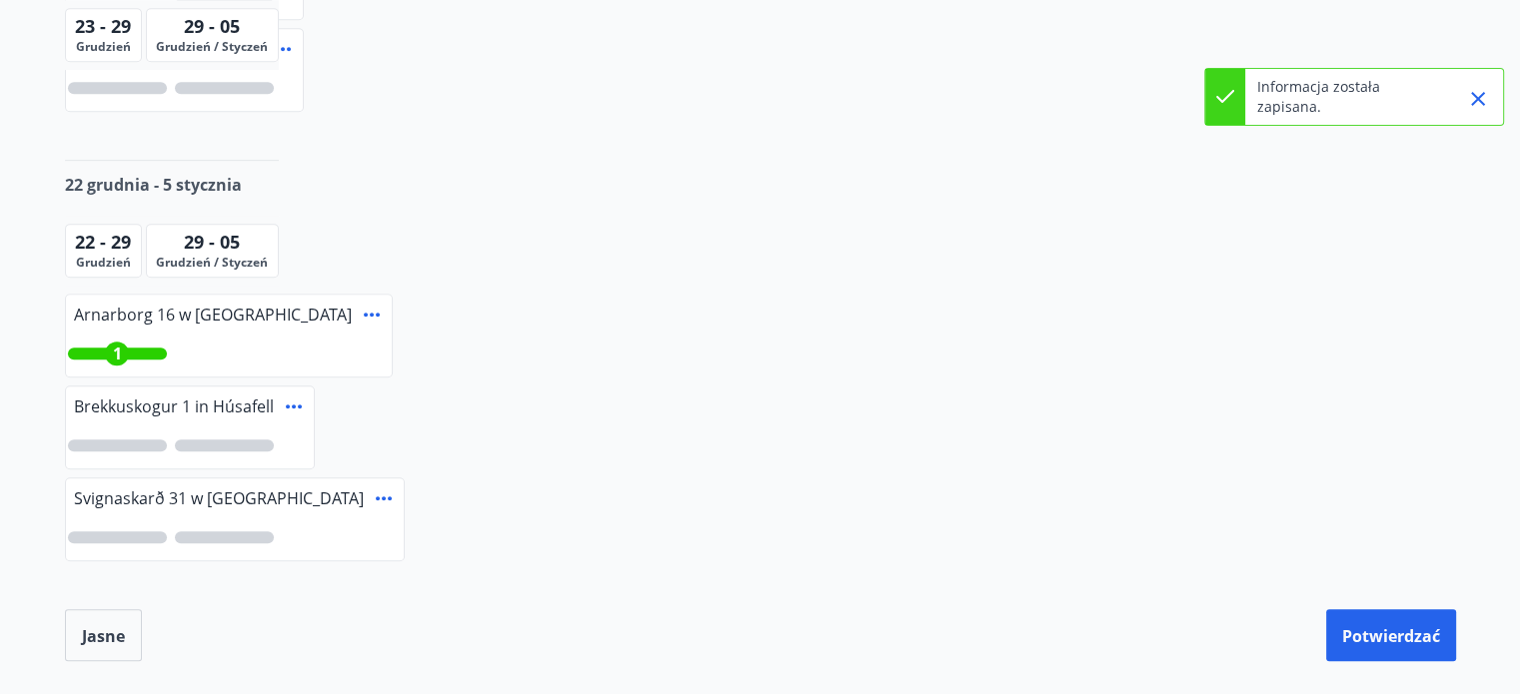
scroll to position [0, 0]
